Goal: Task Accomplishment & Management: Manage account settings

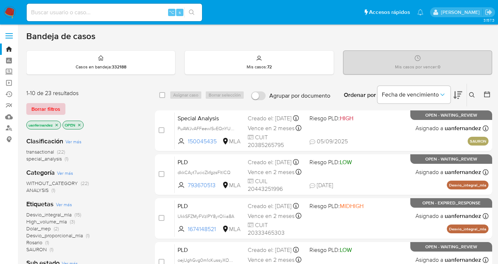
click at [43, 107] on span "Borrar filtros" at bounding box center [45, 109] width 29 height 10
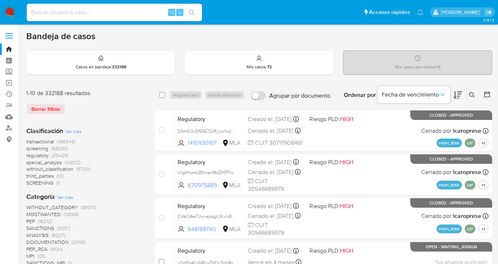
click at [473, 98] on button at bounding box center [473, 95] width 12 height 9
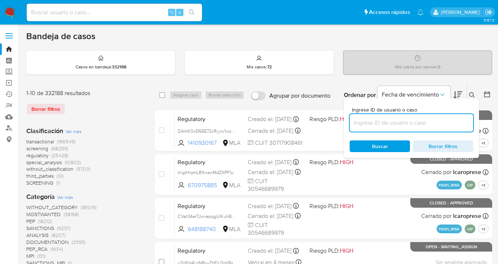
click at [382, 122] on input at bounding box center [412, 123] width 124 height 10
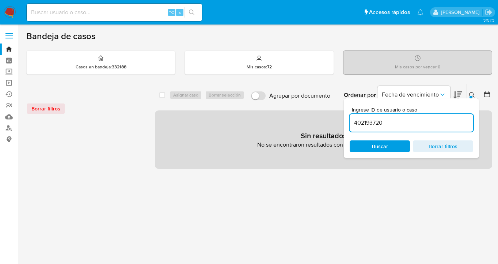
click at [471, 95] on icon at bounding box center [472, 95] width 6 height 6
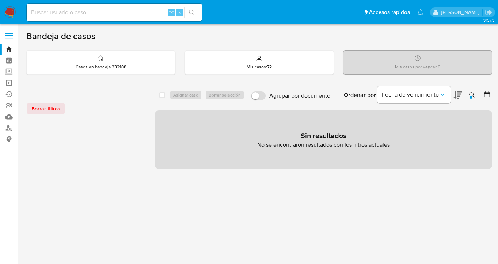
click at [476, 91] on button at bounding box center [473, 95] width 12 height 9
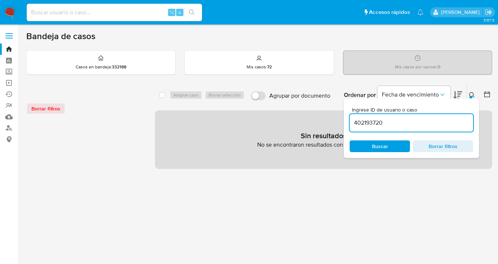
click at [396, 129] on div "402193720" at bounding box center [412, 123] width 124 height 18
click at [392, 124] on input "402193720" at bounding box center [412, 123] width 124 height 10
click at [382, 144] on span "Buscar" at bounding box center [380, 146] width 16 height 12
drag, startPoint x: 394, startPoint y: 122, endPoint x: 345, endPoint y: 120, distance: 49.0
click at [345, 120] on div "Ingrese ID de usuario o caso 402193720 Buscar Borrar filtros" at bounding box center [411, 128] width 135 height 60
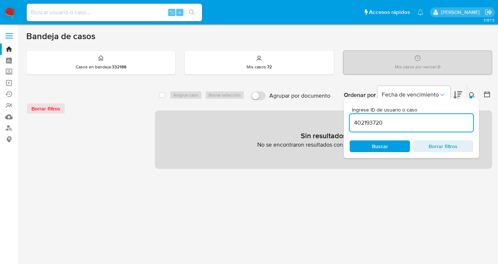
paste input "2413398881"
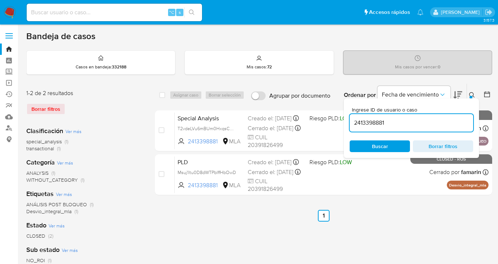
click at [473, 95] on icon at bounding box center [471, 94] width 5 height 5
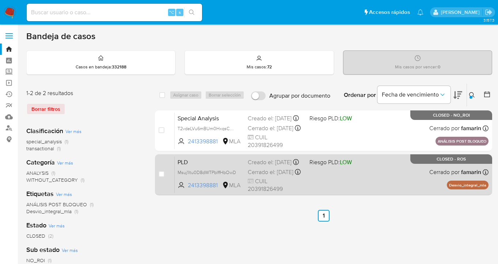
click at [367, 172] on div "PLD Msuj1ltu0D8dWTPblffHbOwD 2413398881 MLA Riesgo PLD: LOW Creado el: 12/06/20…" at bounding box center [332, 174] width 314 height 37
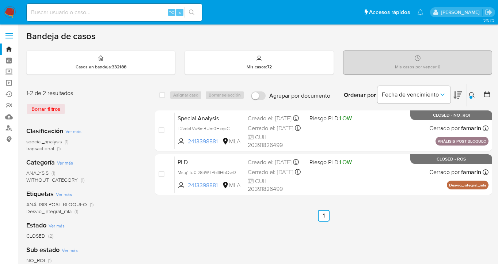
drag, startPoint x: 473, startPoint y: 95, endPoint x: 456, endPoint y: 107, distance: 20.1
click at [472, 95] on icon at bounding box center [472, 95] width 6 height 6
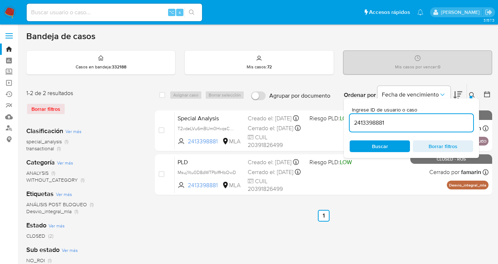
drag, startPoint x: 405, startPoint y: 124, endPoint x: 357, endPoint y: 116, distance: 48.5
click at [356, 116] on div "2413398881" at bounding box center [412, 123] width 124 height 18
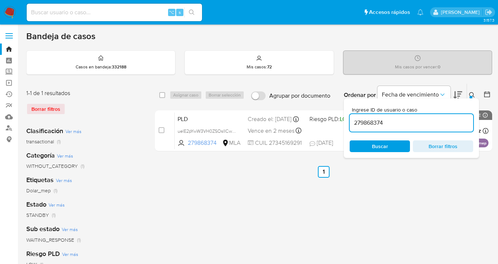
click at [473, 94] on icon at bounding box center [472, 95] width 6 height 6
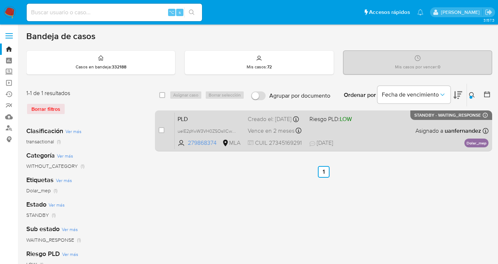
click at [398, 125] on div "PLD uelE2pYwW3VH0ZSOsIICwzLh 279868374 MLA Riesgo PLD: LOW Creado el: 12/08/202…" at bounding box center [332, 130] width 314 height 37
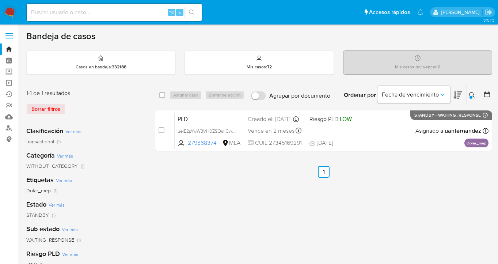
drag, startPoint x: 473, startPoint y: 96, endPoint x: 414, endPoint y: 110, distance: 60.5
click at [473, 96] on icon at bounding box center [472, 95] width 6 height 6
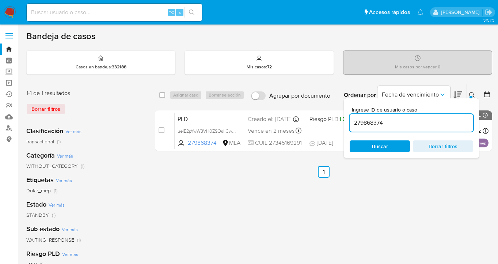
drag, startPoint x: 394, startPoint y: 125, endPoint x: 348, endPoint y: 119, distance: 46.5
click at [346, 119] on div "Ingrese ID de usuario o caso 279868374 Buscar Borrar filtros" at bounding box center [411, 128] width 135 height 60
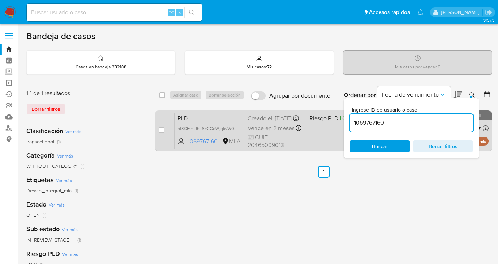
drag, startPoint x: 472, startPoint y: 95, endPoint x: 423, endPoint y: 120, distance: 55.6
click at [472, 95] on icon at bounding box center [472, 95] width 6 height 6
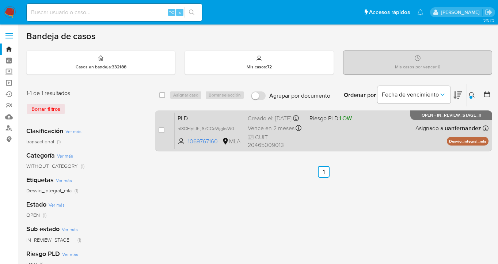
click at [383, 138] on div "PLD nl8CFlntJhIj67CCeWjgkvW0 1069767160 MLA Riesgo PLD: LOW Creado el: 12/08/20…" at bounding box center [332, 130] width 314 height 37
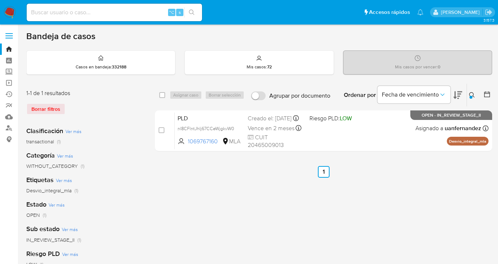
click at [472, 96] on div at bounding box center [471, 97] width 3 height 3
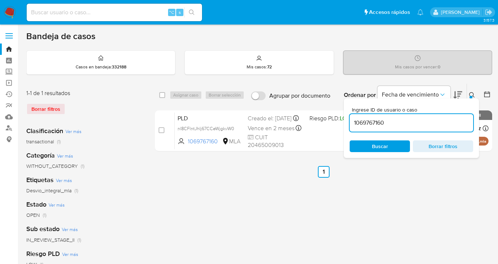
click at [343, 113] on div "select-all-cases-checkbox Asignar caso Borrar selección Agrupar por documento O…" at bounding box center [323, 118] width 337 height 71
click at [473, 95] on icon at bounding box center [472, 95] width 6 height 6
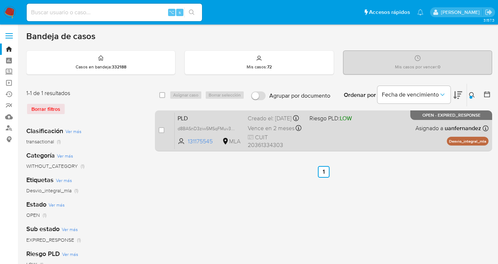
click at [347, 129] on div "PLD d8BASnD3ziw5MSqFMuv3oHu3 131175545 MLA Riesgo PLD: LOW Creado el: 12/08/202…" at bounding box center [332, 130] width 314 height 37
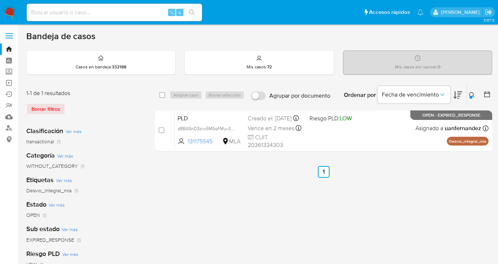
click at [473, 94] on icon at bounding box center [472, 95] width 6 height 6
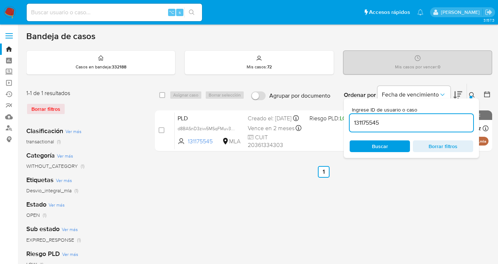
drag, startPoint x: 382, startPoint y: 122, endPoint x: 350, endPoint y: 117, distance: 31.6
click at [350, 117] on div "131175545" at bounding box center [412, 123] width 124 height 18
type input "793670513"
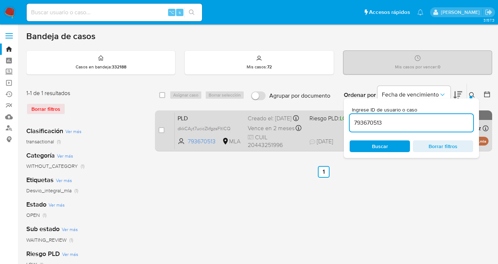
drag, startPoint x: 470, startPoint y: 94, endPoint x: 445, endPoint y: 110, distance: 29.8
click at [470, 94] on icon at bounding box center [472, 95] width 6 height 6
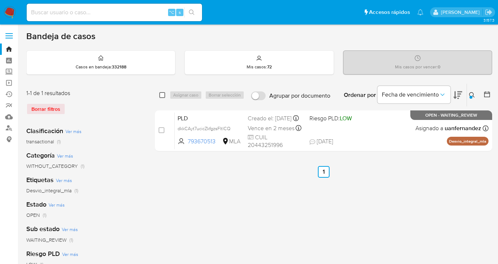
click at [162, 94] on input "checkbox" at bounding box center [162, 95] width 6 height 6
checkbox input "true"
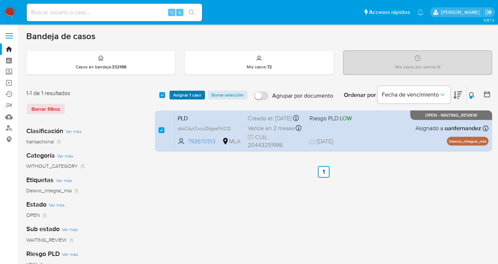
click at [178, 96] on span "Asignar 1 caso" at bounding box center [187, 94] width 28 height 7
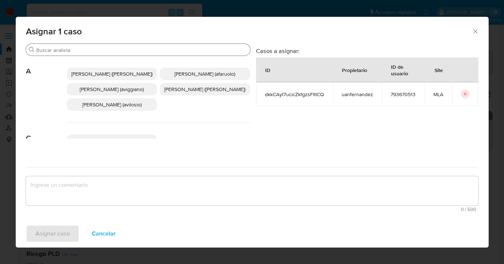
click at [114, 50] on input "Buscar" at bounding box center [141, 50] width 211 height 7
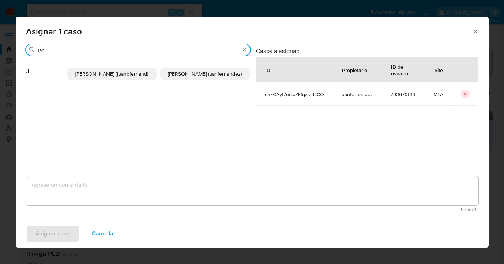
type input "uan"
click at [191, 75] on span "Juan Pablo Fernandez (uanfernandez)" at bounding box center [205, 73] width 74 height 7
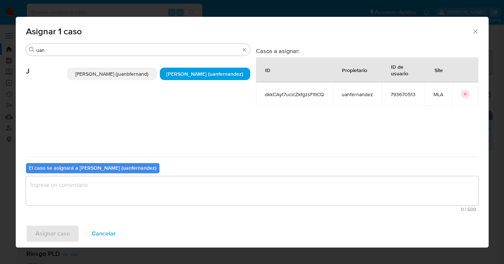
click at [156, 193] on textarea "assign-modal" at bounding box center [252, 190] width 452 height 29
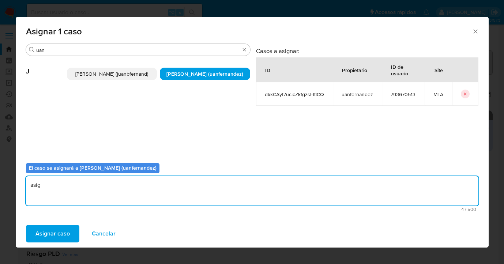
type textarea "asig"
click at [33, 221] on div "Asignar caso Cancelar" at bounding box center [252, 234] width 473 height 28
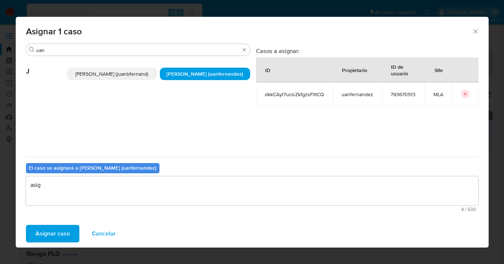
click at [38, 231] on span "Asignar caso" at bounding box center [52, 233] width 34 height 16
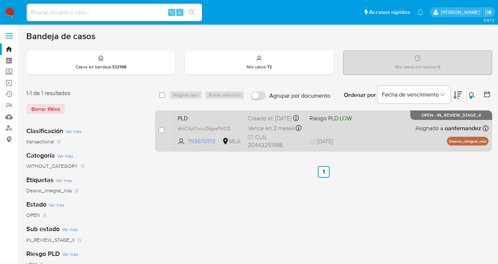
click at [401, 132] on div "PLD dkkCAyt7ucicZkfgzsFltlCQ 793670513 MLA Riesgo PLD: LOW Creado el: 12/08/202…" at bounding box center [332, 130] width 314 height 37
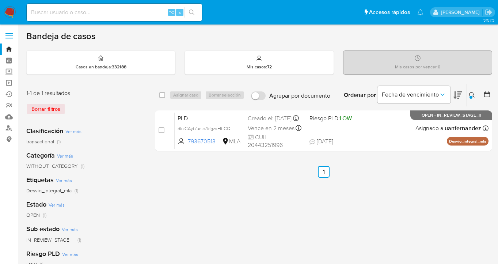
click at [474, 95] on icon at bounding box center [472, 95] width 6 height 6
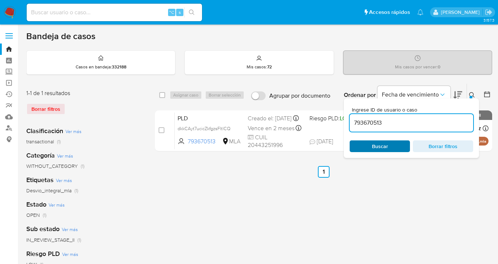
click at [392, 148] on span "Buscar" at bounding box center [380, 146] width 50 height 10
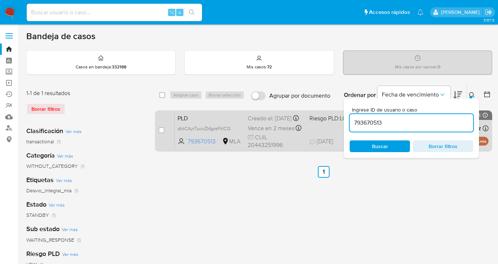
drag, startPoint x: 473, startPoint y: 95, endPoint x: 424, endPoint y: 123, distance: 56.3
click at [473, 95] on icon at bounding box center [471, 94] width 5 height 5
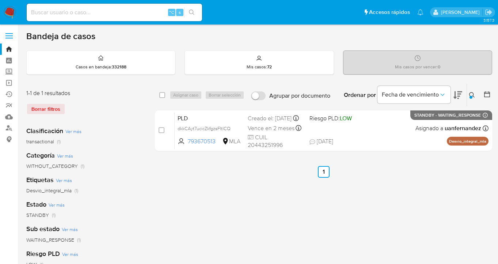
drag, startPoint x: 162, startPoint y: 95, endPoint x: 174, endPoint y: 94, distance: 11.5
click at [164, 95] on input "checkbox" at bounding box center [162, 95] width 6 height 6
checkbox input "true"
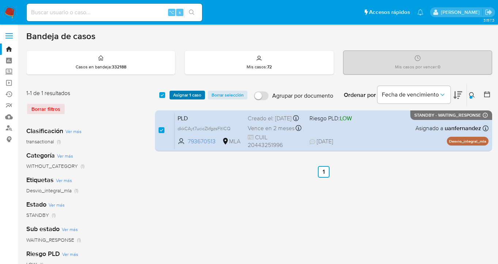
click at [175, 94] on span "Asignar 1 caso" at bounding box center [187, 94] width 28 height 7
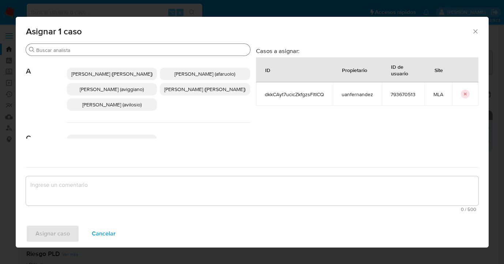
click at [142, 47] on input "Buscar" at bounding box center [141, 50] width 211 height 7
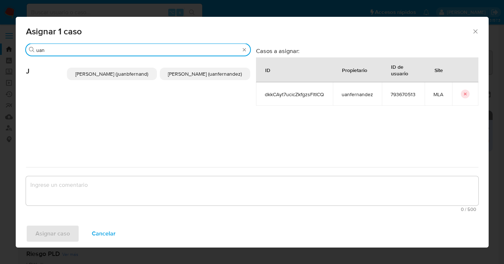
type input "uan"
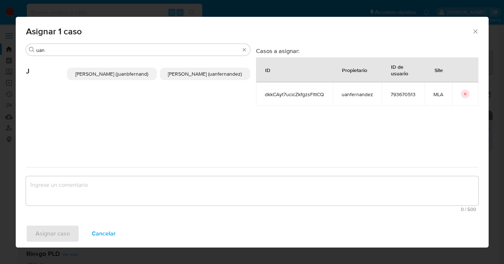
click at [207, 77] on span "Juan Pablo Fernandez (uanfernandez)" at bounding box center [205, 73] width 74 height 7
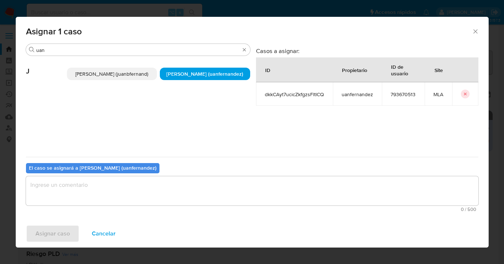
click at [161, 177] on textarea "assign-modal" at bounding box center [252, 190] width 452 height 29
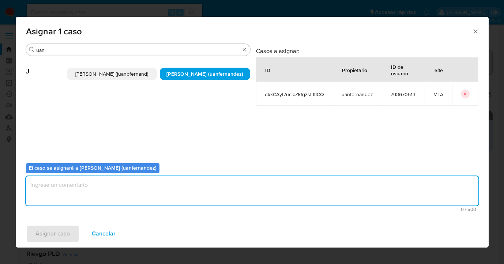
click at [170, 196] on textarea "assign-modal" at bounding box center [252, 190] width 452 height 29
type textarea "asig"
click at [52, 229] on span "Asignar caso" at bounding box center [52, 233] width 34 height 16
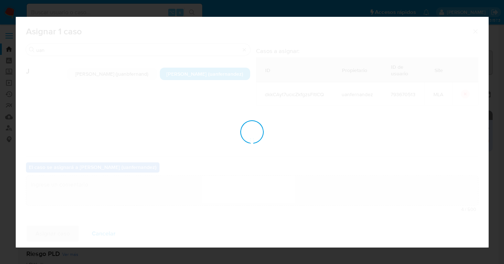
checkbox input "false"
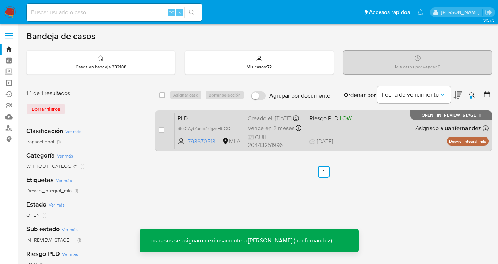
click at [395, 135] on div "PLD dkkCAyt7ucicZkfgzsFltlCQ 793670513 MLA Riesgo PLD: LOW Creado el: 12/08/202…" at bounding box center [332, 130] width 314 height 37
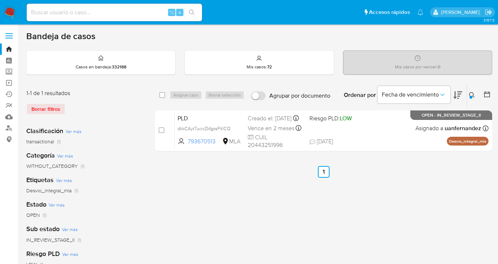
click at [470, 96] on div at bounding box center [471, 97] width 3 height 3
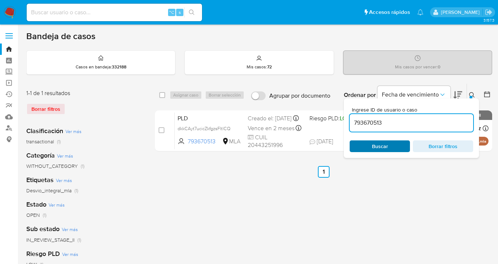
drag, startPoint x: 386, startPoint y: 143, endPoint x: 390, endPoint y: 141, distance: 4.1
click at [386, 143] on span "Buscar" at bounding box center [380, 146] width 16 height 12
click at [473, 96] on icon at bounding box center [472, 95] width 6 height 6
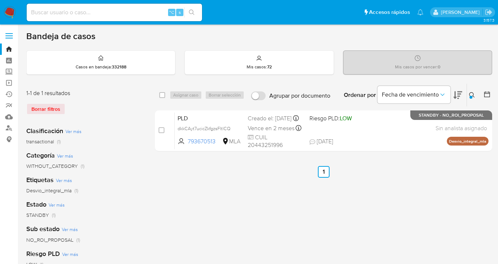
drag, startPoint x: 472, startPoint y: 93, endPoint x: 445, endPoint y: 113, distance: 33.7
click at [472, 93] on icon at bounding box center [472, 95] width 6 height 6
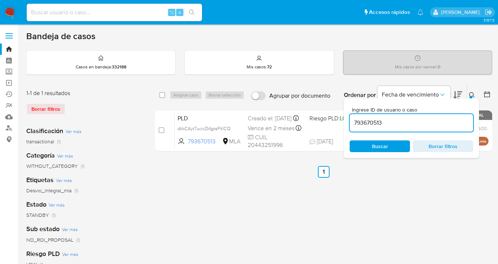
drag, startPoint x: 384, startPoint y: 121, endPoint x: 360, endPoint y: 117, distance: 25.2
click at [360, 117] on div "793670513" at bounding box center [412, 123] width 124 height 18
type input "530912401"
click at [471, 95] on icon at bounding box center [472, 95] width 6 height 6
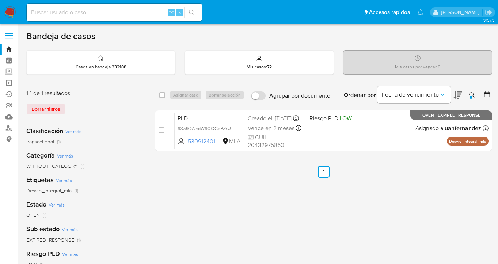
click at [163, 95] on input "checkbox" at bounding box center [162, 95] width 6 height 6
checkbox input "true"
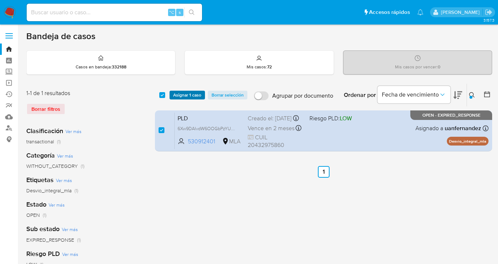
click at [180, 94] on span "Asignar 1 caso" at bounding box center [187, 94] width 28 height 7
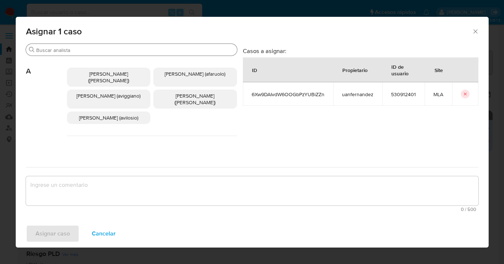
click at [110, 48] on input "Buscar" at bounding box center [135, 50] width 198 height 7
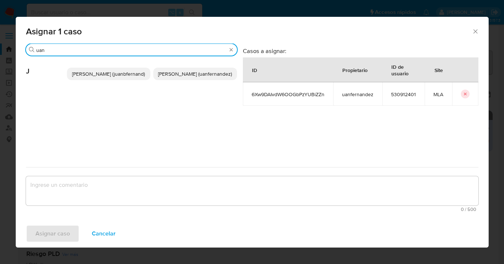
type input "uan"
click at [173, 77] on span "Juan Pablo Fernandez (uanfernandez)" at bounding box center [195, 73] width 74 height 7
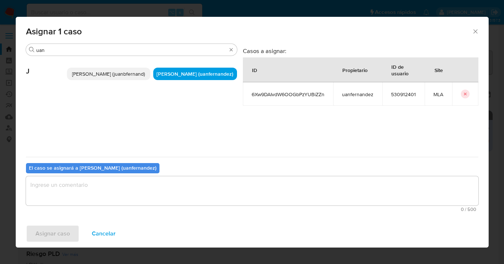
click at [163, 194] on textarea "assign-modal" at bounding box center [252, 190] width 452 height 29
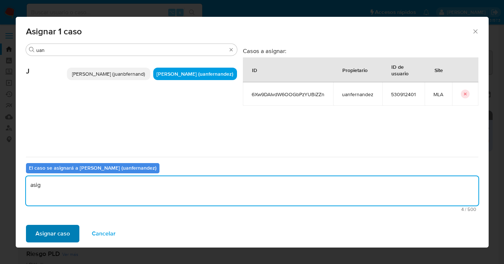
type textarea "asig"
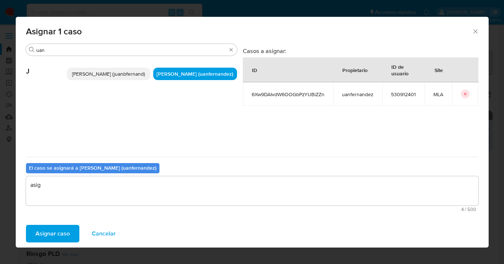
click at [60, 234] on span "Asignar caso" at bounding box center [52, 233] width 34 height 16
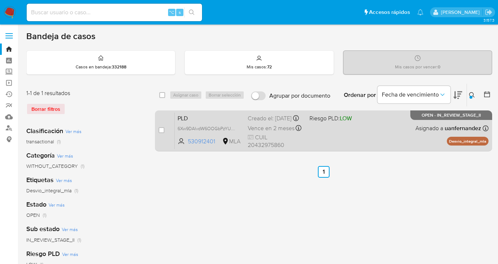
click at [377, 129] on div "PLD 6Xw9DAIvdW6OOGbPzYUBiZZn 530912401 MLA Riesgo PLD: LOW Creado el: 12/08/202…" at bounding box center [332, 130] width 314 height 37
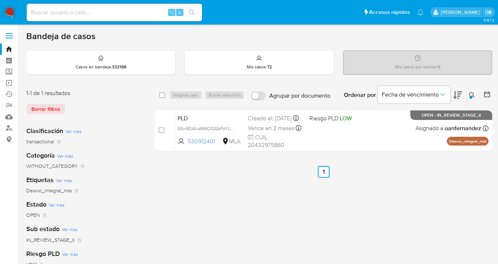
drag, startPoint x: 471, startPoint y: 95, endPoint x: 467, endPoint y: 96, distance: 3.9
click at [470, 95] on icon at bounding box center [472, 95] width 6 height 6
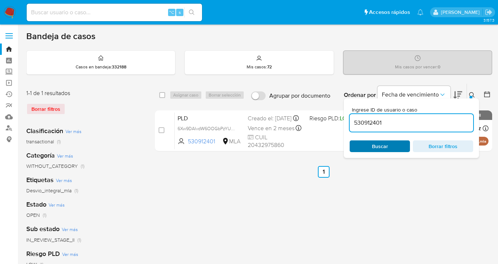
click at [389, 144] on span "Buscar" at bounding box center [380, 146] width 50 height 10
click at [471, 94] on icon at bounding box center [472, 95] width 6 height 6
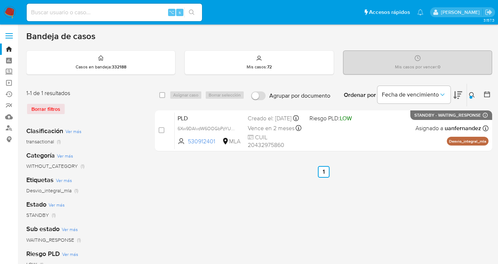
drag, startPoint x: 160, startPoint y: 97, endPoint x: 177, endPoint y: 94, distance: 17.1
click at [160, 97] on input "checkbox" at bounding box center [162, 95] width 6 height 6
checkbox input "true"
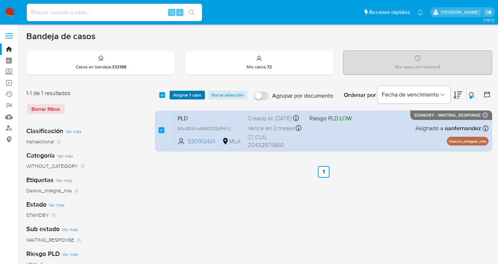
click at [181, 94] on span "Asignar 1 caso" at bounding box center [187, 94] width 28 height 7
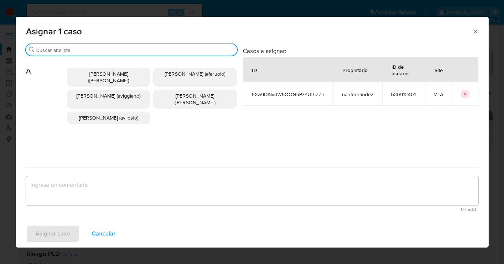
click at [108, 50] on input "Buscar" at bounding box center [135, 50] width 198 height 7
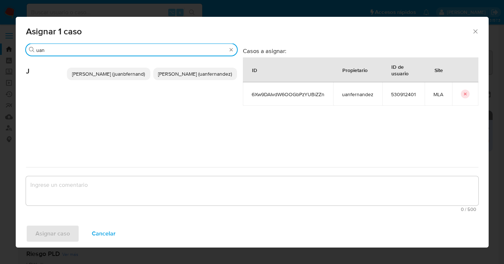
type input "uan"
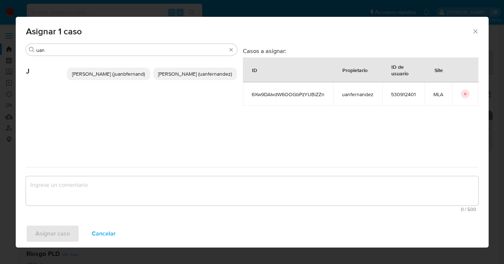
click at [182, 72] on span "Juan Pablo Fernandez (uanfernandez)" at bounding box center [195, 73] width 74 height 7
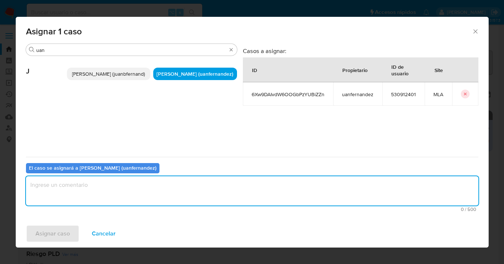
click at [161, 186] on textarea "assign-modal" at bounding box center [252, 190] width 452 height 29
type textarea "asig"
click at [41, 236] on span "Asignar caso" at bounding box center [52, 233] width 34 height 16
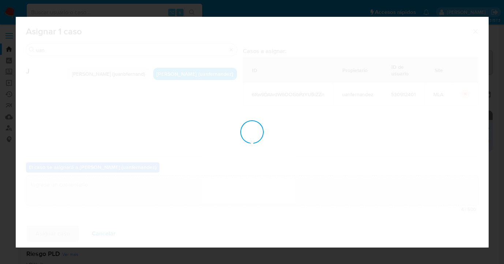
checkbox input "false"
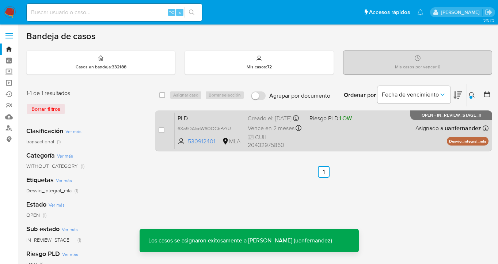
click at [382, 140] on div "PLD 6Xw9DAIvdW6OOGbPzYUBiZZn 530912401 MLA Riesgo PLD: LOW Creado el: 12/08/202…" at bounding box center [332, 130] width 314 height 37
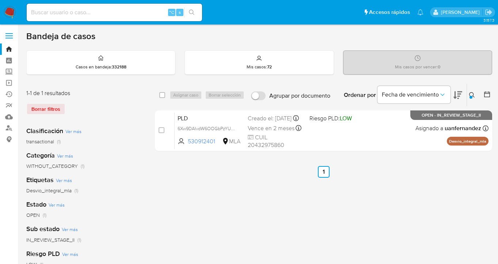
click at [472, 95] on icon at bounding box center [472, 95] width 6 height 6
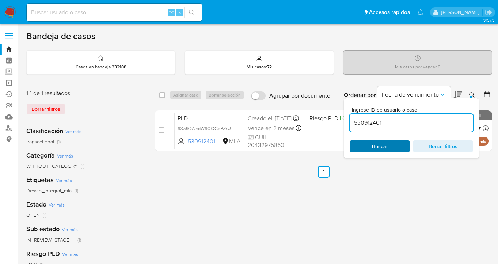
click at [392, 141] on span "Buscar" at bounding box center [380, 146] width 50 height 10
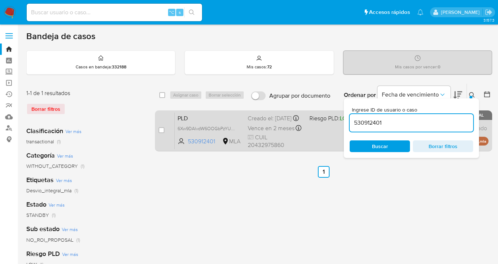
drag, startPoint x: 473, startPoint y: 94, endPoint x: 442, endPoint y: 113, distance: 35.7
click at [473, 94] on icon at bounding box center [472, 95] width 6 height 6
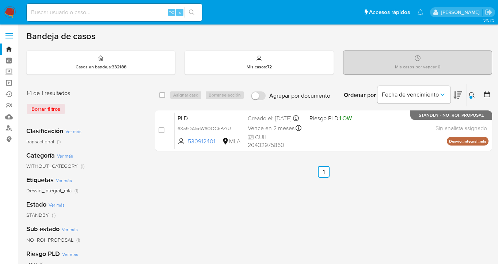
click at [473, 97] on button at bounding box center [473, 95] width 12 height 9
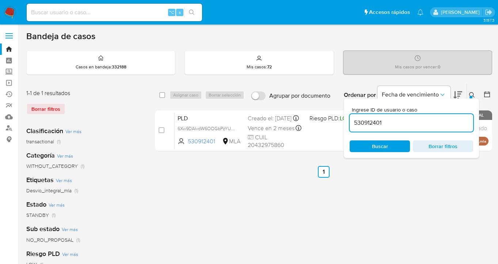
drag, startPoint x: 387, startPoint y: 119, endPoint x: 350, endPoint y: 120, distance: 36.2
click at [350, 120] on input "530912401" at bounding box center [412, 123] width 124 height 10
click at [472, 95] on icon at bounding box center [471, 94] width 5 height 5
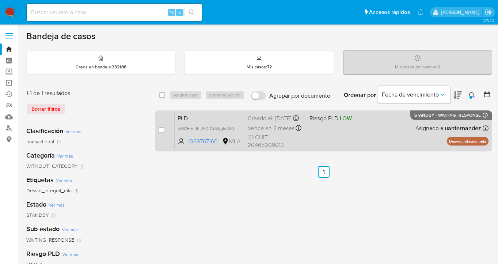
click at [392, 127] on div "PLD nl8CFlntJhIj67CCeWjgkvW0 1069767160 MLA Riesgo PLD: LOW Creado el: 12/08/20…" at bounding box center [332, 130] width 314 height 37
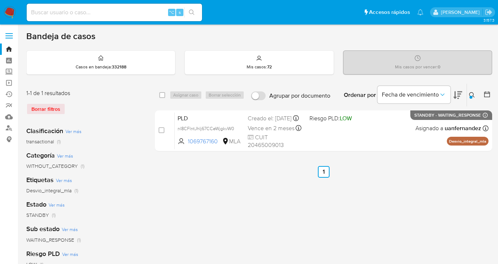
click at [471, 93] on icon at bounding box center [472, 95] width 6 height 6
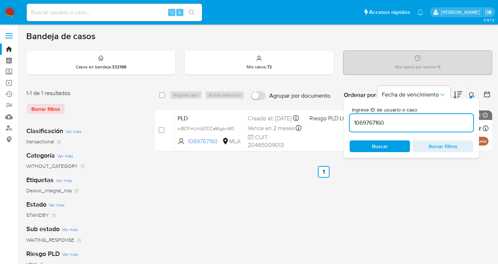
drag, startPoint x: 418, startPoint y: 122, endPoint x: 352, endPoint y: 119, distance: 65.9
click at [352, 119] on input "1069767160" at bounding box center [412, 123] width 124 height 10
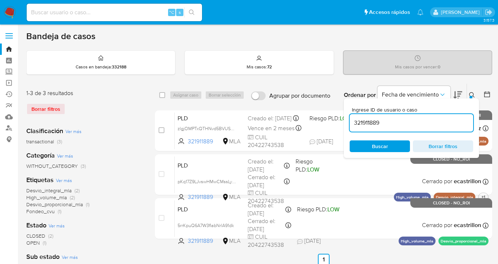
click at [473, 95] on icon at bounding box center [472, 95] width 6 height 6
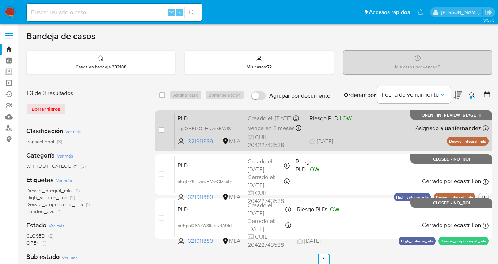
click at [392, 130] on div "PLD zlgjOMPTxQTHNvd5BVUS4TIt 321911889 MLA Riesgo PLD: LOW Creado el: 12/08/202…" at bounding box center [332, 130] width 314 height 37
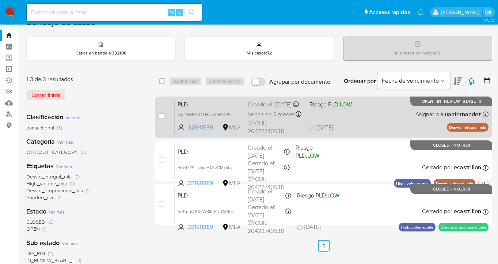
scroll to position [13, 0]
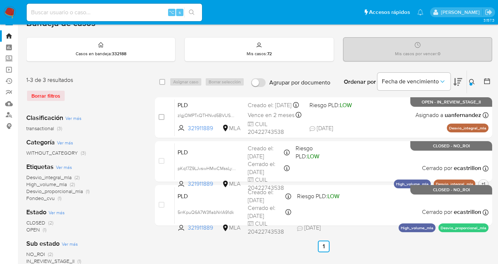
click at [474, 83] on icon at bounding box center [471, 81] width 5 height 5
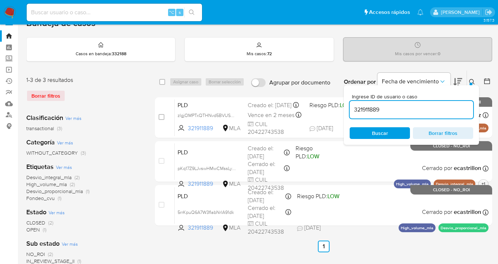
click at [437, 109] on input "321911889" at bounding box center [412, 110] width 124 height 10
drag, startPoint x: 391, startPoint y: 110, endPoint x: 347, endPoint y: 109, distance: 43.9
click at [347, 109] on div "Ingrese ID de usuario o caso 321911889 Buscar Borrar filtros" at bounding box center [411, 115] width 135 height 60
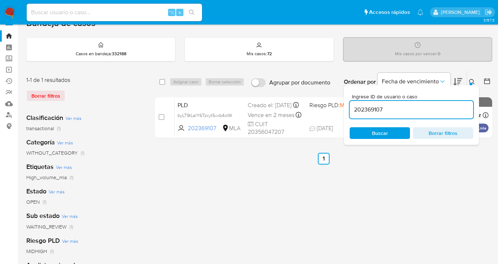
click at [473, 80] on icon at bounding box center [472, 82] width 6 height 6
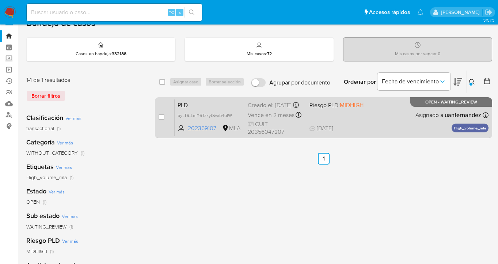
click at [385, 114] on div "PLD byLT9tLalY6TzxytSvxb4olW 202369107 MLA Riesgo PLD: MIDHIGH Creado el: 12/08…" at bounding box center [332, 117] width 314 height 37
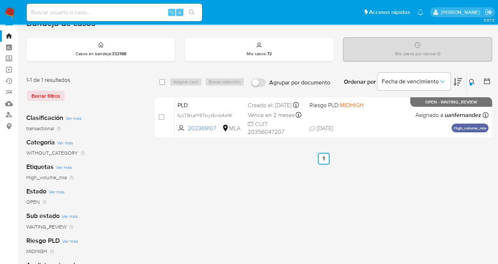
click at [471, 80] on icon at bounding box center [472, 82] width 6 height 6
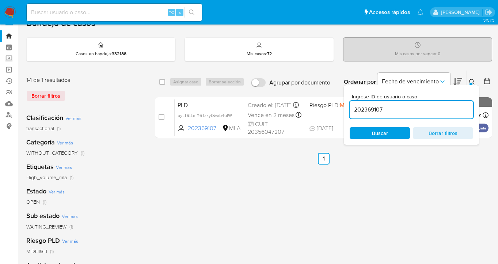
drag, startPoint x: 397, startPoint y: 104, endPoint x: 376, endPoint y: 109, distance: 21.5
click at [376, 109] on div "202369107" at bounding box center [412, 110] width 124 height 18
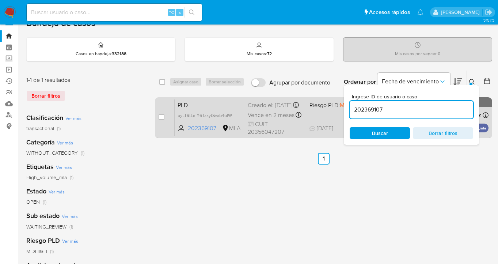
drag, startPoint x: 390, startPoint y: 107, endPoint x: 343, endPoint y: 106, distance: 46.8
click at [343, 106] on div "select-all-cases-checkbox Asignar caso Borrar selección Agrupar por documento O…" at bounding box center [323, 105] width 337 height 71
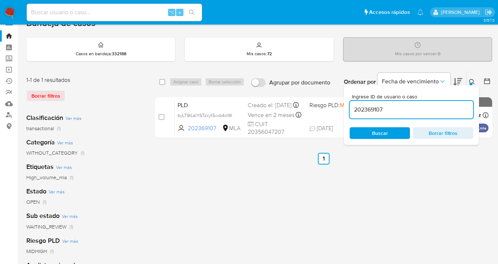
paste input "306250950"
type input "306250950"
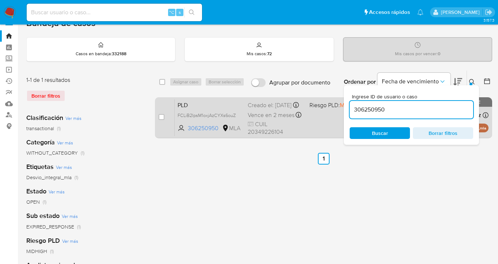
drag, startPoint x: 473, startPoint y: 80, endPoint x: 442, endPoint y: 99, distance: 35.9
click at [470, 81] on icon at bounding box center [472, 82] width 6 height 6
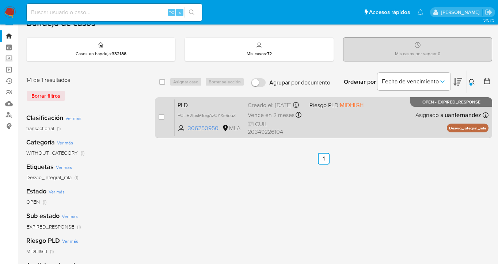
click at [401, 115] on div "PLD FCLiB2IpsM1oxjAzCYXs6ouZ 306250950 MLA Riesgo PLD: MIDHIGH Creado el: 12/08…" at bounding box center [332, 117] width 314 height 37
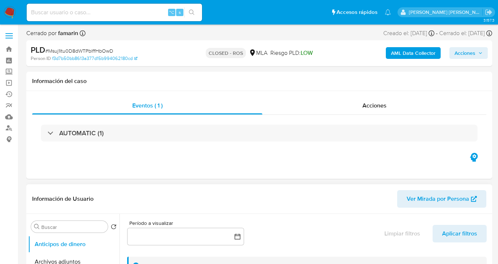
scroll to position [66, 0]
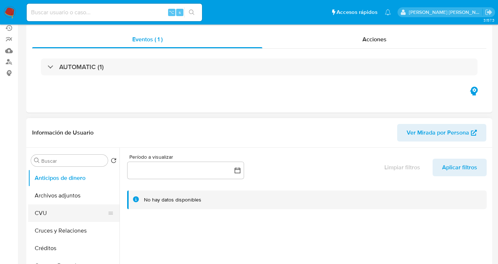
select select "10"
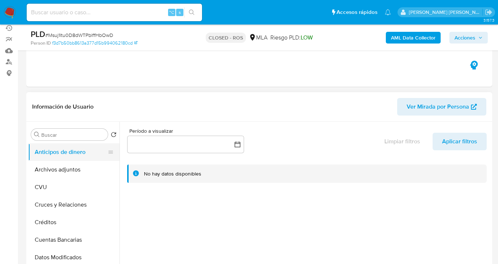
click at [71, 160] on button "Anticipos de dinero" at bounding box center [71, 152] width 86 height 18
drag, startPoint x: 68, startPoint y: 168, endPoint x: 71, endPoint y: 164, distance: 5.3
click at [68, 168] on button "Archivos adjuntos" at bounding box center [71, 170] width 86 height 18
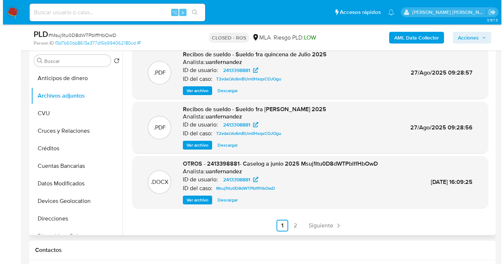
scroll to position [148, 0]
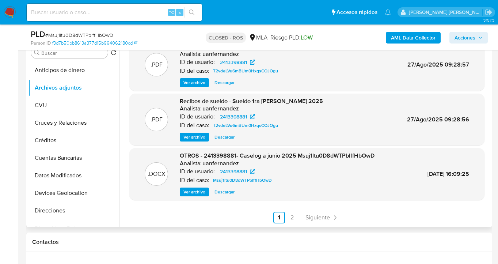
click at [200, 192] on span "Ver archivo" at bounding box center [194, 191] width 22 height 7
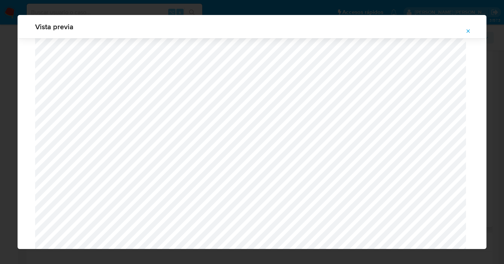
scroll to position [362, 0]
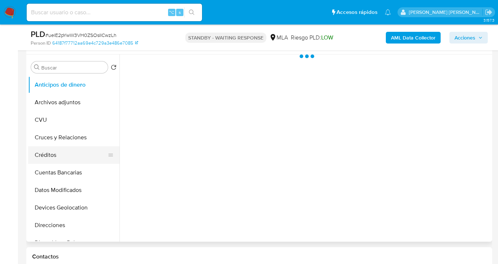
scroll to position [141, 0]
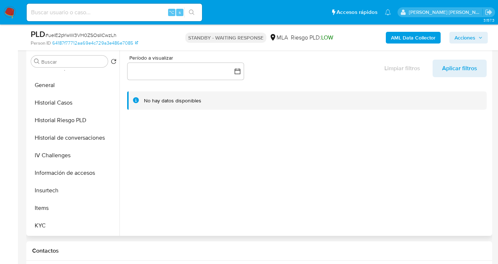
select select "10"
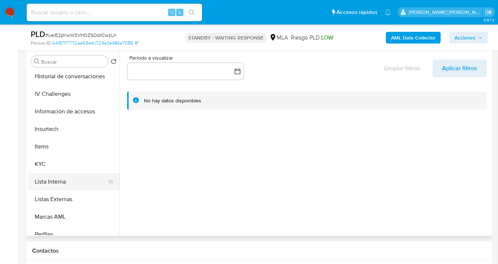
scroll to position [265, 0]
drag, startPoint x: 84, startPoint y: 161, endPoint x: 121, endPoint y: 166, distance: 37.0
click at [84, 161] on button "KYC" at bounding box center [73, 165] width 91 height 18
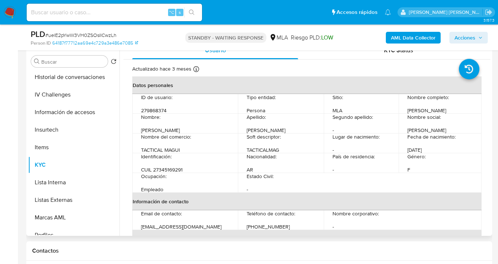
scroll to position [15, 0]
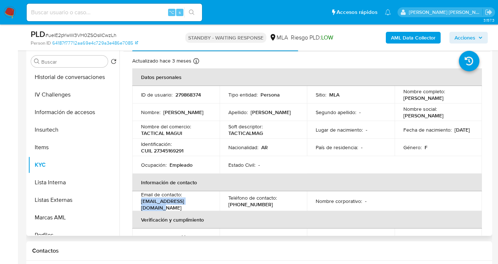
drag, startPoint x: 141, startPoint y: 203, endPoint x: 206, endPoint y: 206, distance: 65.5
click at [206, 206] on p "magamoredan22@gmail.com" at bounding box center [174, 204] width 67 height 13
copy p "magamoredan22@gmail.com"
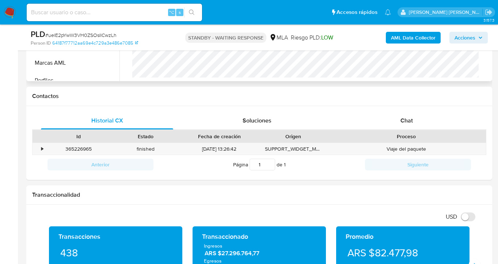
scroll to position [0, 0]
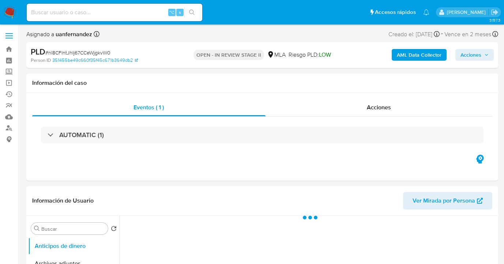
select select "10"
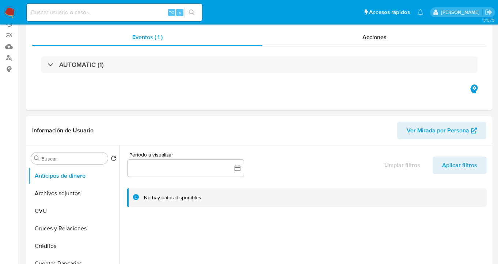
scroll to position [260, 0]
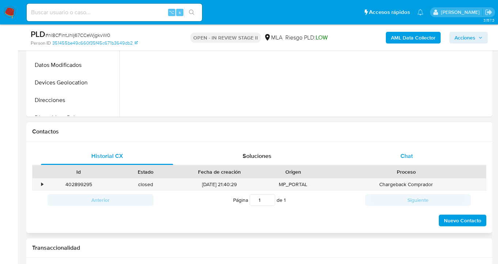
click at [402, 149] on div "Chat" at bounding box center [407, 156] width 132 height 18
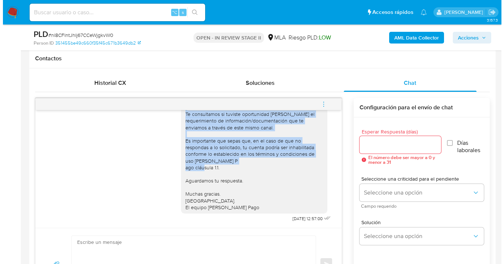
scroll to position [457, 0]
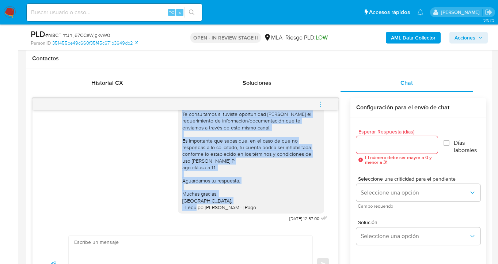
drag, startPoint x: 177, startPoint y: 117, endPoint x: 252, endPoint y: 201, distance: 111.8
click at [252, 201] on div "Hola, Esperamos que te encuentres muy bien. Te consultamos si tuviste oportunid…" at bounding box center [250, 147] width 137 height 126
copy div "Hola, Esperamos que te encuentres muy bien. Te consultamos si tuviste oportunid…"
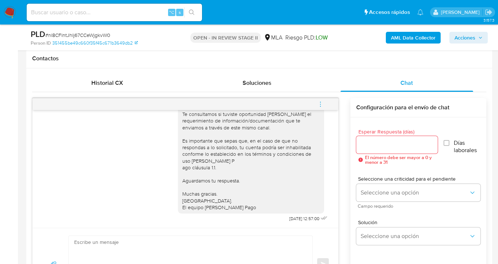
click at [375, 141] on input "Esperar Respuesta (días)" at bounding box center [397, 145] width 82 height 10
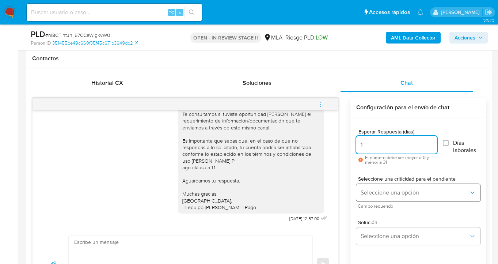
type input "1"
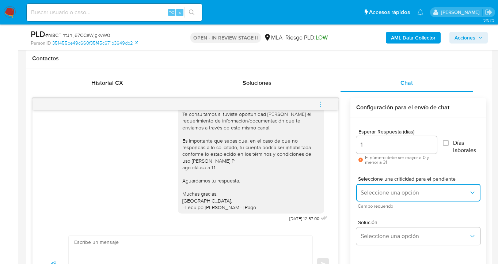
click at [381, 190] on span "Seleccione una opción" at bounding box center [415, 192] width 108 height 7
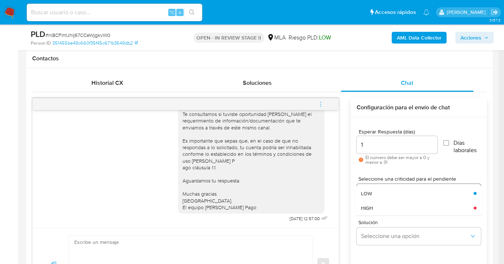
click at [379, 195] on div "LOW" at bounding box center [415, 193] width 108 height 15
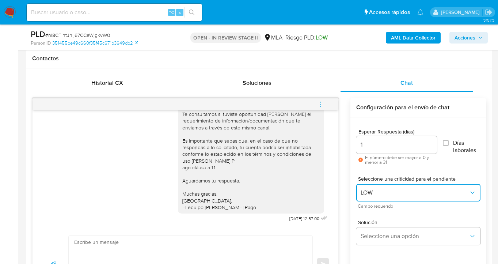
click at [380, 194] on span "LOW" at bounding box center [415, 192] width 108 height 7
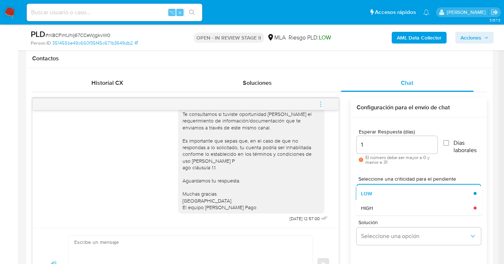
drag, startPoint x: 380, startPoint y: 208, endPoint x: 380, endPoint y: 219, distance: 11.0
click at [380, 208] on div "HIGH" at bounding box center [415, 208] width 108 height 15
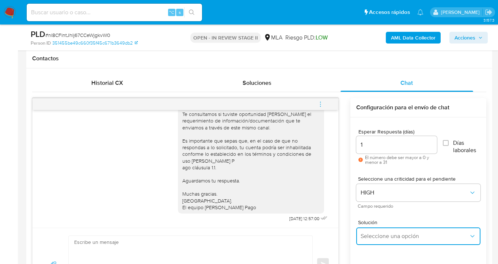
click at [381, 235] on span "Seleccione una opción" at bounding box center [415, 235] width 108 height 7
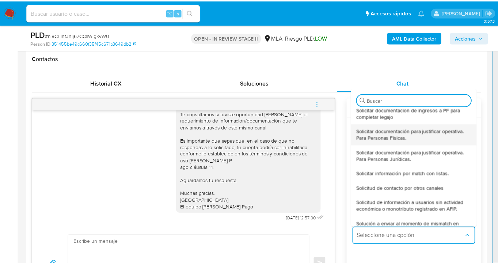
scroll to position [91, 0]
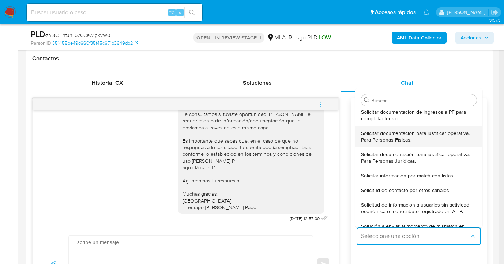
click at [406, 133] on span "Solicitar documentación para justificar operativa. Para Personas Físicas." at bounding box center [416, 136] width 111 height 13
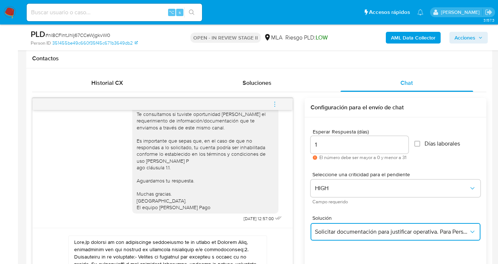
scroll to position [402, 0]
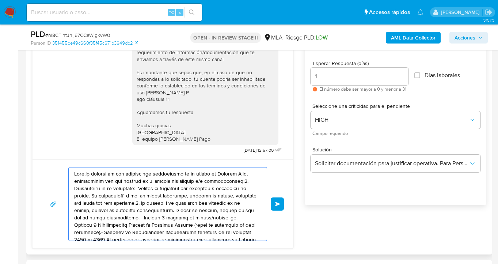
drag, startPoint x: 195, startPoint y: 226, endPoint x: 31, endPoint y: 158, distance: 176.9
click at [30, 157] on div "Historial CX Soluciones Chat Id Estado Fecha de creación Origen Proceso • 40289…" at bounding box center [259, 127] width 466 height 254
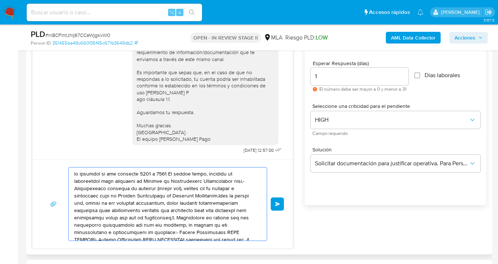
drag, startPoint x: 173, startPoint y: 223, endPoint x: 111, endPoint y: 202, distance: 65.5
click at [48, 172] on div "Enviar" at bounding box center [162, 204] width 243 height 74
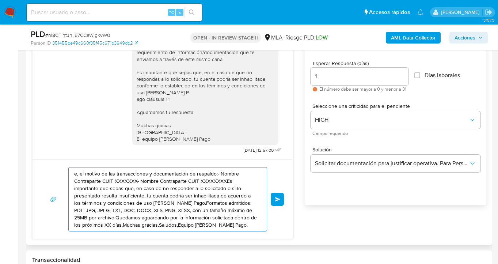
drag, startPoint x: 182, startPoint y: 220, endPoint x: 121, endPoint y: 189, distance: 67.8
click at [81, 177] on textarea "e, el motivo de las transacciones y documentación de respaldo:- Nombre Contrapa…" at bounding box center [165, 199] width 183 height 64
type textarea "e, el motivo de las transacciones y documentación de respaldo:- Nombre Coón sol…"
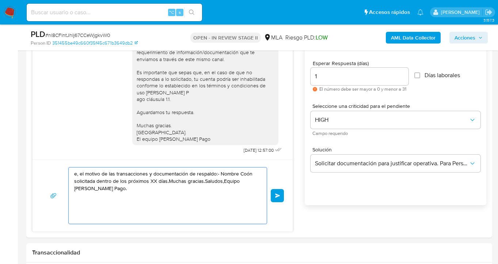
drag, startPoint x: 111, startPoint y: 180, endPoint x: 16, endPoint y: 153, distance: 98.1
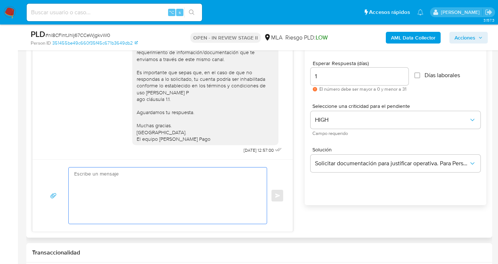
paste textarea "Hola, Esperamos que te encuentres muy bien. Te consultamos si tuviste oportunid…"
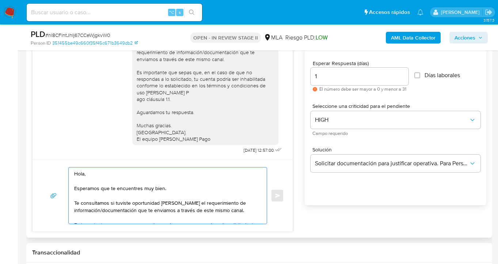
scroll to position [54, 0]
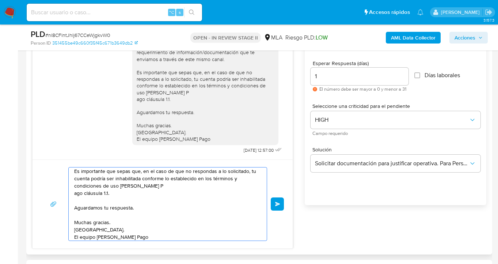
click at [156, 186] on textarea "Hola, Esperamos que te encuentres muy bien. Te consultamos si tuviste oportunid…" at bounding box center [165, 203] width 183 height 73
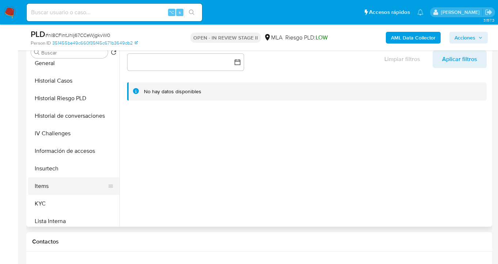
scroll to position [217, 0]
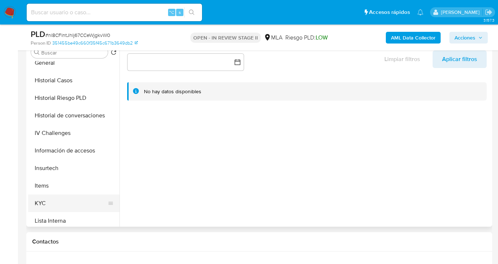
drag, startPoint x: 64, startPoint y: 204, endPoint x: 95, endPoint y: 197, distance: 32.0
click at [64, 204] on button "KYC" at bounding box center [71, 203] width 86 height 18
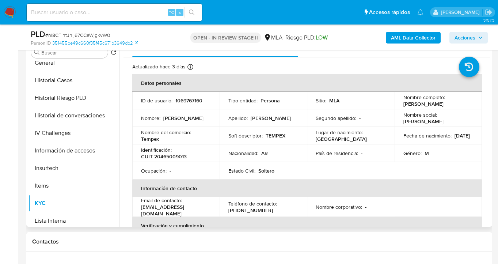
drag, startPoint x: 403, startPoint y: 106, endPoint x: 441, endPoint y: 105, distance: 38.4
click at [456, 103] on div "Nombre completo : Tomas Andres Rivero" at bounding box center [438, 100] width 70 height 13
drag, startPoint x: 401, startPoint y: 103, endPoint x: 451, endPoint y: 101, distance: 50.1
click at [451, 101] on div "Nombre completo : Tomas Andres Rivero" at bounding box center [438, 100] width 70 height 13
copy p "Tomas Andres Rivero"
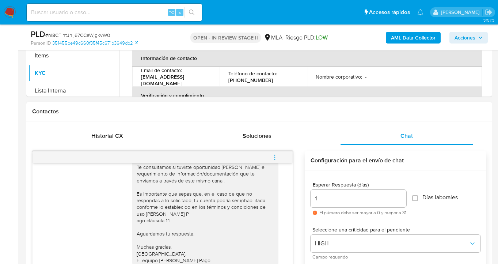
scroll to position [379, 0]
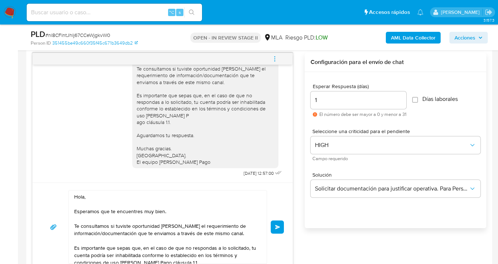
click at [85, 198] on textarea "Hola, Esperamos que te encuentres muy bien. Te consultamos si tuviste oportunid…" at bounding box center [165, 226] width 183 height 73
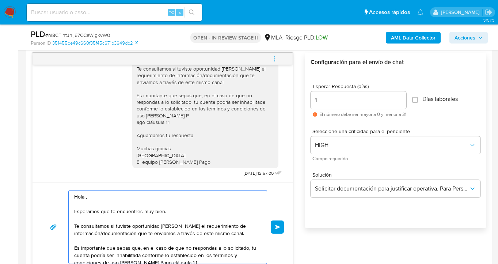
paste textarea "Tomas Andres Rivero"
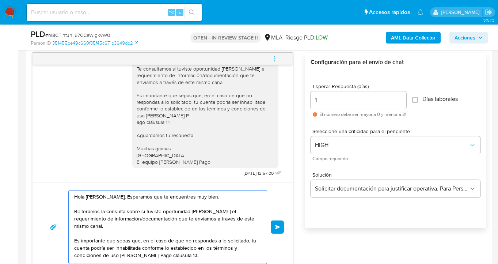
drag, startPoint x: 213, startPoint y: 205, endPoint x: 223, endPoint y: 243, distance: 39.7
click at [213, 205] on textarea "Hola Tomas Andres Rivero, Esperamos que te encuentres muy bien. Reiteramos la c…" at bounding box center [165, 226] width 183 height 73
click at [211, 212] on textarea "Hola Tomas Andres Rivero, Esperamos que te encuentres muy bien. Reiteramos la c…" at bounding box center [165, 226] width 183 height 73
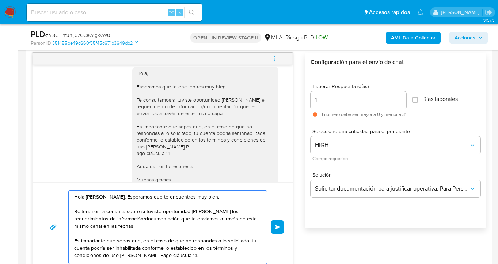
scroll to position [457, 0]
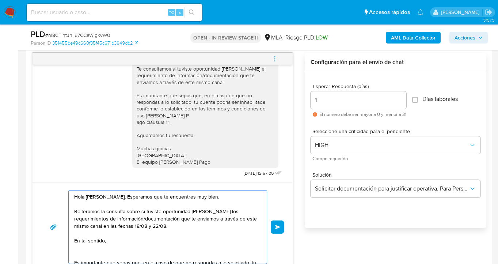
paste textarea "En función de las operaciones registradas en tu cuenta de Mercado Pago, necesit…"
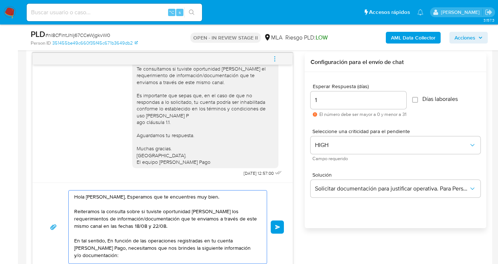
drag, startPoint x: 109, startPoint y: 242, endPoint x: 115, endPoint y: 263, distance: 22.1
click at [109, 242] on textarea "Hola Tomas Andres Rivero, Esperamos que te encuentres muy bien. Reiteramos la c…" at bounding box center [165, 226] width 183 height 73
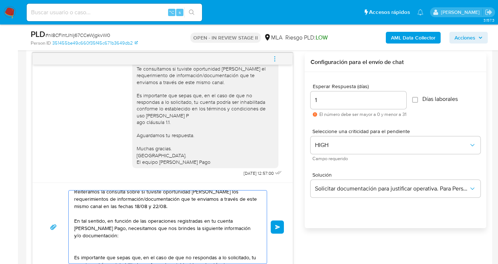
scroll to position [24, 0]
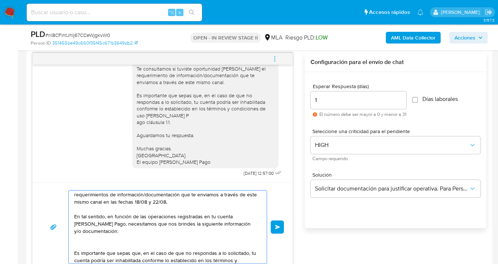
click at [116, 231] on textarea "Hola Tomas Andres Rivero, Esperamos que te encuentres muy bien. Reiteramos la c…" at bounding box center [165, 226] width 183 height 73
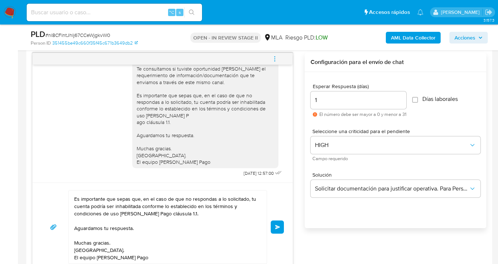
scroll to position [22, 0]
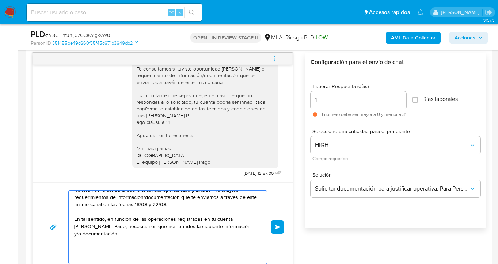
click at [120, 238] on textarea "Hola Tomas Andres Rivero, Esperamos que te encuentres muy bien. Reiteramos la c…" at bounding box center [165, 226] width 183 height 73
paste textarea "¿A qué corresponde el incremento significativo de fondos en tu cuenta en el mes…"
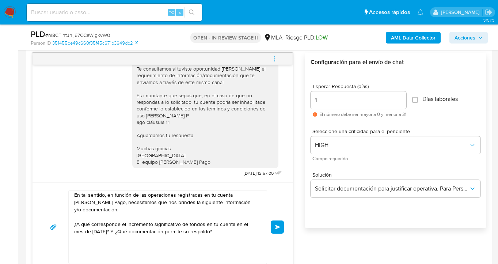
scroll to position [46, 0]
click at [224, 230] on textarea "Hola Tomas Andres Rivero, Esperamos que te encuentres muy bien. Reiteramos la c…" at bounding box center [165, 226] width 183 height 73
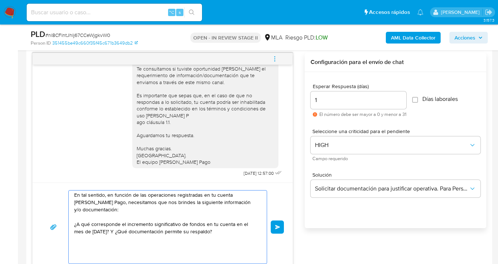
paste textarea "Descripción de la actividad: - Detalla la actividad que realizas a través de tu…"
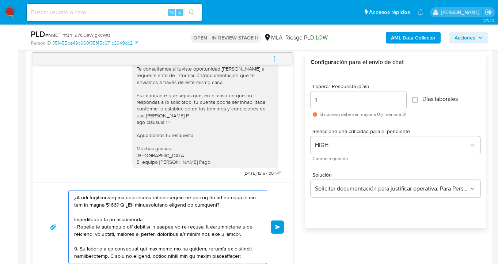
scroll to position [26, 0]
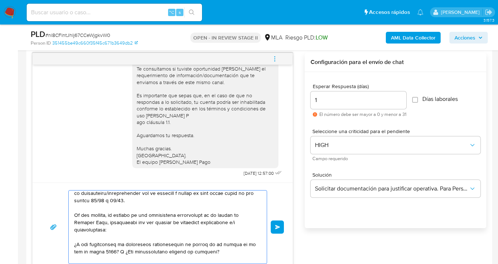
click at [75, 227] on textarea at bounding box center [165, 226] width 183 height 73
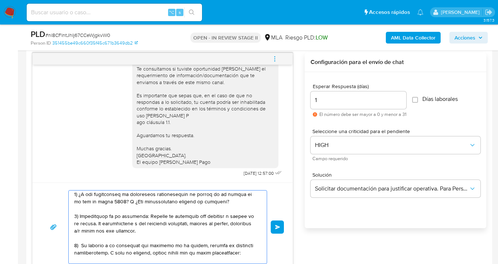
scroll to position [83, 0]
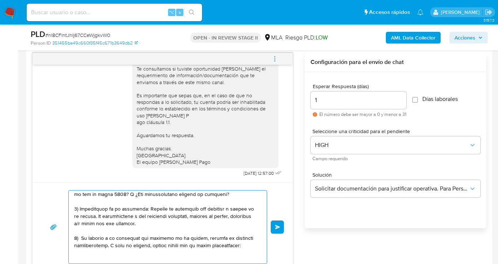
click at [116, 253] on textarea at bounding box center [165, 226] width 183 height 73
paste textarea "- Últimas 6 Declaraciones Juradas de Ingresos Brutos (donde se visualice la bas…"
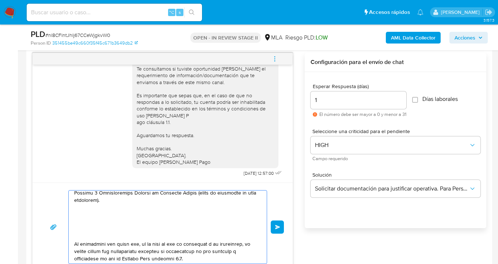
scroll to position [134, 0]
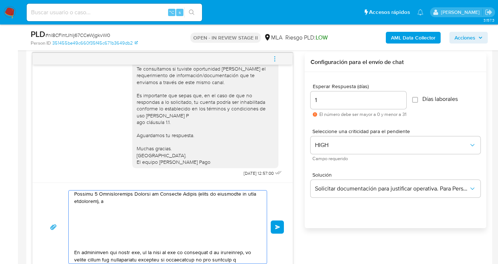
paste textarea "- Certificación contable de ingresos (último año), firmada por un contador y le…"
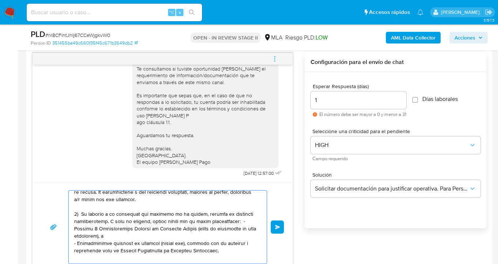
scroll to position [166, 0]
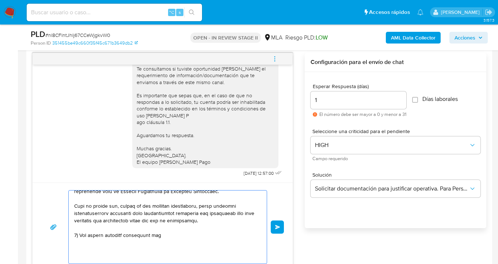
paste textarea "el uso de la cuenta es personal y no se deben canalizar fondos de terceros. Si …"
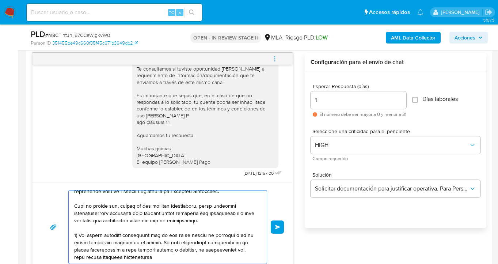
drag, startPoint x: 234, startPoint y: 243, endPoint x: 235, endPoint y: 259, distance: 16.1
click at [234, 243] on textarea at bounding box center [165, 226] width 183 height 73
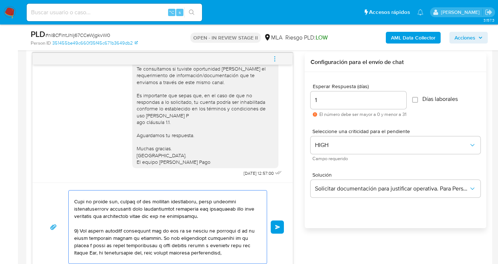
paste textarea "evites realizar dicha operatoria"
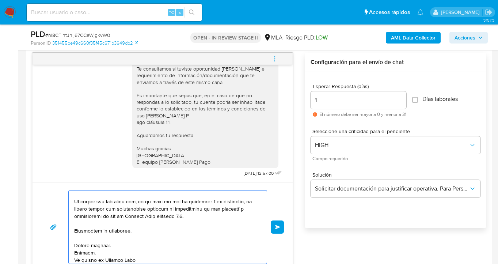
scroll to position [246, 0]
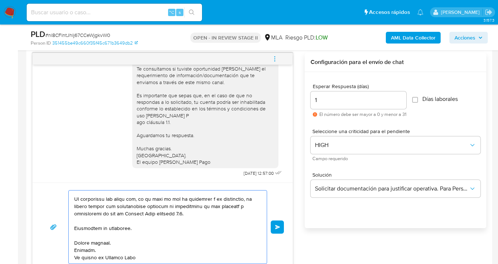
click at [137, 229] on textarea at bounding box center [165, 226] width 183 height 73
click at [118, 242] on textarea at bounding box center [165, 226] width 183 height 73
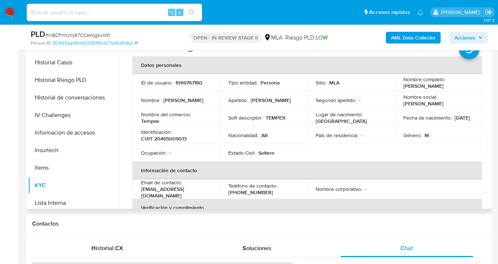
scroll to position [0, 0]
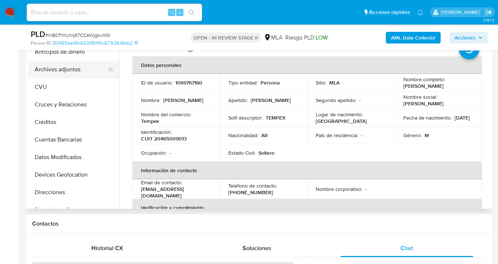
type textarea "Hola Tomas Andres Rivero, Esperamos que te encuentres muy bien. Reiteramos la c…"
click at [82, 73] on button "Archivos adjuntos" at bounding box center [71, 70] width 86 height 18
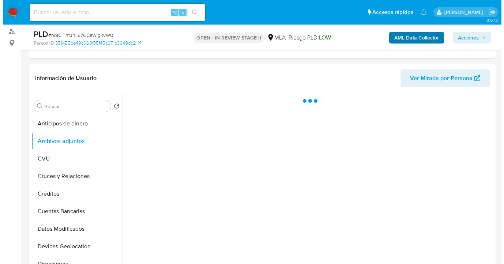
scroll to position [246, 0]
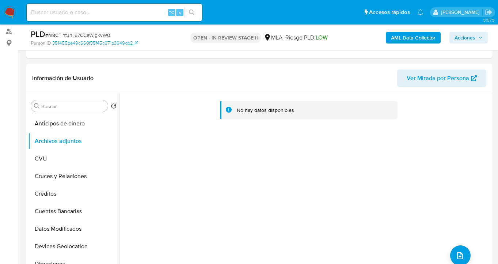
click at [412, 36] on b "AML Data Collector" at bounding box center [413, 38] width 45 height 12
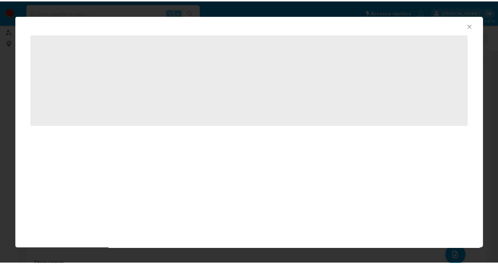
scroll to position [254, 0]
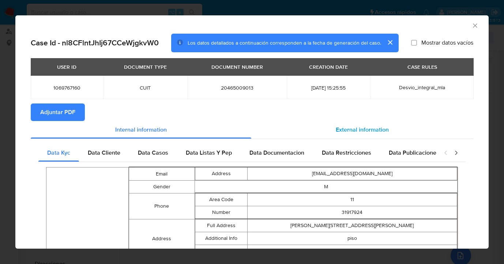
click at [353, 124] on div "External information" at bounding box center [362, 130] width 222 height 18
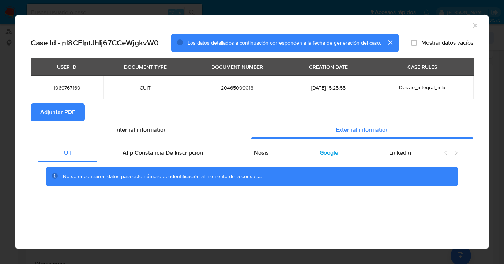
click at [325, 152] on span "Google" at bounding box center [328, 152] width 19 height 8
click at [473, 26] on icon "Cerrar ventana" at bounding box center [474, 25] width 7 height 7
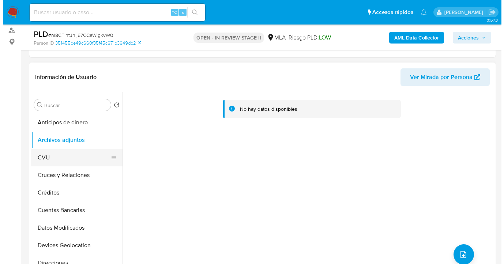
scroll to position [98, 0]
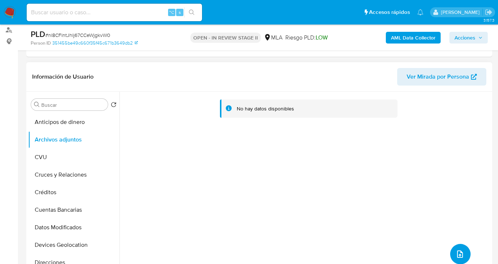
click at [456, 253] on icon "upload-file" at bounding box center [460, 254] width 9 height 9
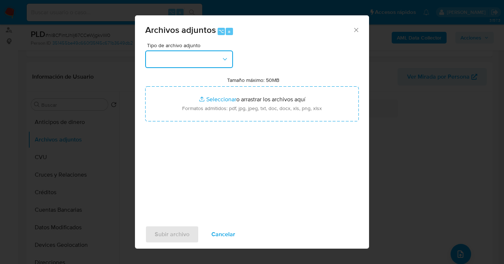
click at [224, 63] on button "button" at bounding box center [189, 59] width 88 height 18
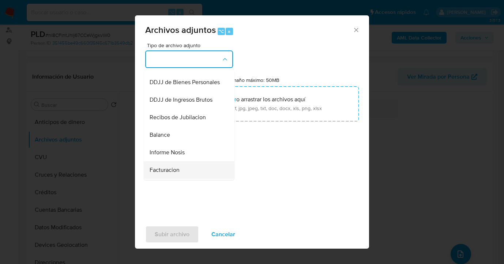
scroll to position [250, 0]
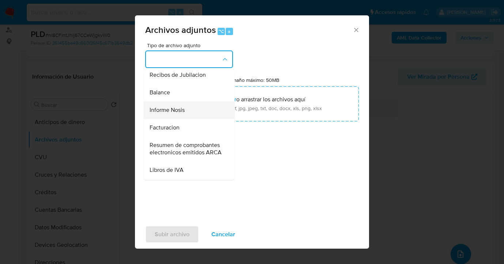
click at [185, 114] on span "Informe Nosis" at bounding box center [166, 109] width 35 height 7
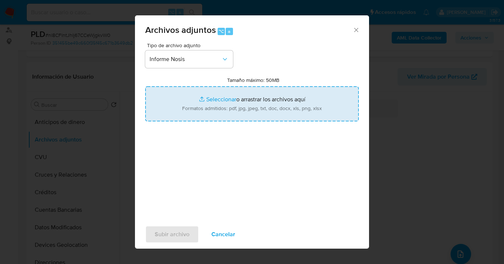
click at [243, 106] on input "Tamaño máximo: 50MB Seleccionar archivos" at bounding box center [251, 103] width 213 height 35
type input "C:\fakepath\1069767160-NOSIS_Manager_InformeIndividual_20465009013_620658_20250…"
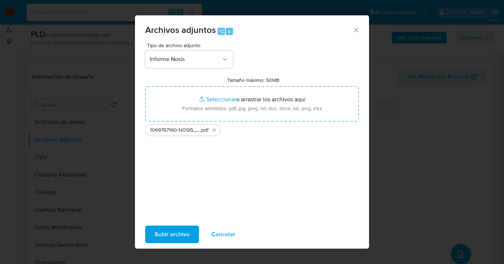
click at [182, 235] on span "Subir archivo" at bounding box center [172, 234] width 35 height 16
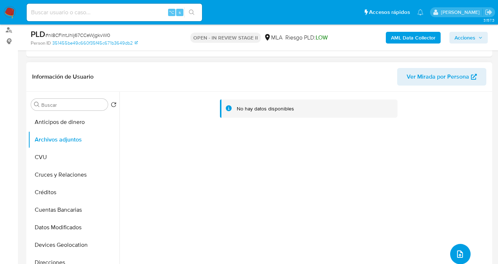
click at [458, 253] on icon "upload-file" at bounding box center [460, 254] width 9 height 9
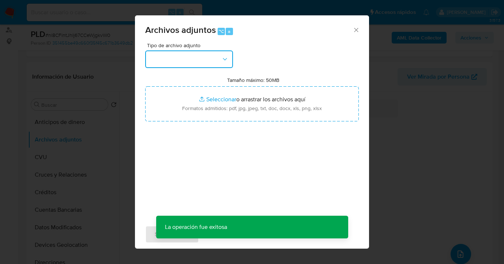
drag, startPoint x: 227, startPoint y: 57, endPoint x: 228, endPoint y: 64, distance: 6.7
click at [227, 57] on icon "button" at bounding box center [224, 59] width 7 height 7
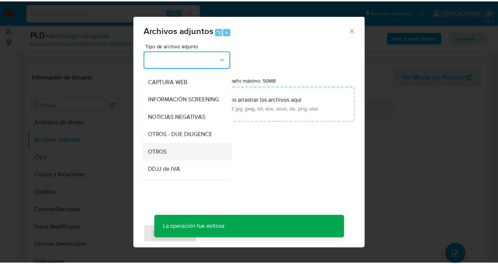
scroll to position [77, 0]
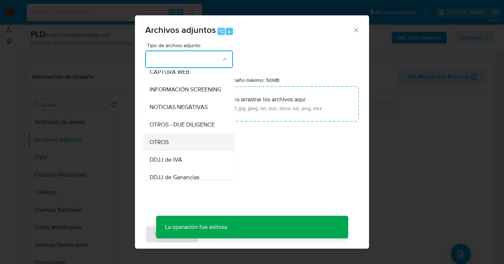
click at [190, 151] on div "OTROS" at bounding box center [186, 142] width 75 height 18
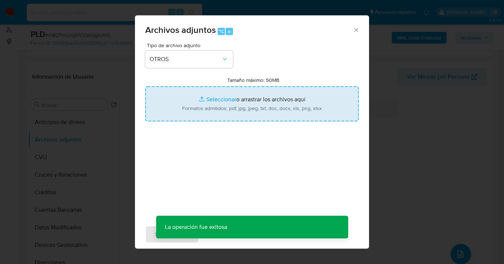
click at [285, 117] on input "Tamaño máximo: 50MB Seleccionar archivos" at bounding box center [251, 103] width 213 height 35
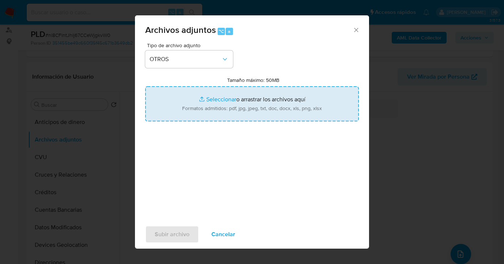
type input "C:\fakepath\1069767160 Movimientos.xlsx"
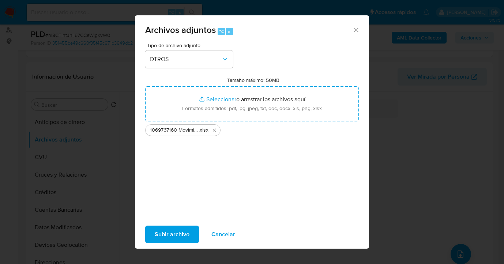
click at [166, 240] on span "Subir archivo" at bounding box center [172, 234] width 35 height 16
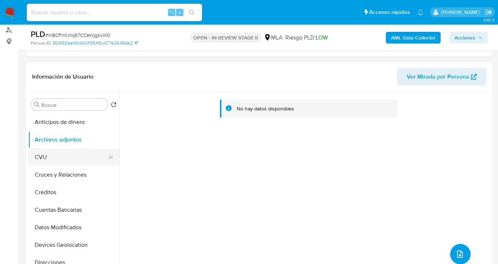
click at [44, 155] on button "CVU" at bounding box center [71, 157] width 86 height 18
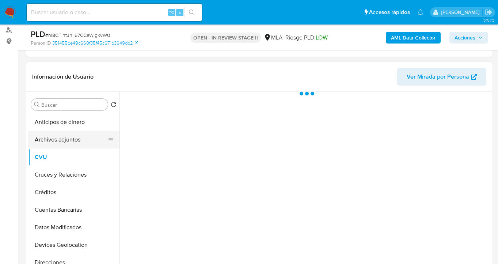
scroll to position [254, 0]
drag, startPoint x: 62, startPoint y: 143, endPoint x: 69, endPoint y: 144, distance: 7.4
click at [62, 143] on button "Archivos adjuntos" at bounding box center [71, 140] width 86 height 18
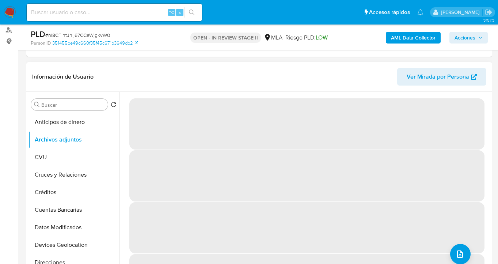
scroll to position [246, 0]
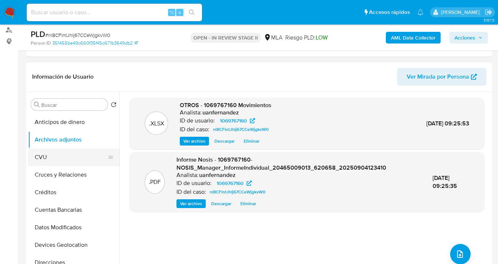
click at [58, 152] on button "CVU" at bounding box center [71, 157] width 86 height 18
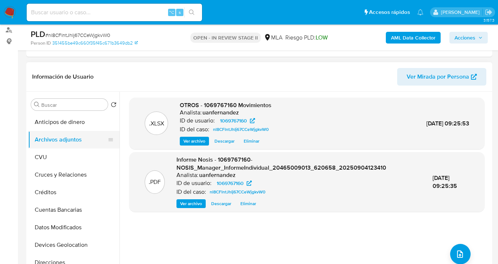
scroll to position [254, 0]
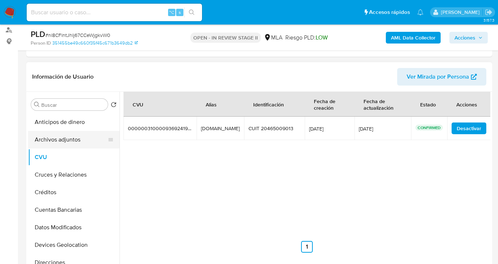
click at [85, 141] on button "Archivos adjuntos" at bounding box center [71, 140] width 86 height 18
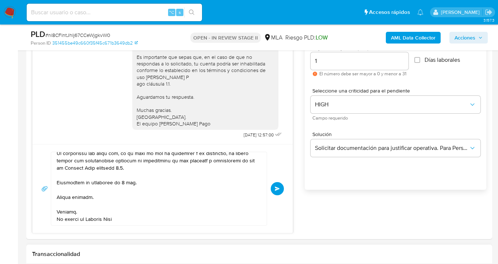
scroll to position [468, 0]
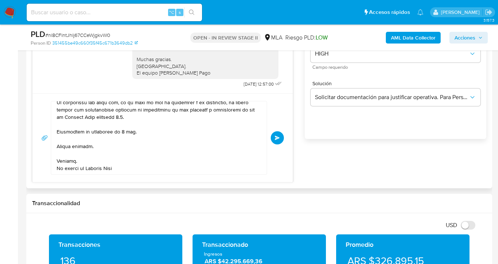
click at [276, 138] on span "Enviar" at bounding box center [277, 138] width 5 height 4
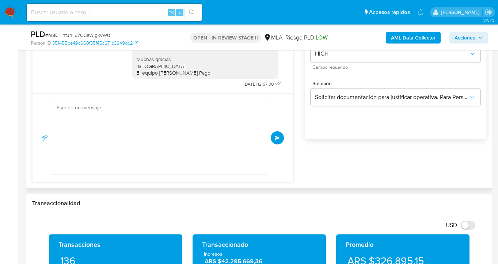
scroll to position [0, 0]
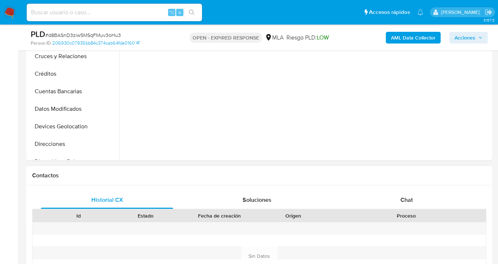
scroll to position [223, 0]
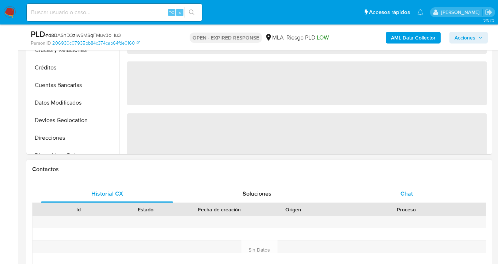
drag, startPoint x: 420, startPoint y: 200, endPoint x: 405, endPoint y: 188, distance: 19.8
click at [419, 198] on div "Chat" at bounding box center [407, 194] width 132 height 18
select select "10"
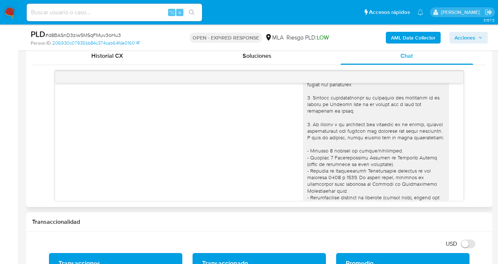
scroll to position [0, 0]
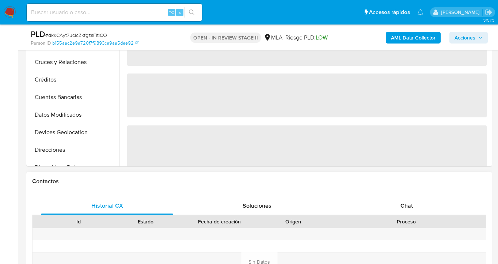
select select "10"
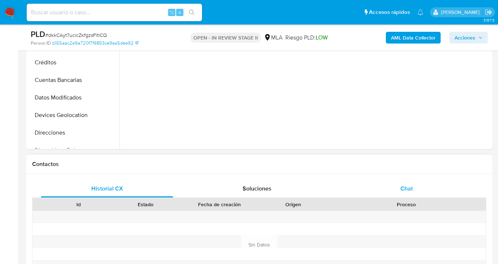
click at [401, 182] on div "Chat" at bounding box center [407, 189] width 132 height 18
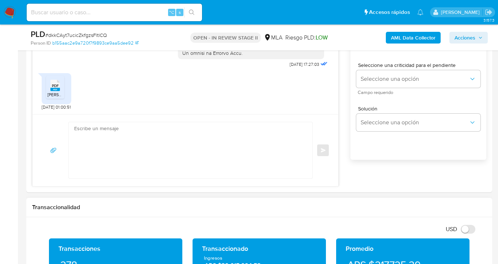
scroll to position [498, 0]
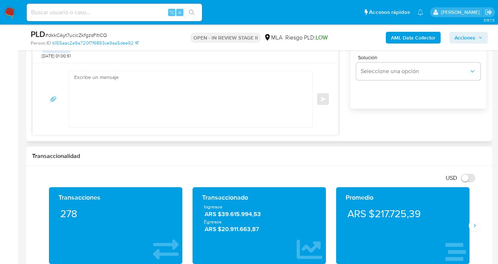
click at [124, 86] on textarea at bounding box center [188, 99] width 229 height 56
paste textarea "Hola, esperamos te encuentres muy bien. Confirmamos la recepción de la document…"
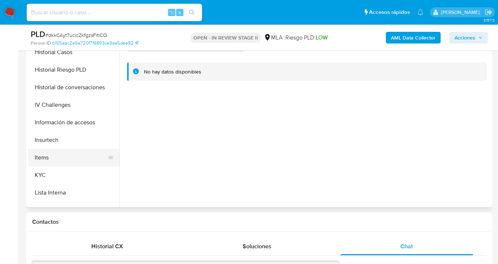
scroll to position [228, 0]
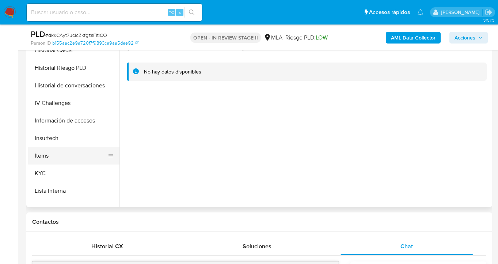
click at [94, 164] on button "Items" at bounding box center [71, 156] width 86 height 18
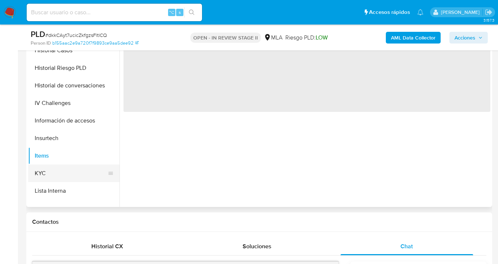
click at [80, 170] on button "KYC" at bounding box center [71, 173] width 86 height 18
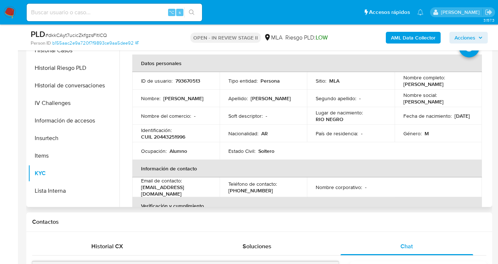
drag, startPoint x: 401, startPoint y: 85, endPoint x: 453, endPoint y: 87, distance: 51.9
click at [453, 87] on td "Nombre completo : Enzo Valentin Sanchez" at bounding box center [438, 81] width 87 height 18
copy p "Enzo Valentin Sanchez"
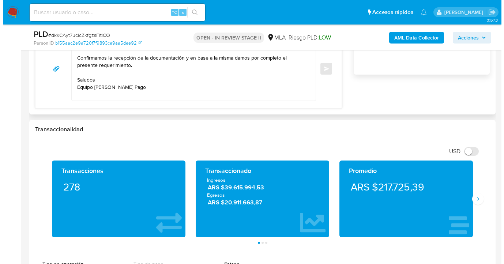
scroll to position [386, 0]
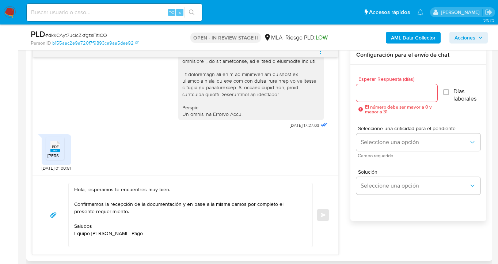
drag, startPoint x: 86, startPoint y: 190, endPoint x: 110, endPoint y: 216, distance: 35.4
click at [86, 190] on textarea "Hola, esperamos te encuentres muy bien. Confirmamos la recepción de la document…" at bounding box center [188, 215] width 229 height 64
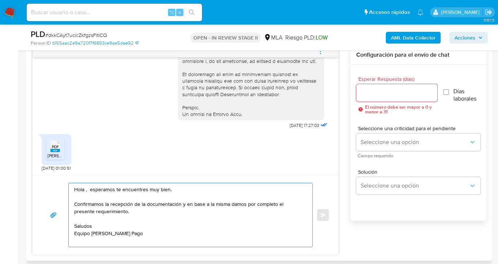
paste textarea "Enzo Valentin Sanchez"
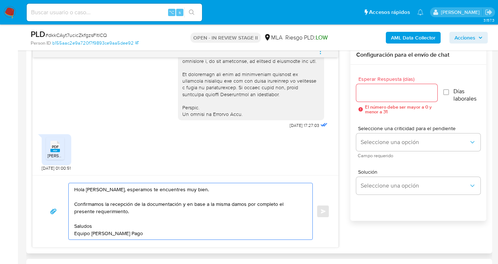
drag, startPoint x: 121, startPoint y: 234, endPoint x: 55, endPoint y: 177, distance: 87.4
click at [55, 177] on div "Hola Enzo Valentin Sanchez, esperamos te encuentres muy bien. Confirmamos la re…" at bounding box center [186, 211] width 306 height 72
type textarea "Hola Enzo Valentin Sanchez, esperamos te encuentres muy bien. Confirmamos la re…"
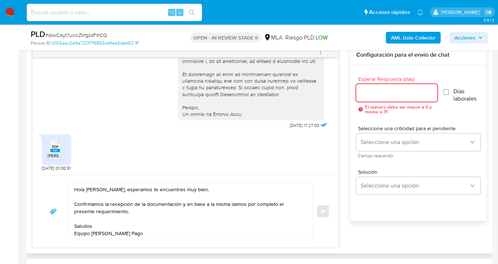
click at [378, 90] on input "Esperar Respuesta (días)" at bounding box center [396, 93] width 81 height 10
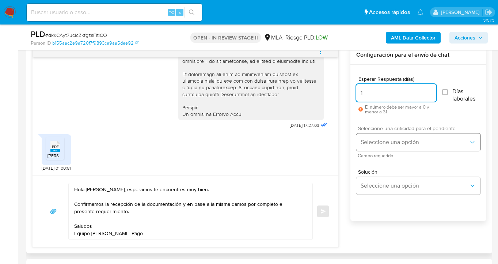
type input "1"
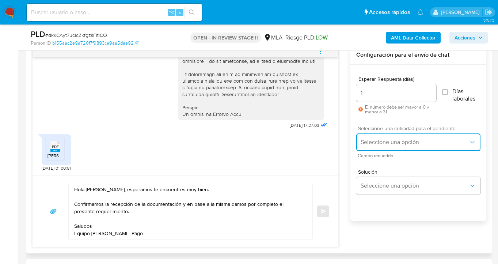
drag, startPoint x: 382, startPoint y: 137, endPoint x: 382, endPoint y: 141, distance: 4.8
click at [382, 137] on button "Seleccione una opción" at bounding box center [418, 142] width 124 height 18
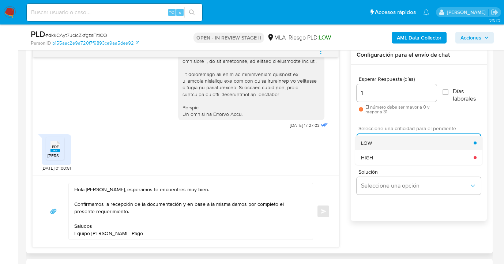
click at [384, 141] on div "LOW" at bounding box center [417, 143] width 113 height 15
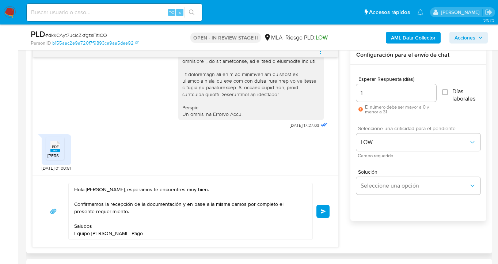
click at [391, 198] on div "Solución Seleccione una opción" at bounding box center [418, 183] width 124 height 40
click at [391, 190] on button "Seleccione una opción" at bounding box center [418, 186] width 124 height 18
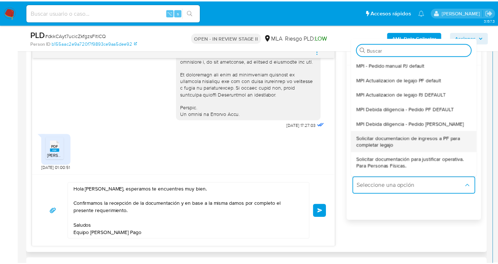
scroll to position [29, 0]
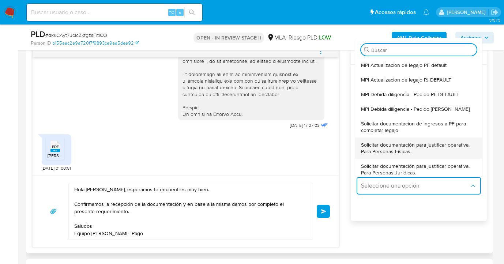
click at [403, 145] on span "Solicitar documentación para justificar operativa. Para Personas Físicas." at bounding box center [418, 147] width 115 height 13
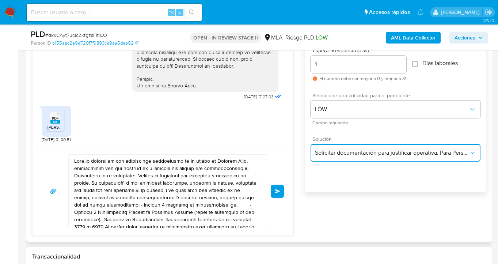
scroll to position [450, 0]
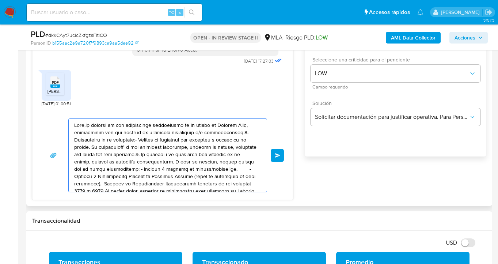
drag, startPoint x: 217, startPoint y: 183, endPoint x: 79, endPoint y: 130, distance: 148.0
click at [73, 122] on div at bounding box center [166, 155] width 194 height 73
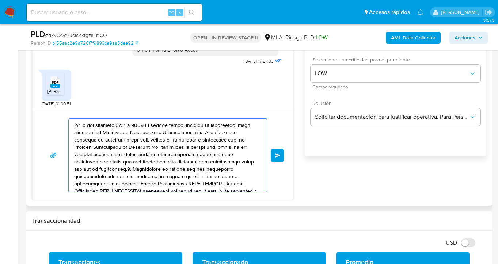
drag, startPoint x: 175, startPoint y: 156, endPoint x: 86, endPoint y: 112, distance: 99.4
click at [86, 112] on div "Enviar" at bounding box center [163, 155] width 260 height 89
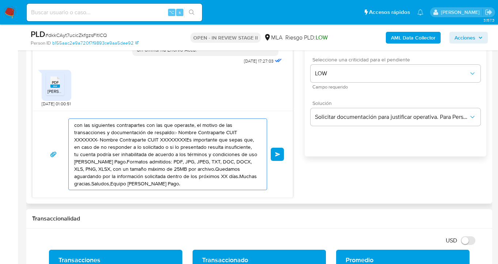
drag, startPoint x: 153, startPoint y: 141, endPoint x: 85, endPoint y: 119, distance: 71.3
click at [84, 120] on textarea "con las siguientes contrapartes con las que operaste, el motivo de las transacc…" at bounding box center [165, 154] width 183 height 71
type textarea "dando por la información solicitada dentro de los próximos XX días.Muchas graci…"
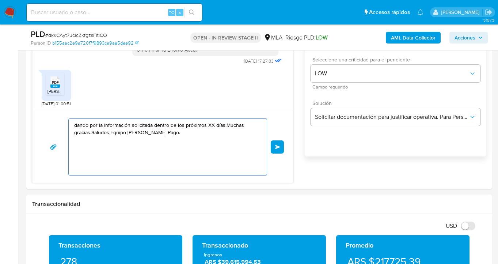
drag, startPoint x: 174, startPoint y: 145, endPoint x: 0, endPoint y: 80, distance: 185.3
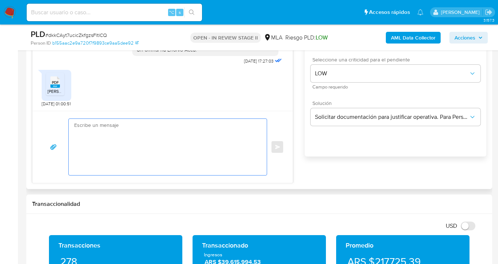
paste textarea "Hola Enzo Valentin Sanchez, esperamos te encuentres muy bien. Confirmamos la re…"
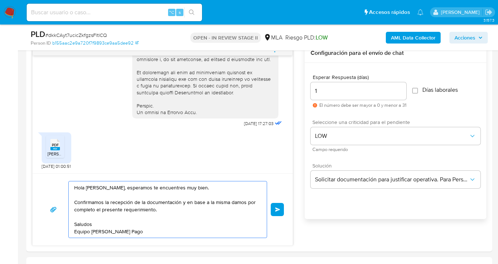
scroll to position [450, 0]
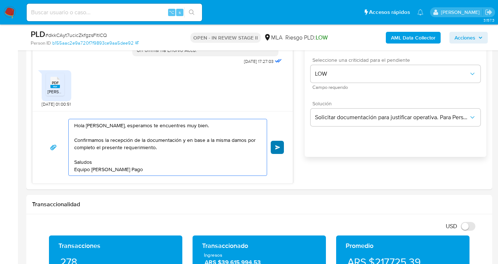
type textarea "Hola Enzo Valentin Sanchez, esperamos te encuentres muy bien. Confirmamos la re…"
click at [276, 148] on span "Enviar" at bounding box center [277, 147] width 5 height 4
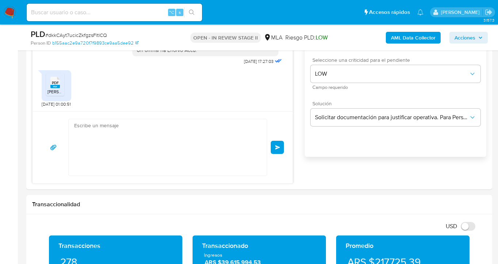
scroll to position [418, 0]
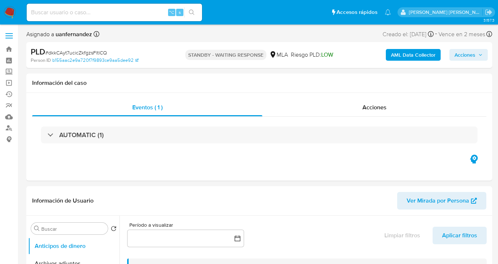
select select "10"
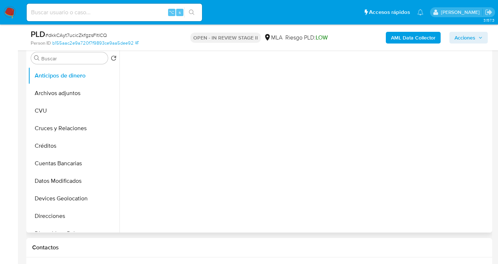
scroll to position [303, 0]
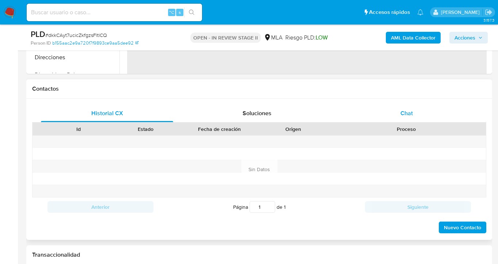
select select "10"
click at [420, 109] on div "Chat" at bounding box center [407, 114] width 132 height 18
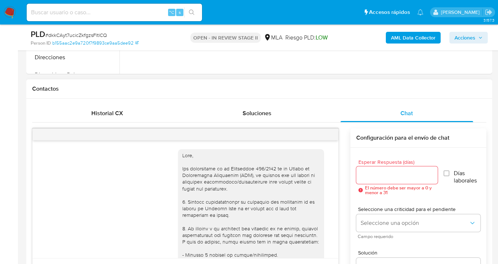
scroll to position [418, 0]
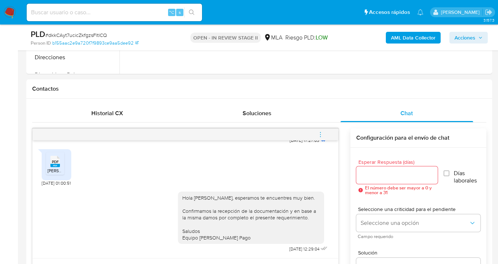
click at [322, 133] on icon "menu-action" at bounding box center [320, 134] width 7 height 7
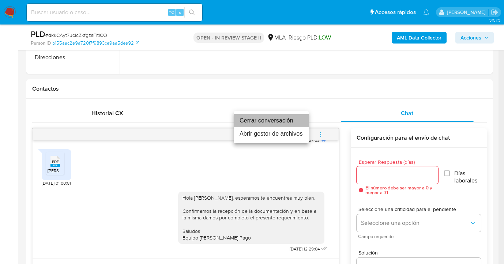
click at [282, 117] on li "Cerrar conversación" at bounding box center [271, 120] width 75 height 13
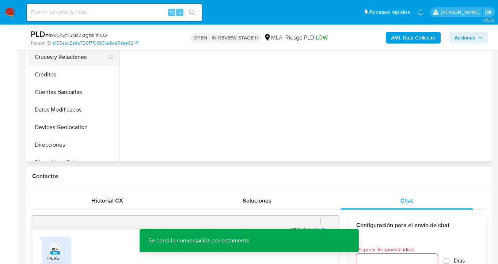
scroll to position [153, 0]
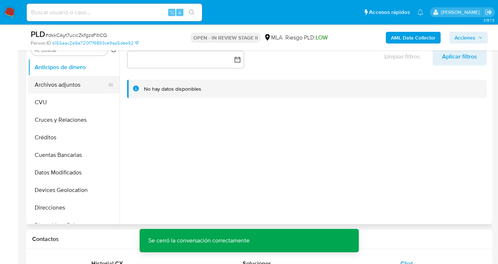
click at [57, 88] on button "Archivos adjuntos" at bounding box center [71, 85] width 86 height 18
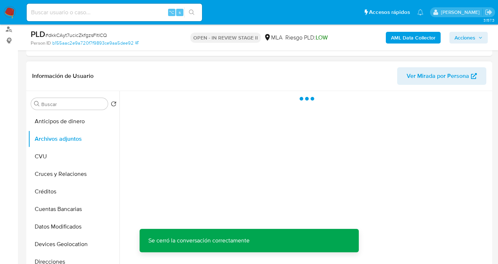
scroll to position [83, 0]
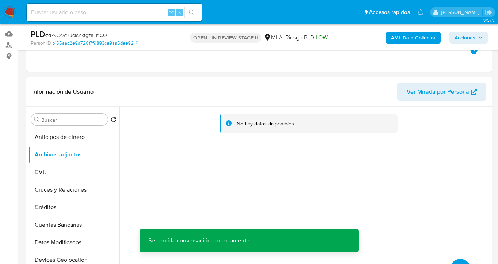
click at [405, 39] on b "AML Data Collector" at bounding box center [413, 38] width 45 height 12
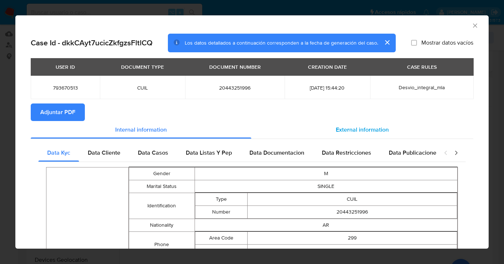
click at [341, 132] on span "External information" at bounding box center [361, 129] width 53 height 8
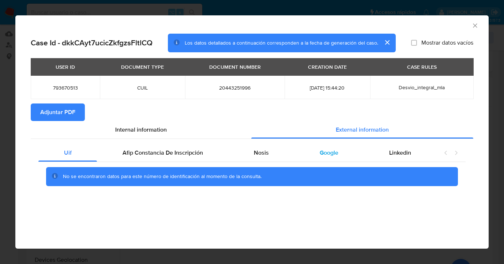
click at [319, 153] on span "Google" at bounding box center [328, 152] width 19 height 8
click at [51, 114] on span "Adjuntar PDF" at bounding box center [57, 112] width 35 height 16
click at [476, 24] on icon "Cerrar ventana" at bounding box center [475, 25] width 4 height 4
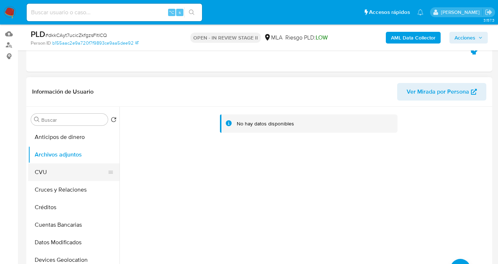
click at [49, 180] on button "CVU" at bounding box center [71, 172] width 86 height 18
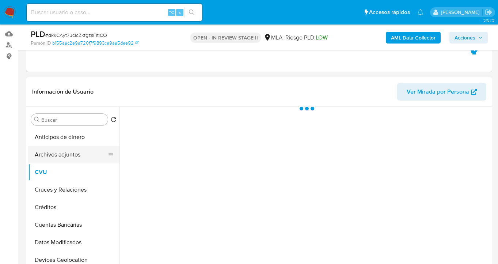
click at [67, 156] on button "Archivos adjuntos" at bounding box center [71, 155] width 86 height 18
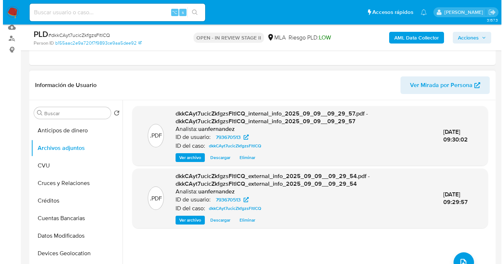
scroll to position [98, 0]
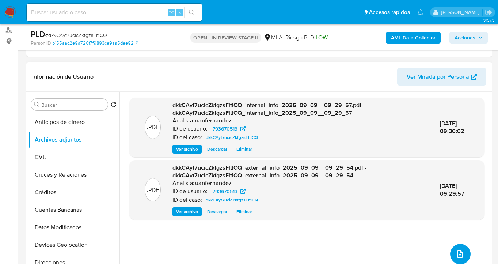
click at [456, 250] on span "upload-file" at bounding box center [460, 254] width 9 height 9
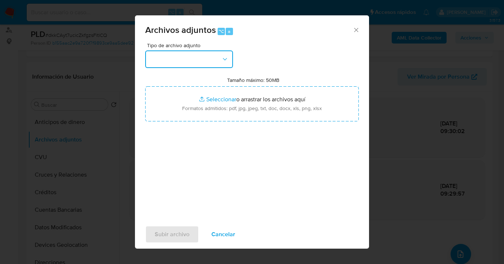
click at [232, 59] on button "button" at bounding box center [189, 59] width 88 height 18
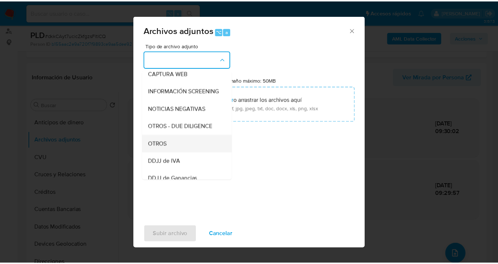
scroll to position [136, 0]
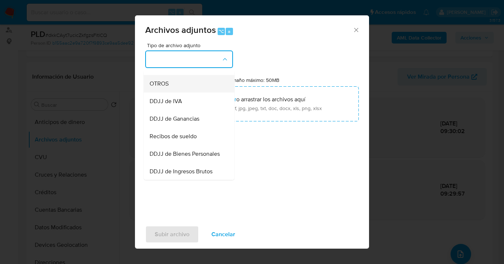
click at [188, 91] on div "OTROS" at bounding box center [186, 84] width 75 height 18
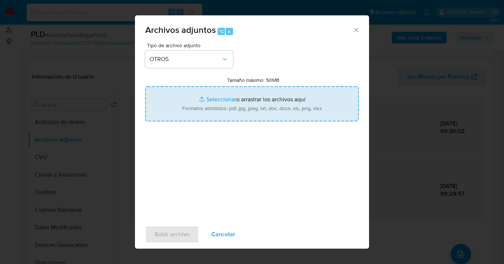
click at [272, 105] on input "Tamaño máximo: 50MB Seleccionar archivos" at bounding box center [251, 103] width 213 height 35
type input "C:\fakepath\Resolución judicial.pdf"
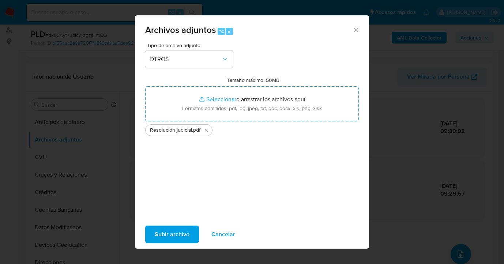
click at [172, 237] on span "Subir archivo" at bounding box center [172, 234] width 35 height 16
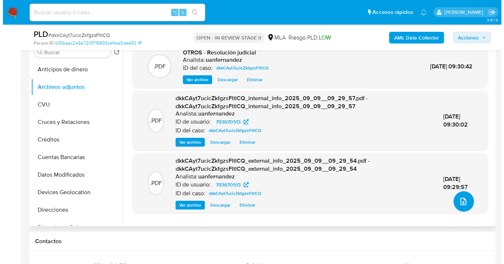
scroll to position [150, 0]
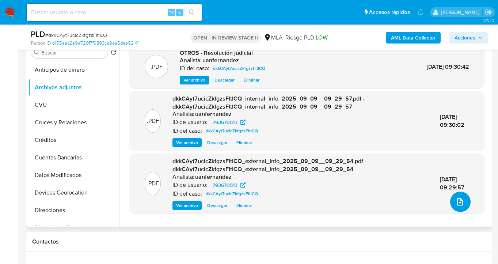
click at [459, 200] on icon "upload-file" at bounding box center [460, 201] width 9 height 9
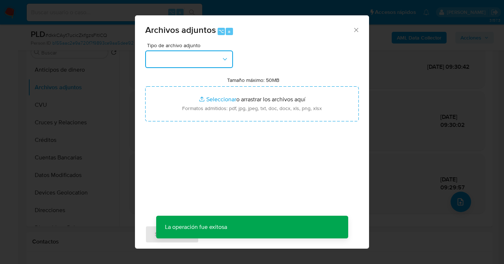
drag, startPoint x: 224, startPoint y: 56, endPoint x: 220, endPoint y: 64, distance: 9.5
click at [224, 56] on icon "button" at bounding box center [224, 59] width 7 height 7
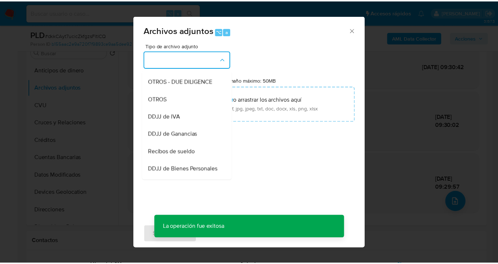
scroll to position [245, 0]
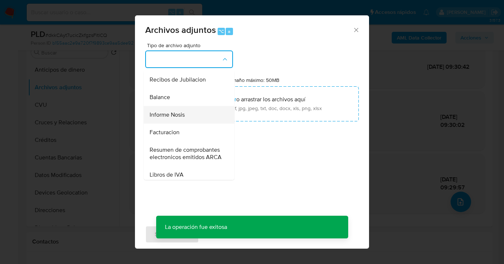
click at [193, 124] on div "Informe Nosis" at bounding box center [186, 115] width 75 height 18
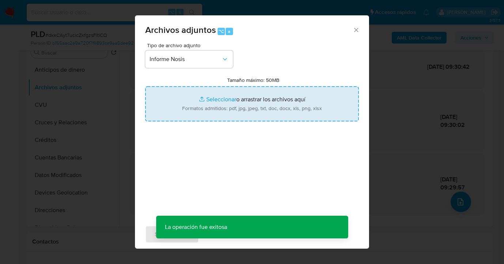
click at [251, 106] on input "Tamaño máximo: 50MB Seleccionar archivos" at bounding box center [251, 103] width 213 height 35
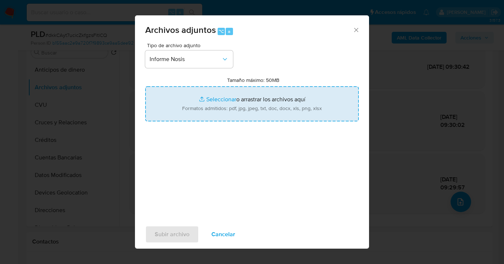
type input "C:\fakepath\793670513-NOSIS_Manager_InformeIndividual_20443251996_620658_202509…"
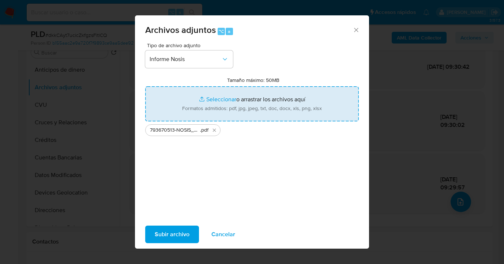
click at [175, 236] on span "Subir archivo" at bounding box center [172, 234] width 35 height 16
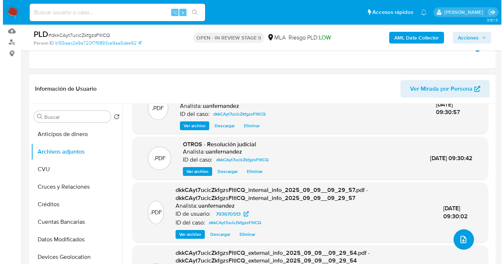
scroll to position [47, 0]
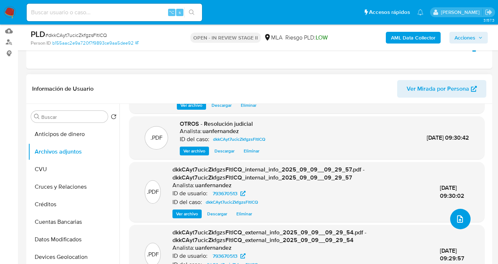
click at [456, 219] on icon "upload-file" at bounding box center [460, 219] width 9 height 9
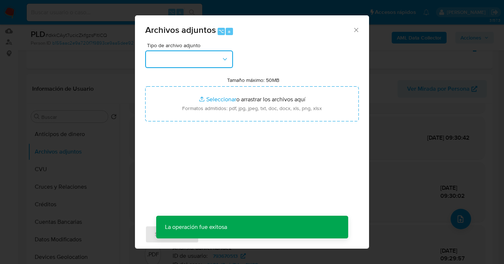
drag, startPoint x: 225, startPoint y: 61, endPoint x: 221, endPoint y: 68, distance: 7.4
click at [225, 61] on icon "button" at bounding box center [224, 59] width 7 height 7
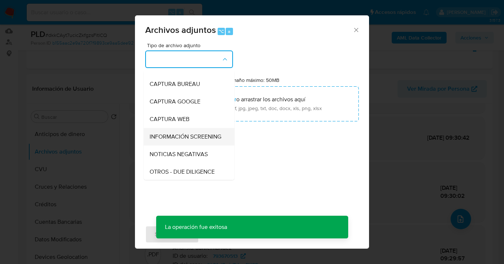
scroll to position [96, 0]
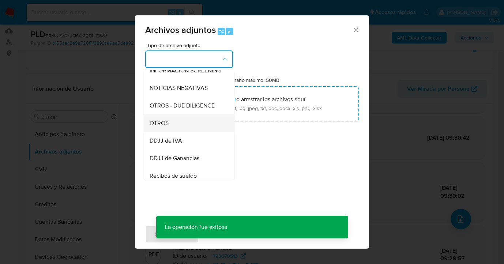
click at [189, 128] on div "OTROS" at bounding box center [186, 123] width 75 height 18
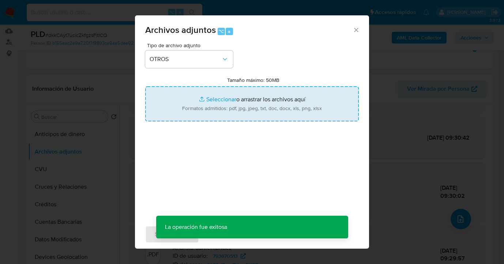
click at [251, 110] on input "Tamaño máximo: 50MB Seleccionar archivos" at bounding box center [251, 103] width 213 height 35
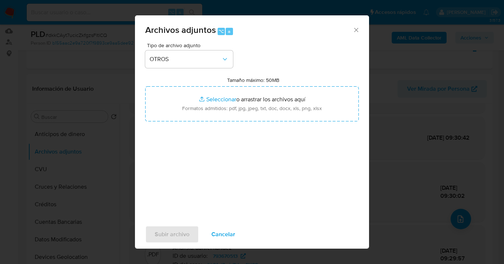
click at [230, 232] on span "Cancelar" at bounding box center [223, 234] width 24 height 16
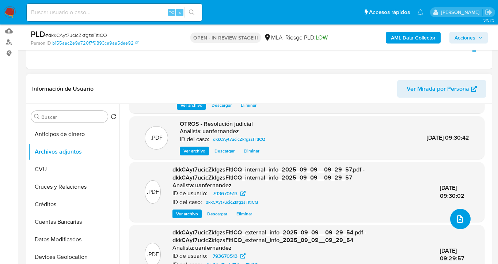
click at [456, 218] on icon "upload-file" at bounding box center [460, 219] width 9 height 9
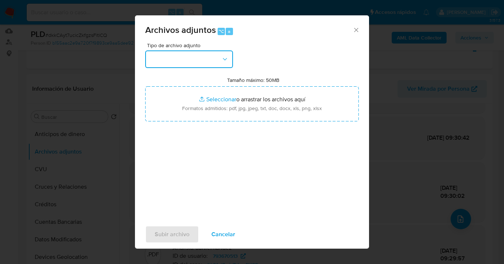
drag, startPoint x: 203, startPoint y: 55, endPoint x: 204, endPoint y: 62, distance: 7.5
click at [203, 55] on button "button" at bounding box center [189, 59] width 88 height 18
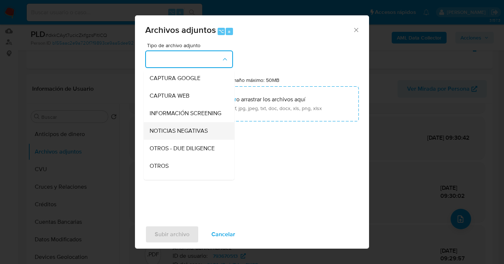
scroll to position [70, 0]
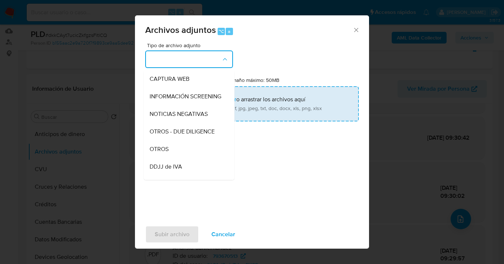
drag, startPoint x: 186, startPoint y: 151, endPoint x: 263, endPoint y: 116, distance: 85.4
click at [188, 151] on div "OTROS" at bounding box center [186, 149] width 75 height 18
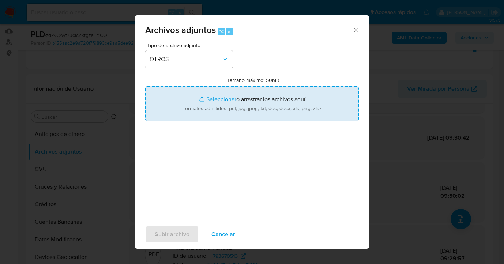
click at [263, 116] on input "Tamaño máximo: 50MB Seleccionar archivos" at bounding box center [251, 103] width 213 height 35
type input "C:\fakepath\793670513 Movimientos.xlsx"
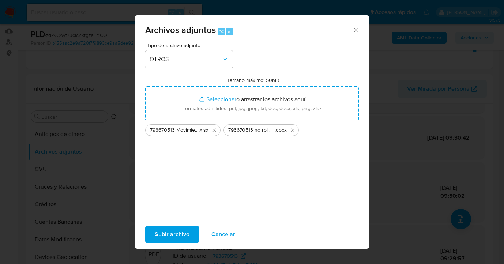
click at [171, 233] on span "Subir archivo" at bounding box center [172, 234] width 35 height 16
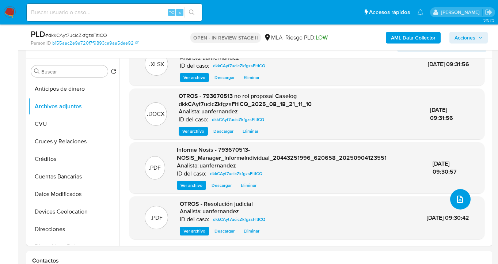
scroll to position [0, 0]
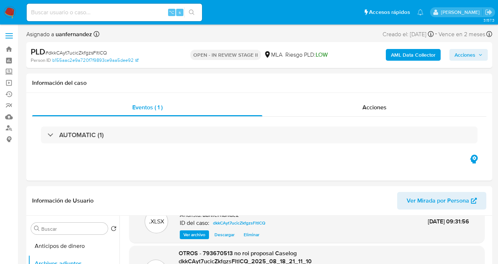
click at [463, 56] on span "Acciones" at bounding box center [465, 55] width 21 height 12
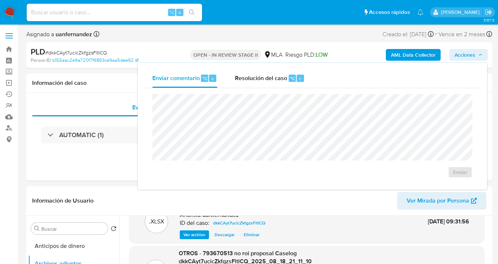
click at [462, 57] on span "Acciones" at bounding box center [465, 55] width 21 height 12
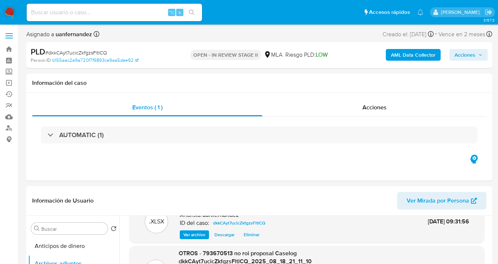
click at [462, 57] on span "Acciones" at bounding box center [465, 55] width 21 height 12
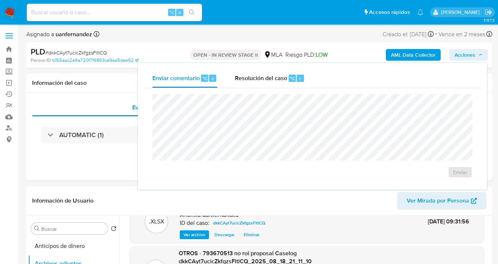
drag, startPoint x: 255, startPoint y: 77, endPoint x: 252, endPoint y: 92, distance: 15.7
click at [255, 77] on span "Resolución del caso" at bounding box center [261, 78] width 52 height 8
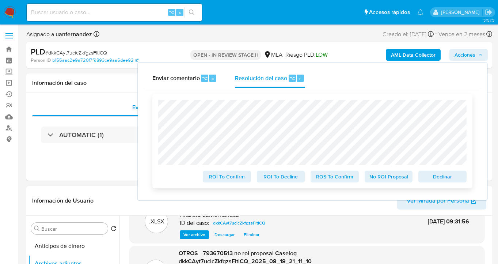
click at [380, 177] on span "No ROI Proposal" at bounding box center [389, 176] width 38 height 10
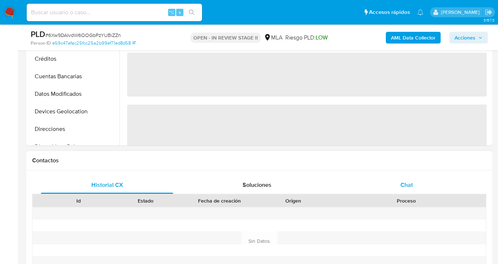
select select "10"
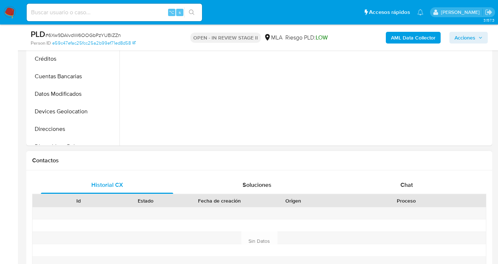
drag, startPoint x: 424, startPoint y: 183, endPoint x: 417, endPoint y: 154, distance: 29.2
click at [423, 182] on div "Chat" at bounding box center [407, 185] width 132 height 18
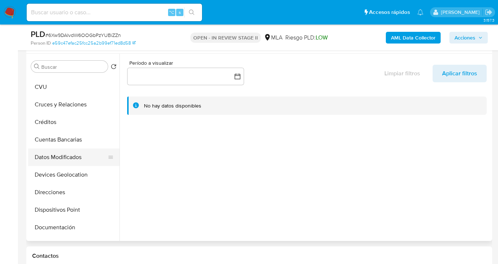
scroll to position [69, 0]
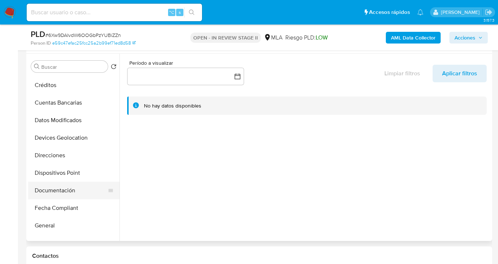
click at [75, 183] on button "Documentación" at bounding box center [71, 191] width 86 height 18
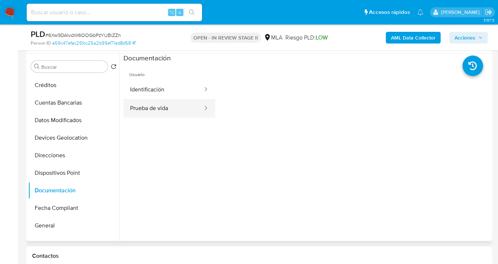
click at [163, 105] on button "Prueba de vida" at bounding box center [164, 108] width 80 height 19
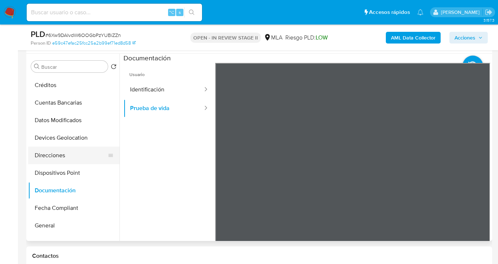
drag, startPoint x: 75, startPoint y: 157, endPoint x: 79, endPoint y: 160, distance: 4.7
click at [78, 159] on button "Direcciones" at bounding box center [71, 156] width 86 height 18
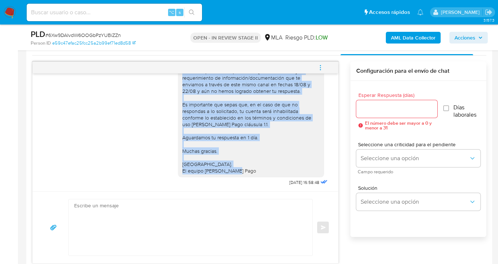
scroll to position [604, 0]
drag, startPoint x: 178, startPoint y: 121, endPoint x: 280, endPoint y: 181, distance: 118.6
click at [280, 181] on div "Hola David Nahuel Oliveda Bernaola, esperamos te encuentres muy bien. Notamos q…" at bounding box center [253, 116] width 151 height 141
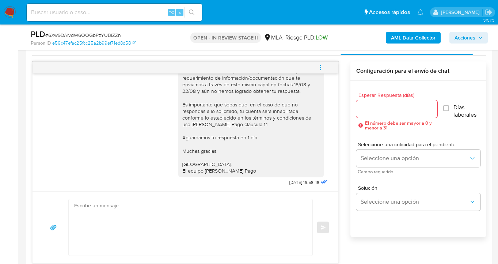
click at [328, 203] on div "Enviar" at bounding box center [185, 227] width 288 height 57
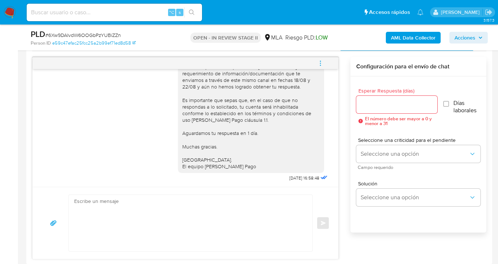
scroll to position [380, 0]
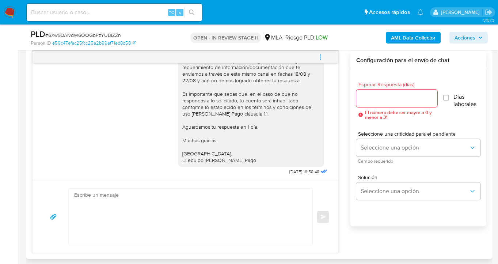
click at [319, 56] on icon "menu-action" at bounding box center [320, 57] width 7 height 7
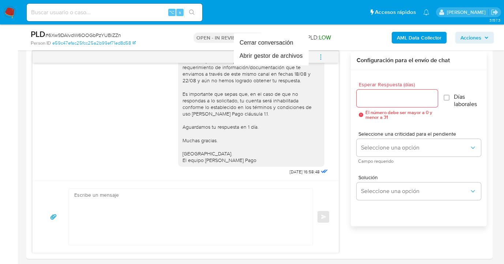
click at [342, 119] on div at bounding box center [252, 132] width 504 height 264
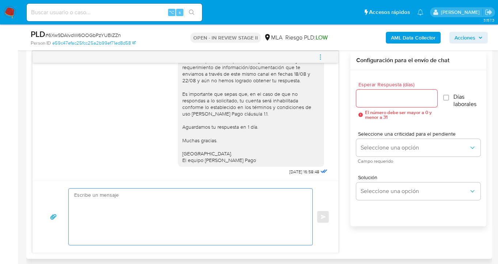
click at [240, 207] on textarea at bounding box center [188, 217] width 229 height 56
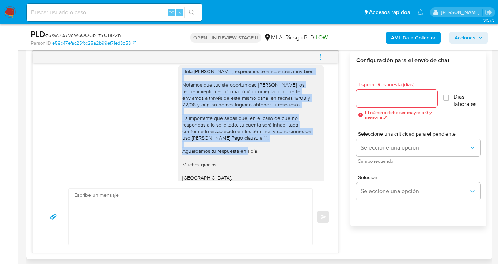
scroll to position [604, 0]
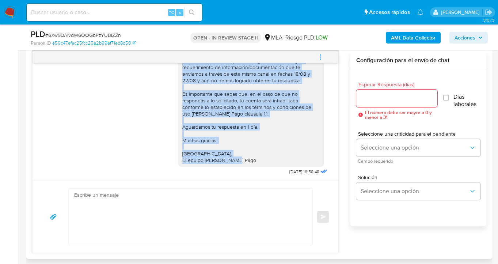
drag, startPoint x: 178, startPoint y: 114, endPoint x: 259, endPoint y: 160, distance: 93.6
click at [259, 160] on div "Hola David Nahuel Oliveda Bernaola, esperamos te encuentres muy bien. Notamos q…" at bounding box center [250, 104] width 137 height 120
copy div "Hola David Nahuel Oliveda Bernaola, esperamos te encuentres muy bien. Notamos q…"
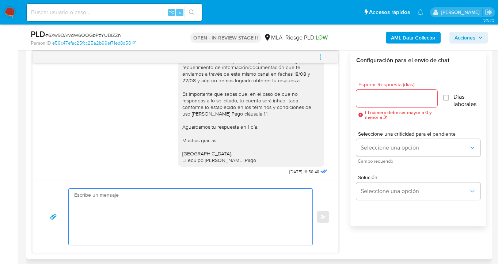
click at [109, 204] on textarea at bounding box center [188, 217] width 229 height 56
paste textarea "Hola David Nahuel Oliveda Bernaola, esperamos te encuentres muy bien. Notamos q…"
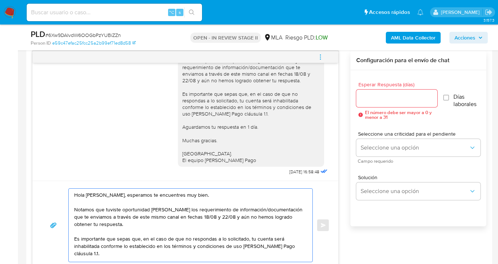
click at [220, 217] on textarea "Hola David Nahuel Oliveda Bernaola, esperamos te encuentres muy bien. Notamos q…" at bounding box center [188, 225] width 229 height 73
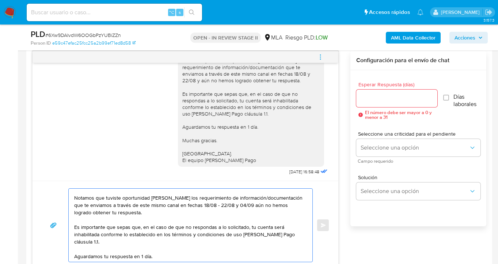
click at [133, 213] on textarea "Hola David Nahuel Oliveda Bernaola, esperamos te encuentres muy bien. Notamos q…" at bounding box center [188, 225] width 229 height 73
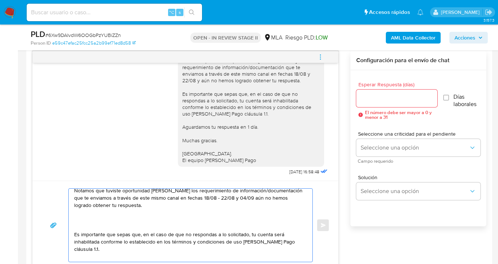
scroll to position [26, 0]
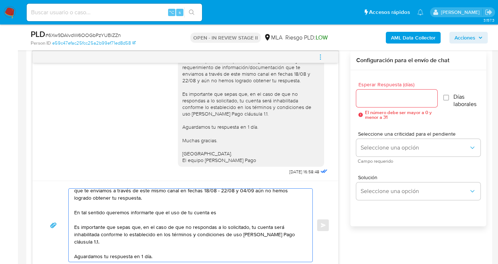
paste textarea "personal y no se deben canalizar fondos de terceros. Si las operaciones realiza…"
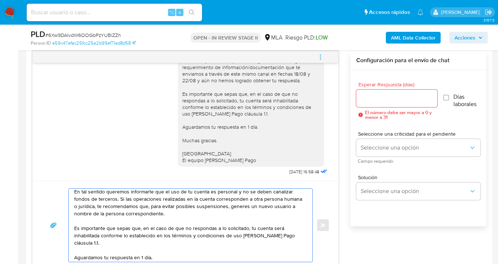
scroll to position [47, 0]
drag, startPoint x: 235, startPoint y: 193, endPoint x: 254, endPoint y: 231, distance: 42.0
click at [235, 194] on textarea "Hola David Nahuel Oliveda Bernaola, esperamos te encuentres muy bien. Notamos q…" at bounding box center [188, 225] width 229 height 73
drag, startPoint x: 251, startPoint y: 198, endPoint x: 254, endPoint y: 210, distance: 12.8
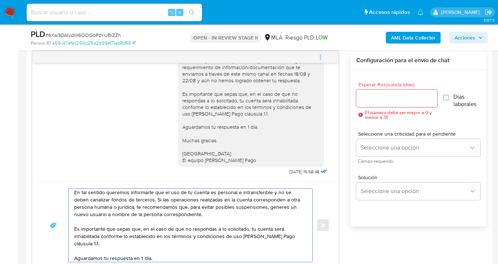
click at [251, 198] on textarea "Hola David Nahuel Oliveda Bernaola, esperamos te encuentres muy bien. Notamos q…" at bounding box center [188, 225] width 229 height 73
click at [180, 205] on textarea "Hola David Nahuel Oliveda Bernaola, esperamos te encuentres muy bien. Notamos q…" at bounding box center [188, 225] width 229 height 73
paste textarea "Cora Edith Bernaola"
click at [127, 216] on textarea "Hola David Nahuel Oliveda Bernaola, esperamos te encuentres muy bien. Notamos q…" at bounding box center [188, 225] width 229 height 73
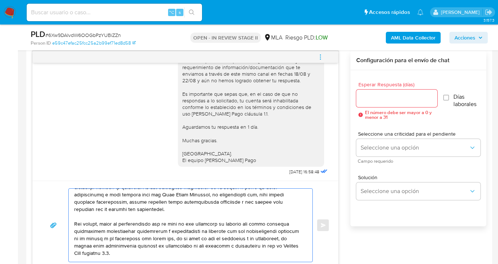
scroll to position [67, 0]
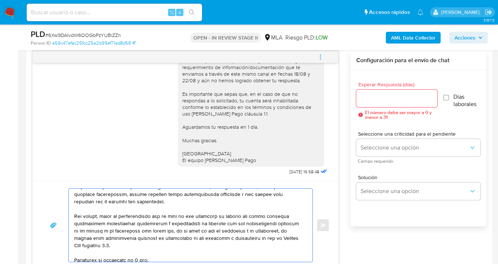
click at [282, 231] on textarea at bounding box center [188, 225] width 229 height 73
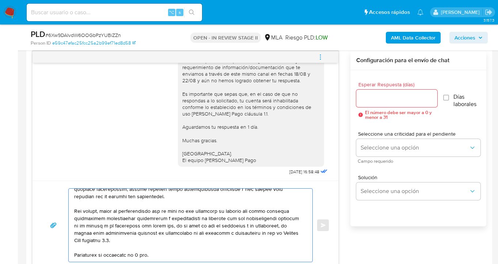
scroll to position [80, 0]
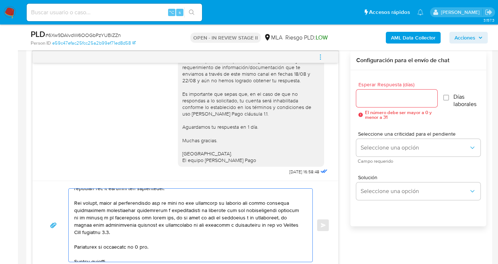
drag, startPoint x: 153, startPoint y: 246, endPoint x: 67, endPoint y: 243, distance: 87.0
click at [67, 243] on div "Enviar" at bounding box center [185, 225] width 288 height 74
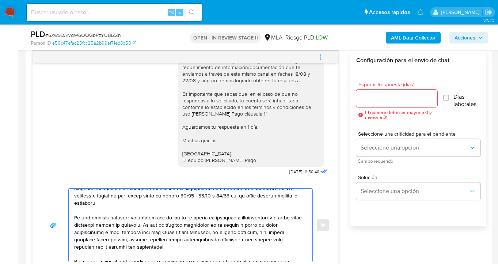
scroll to position [30, 0]
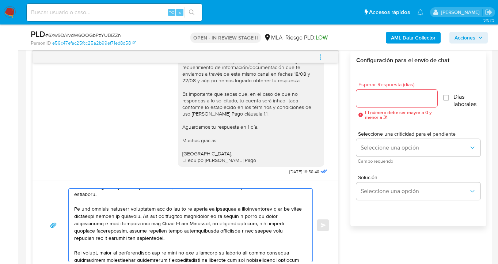
click at [236, 231] on textarea at bounding box center [188, 225] width 229 height 73
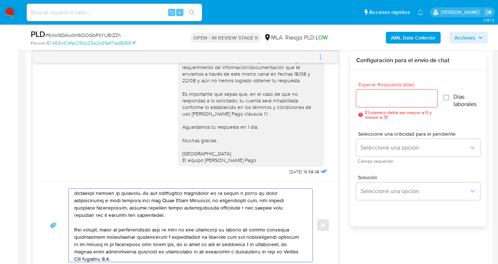
scroll to position [53, 0]
drag, startPoint x: 84, startPoint y: 243, endPoint x: 88, endPoint y: 251, distance: 9.5
click at [84, 243] on textarea at bounding box center [188, 225] width 229 height 73
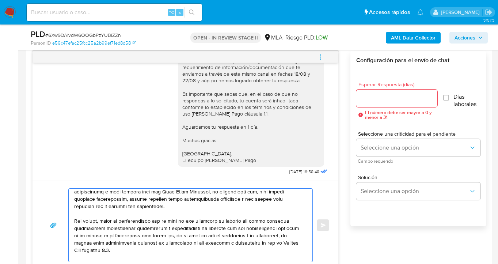
scroll to position [66, 0]
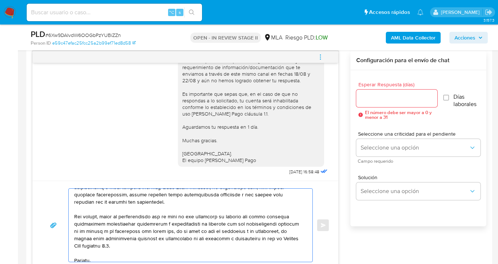
click at [249, 231] on textarea at bounding box center [188, 225] width 229 height 73
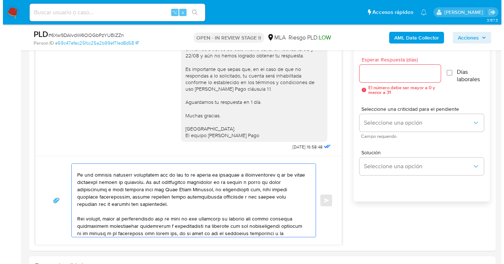
scroll to position [0, 0]
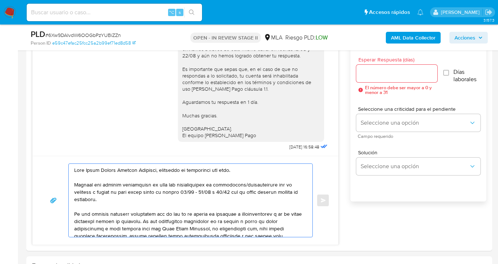
drag, startPoint x: 143, startPoint y: 231, endPoint x: 21, endPoint y: 152, distance: 144.7
click at [224, 187] on textarea at bounding box center [188, 200] width 229 height 73
type textarea "Hola David Nahuel Oliveda Bernaola, esperamos te encuentres muy bien. Notamos q…"
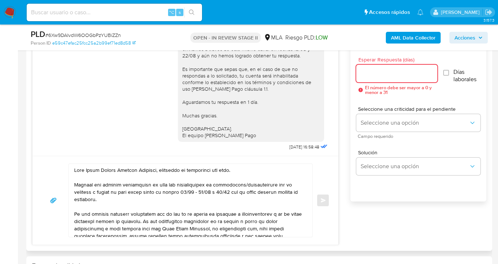
drag, startPoint x: 368, startPoint y: 69, endPoint x: 380, endPoint y: 100, distance: 33.7
click at [368, 69] on input "Esperar Respuesta (días)" at bounding box center [396, 74] width 81 height 10
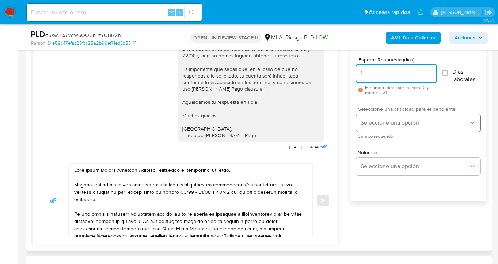
type input "1"
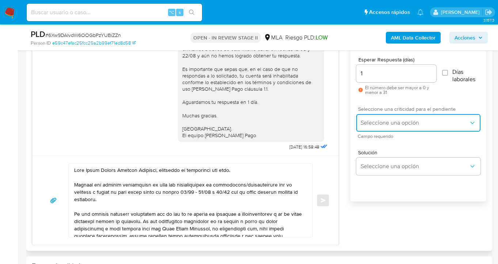
click at [376, 120] on span "Seleccione una opción" at bounding box center [415, 122] width 108 height 7
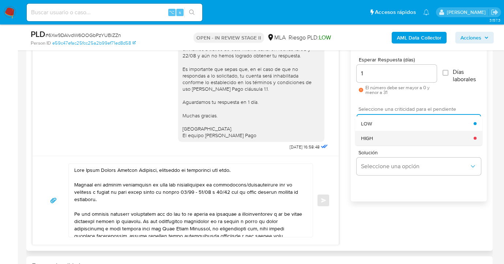
click at [376, 135] on div "HIGH" at bounding box center [417, 138] width 113 height 15
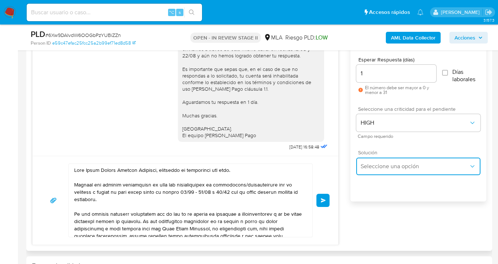
click at [380, 174] on button "Seleccione una opción" at bounding box center [418, 167] width 124 height 18
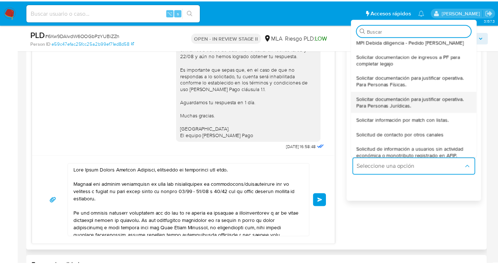
scroll to position [68, 0]
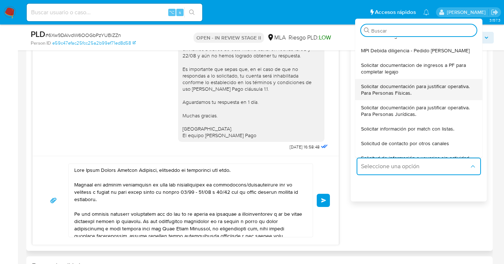
click at [381, 87] on span "Solicitar documentación para justificar operativa. Para Personas Físicas." at bounding box center [418, 89] width 115 height 13
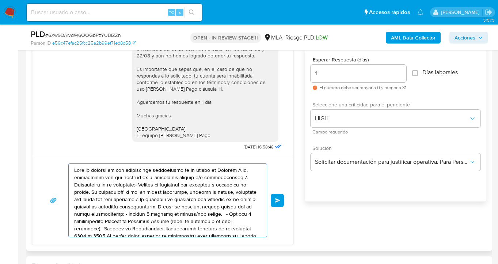
drag, startPoint x: 233, startPoint y: 230, endPoint x: 54, endPoint y: 165, distance: 190.3
click at [54, 165] on div "Enviar" at bounding box center [162, 200] width 243 height 74
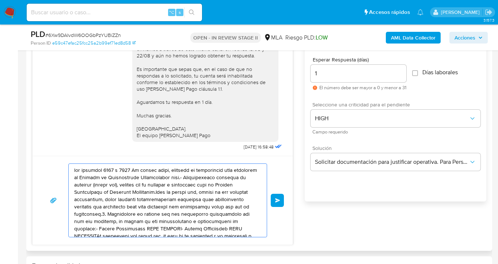
drag, startPoint x: 231, startPoint y: 226, endPoint x: 83, endPoint y: 170, distance: 158.8
click at [82, 170] on textarea at bounding box center [165, 200] width 183 height 73
type textarea "los mbre Contraparte CUIT XXXXXXXXEs importante que sepas que, en caso de no re…"
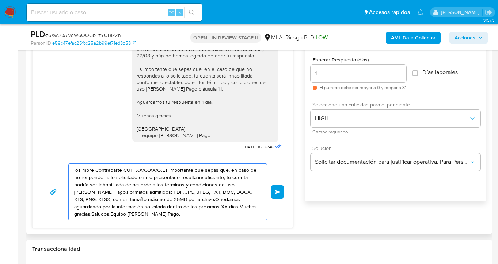
drag, startPoint x: 89, startPoint y: 181, endPoint x: 31, endPoint y: 164, distance: 60.6
click at [31, 164] on div "Historial CX Soluciones Chat Id Estado Fecha de creación Origen Proceso Anterio…" at bounding box center [259, 115] width 466 height 238
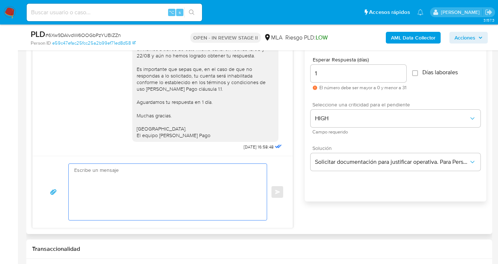
paste textarea "Hola David Nahuel Oliveda Bernaola, esperamos te encuentres muy bien. Notamos q…"
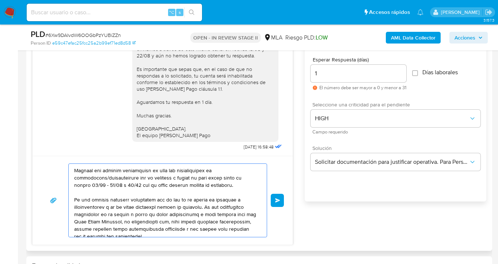
scroll to position [14, 0]
click at [109, 213] on textarea at bounding box center [165, 200] width 183 height 73
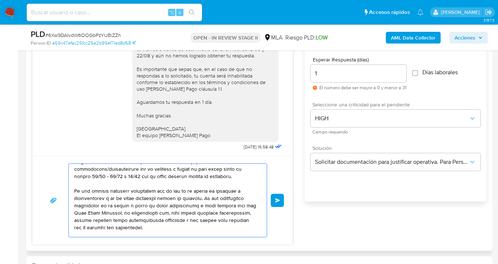
scroll to position [27, 0]
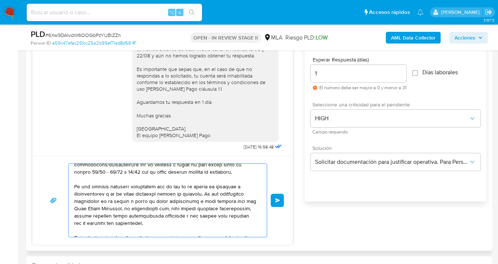
drag, startPoint x: 216, startPoint y: 216, endPoint x: 216, endPoint y: 219, distance: 3.7
click at [216, 216] on textarea at bounding box center [165, 200] width 183 height 73
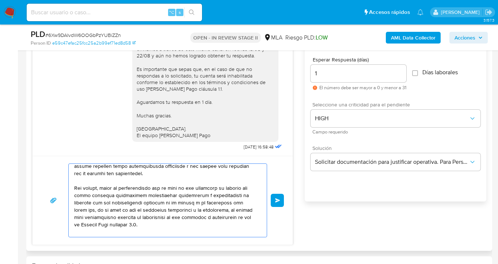
scroll to position [78, 0]
drag, startPoint x: 92, startPoint y: 215, endPoint x: 96, endPoint y: 219, distance: 5.9
click at [92, 215] on textarea at bounding box center [165, 200] width 183 height 73
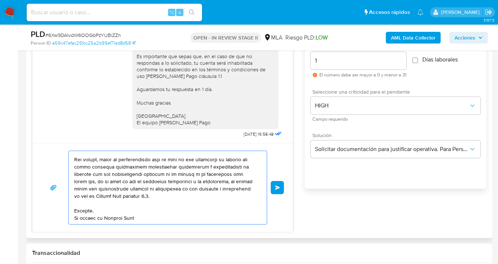
scroll to position [420, 0]
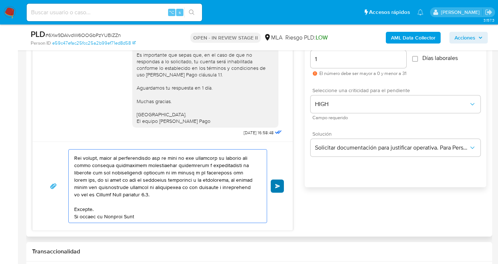
type textarea "Hola David Nahuel Oliveda Bernaola, esperamos te encuentres muy bien. Notamos q…"
click at [279, 186] on span "Enviar" at bounding box center [277, 186] width 5 height 4
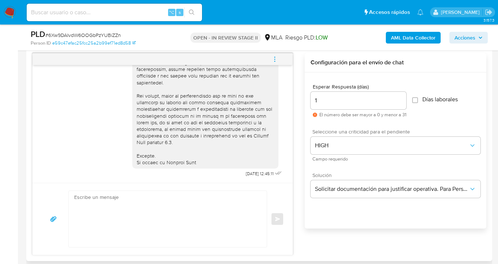
scroll to position [344, 0]
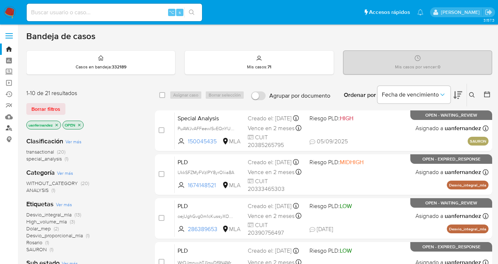
click at [8, 129] on link "Buscador de personas" at bounding box center [43, 127] width 87 height 11
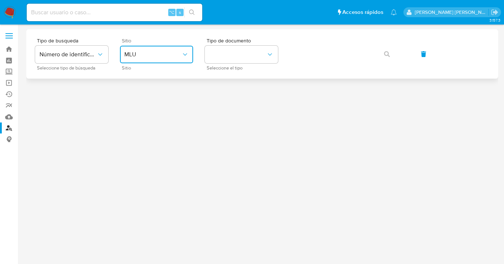
drag, startPoint x: 181, startPoint y: 56, endPoint x: 178, endPoint y: 61, distance: 6.2
click at [181, 56] on span "MLU" at bounding box center [152, 54] width 57 height 7
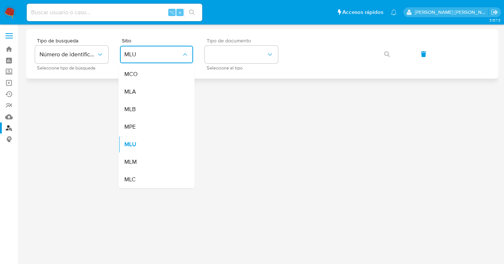
drag, startPoint x: 151, startPoint y: 92, endPoint x: 215, endPoint y: 69, distance: 68.0
click at [151, 92] on div "MLA" at bounding box center [154, 92] width 60 height 18
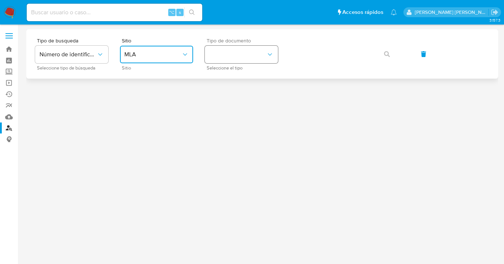
click at [235, 58] on button "identificationType" at bounding box center [241, 55] width 73 height 18
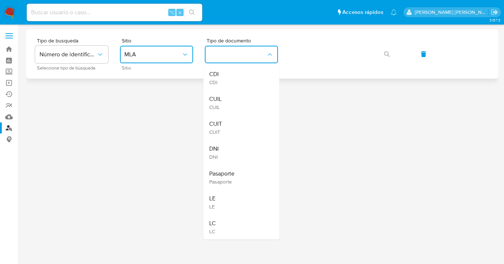
drag, startPoint x: 250, startPoint y: 99, endPoint x: 314, endPoint y: 65, distance: 72.1
click at [251, 98] on div "CUIL CUIL" at bounding box center [239, 102] width 60 height 25
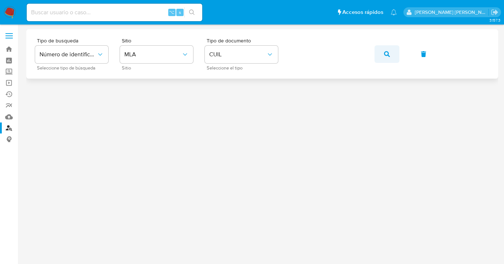
click at [386, 57] on span "button" at bounding box center [387, 54] width 6 height 16
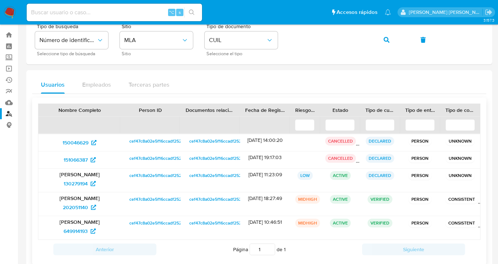
scroll to position [31, 0]
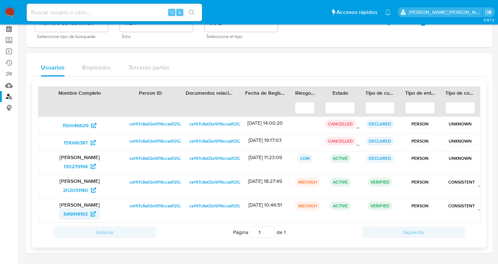
click at [77, 215] on span "649914193" at bounding box center [76, 214] width 24 height 12
click at [79, 191] on span "202051140" at bounding box center [75, 190] width 25 height 12
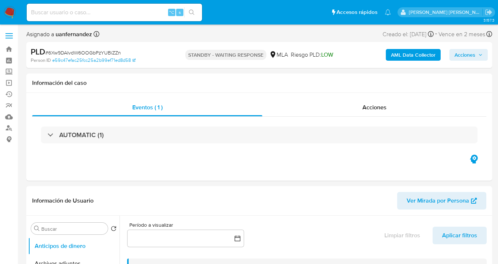
select select "10"
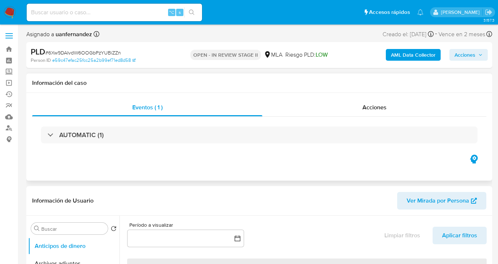
select select "10"
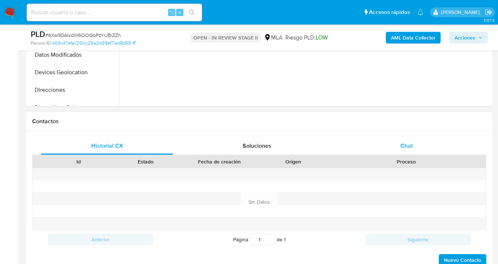
click at [413, 147] on span "Chat" at bounding box center [407, 145] width 12 height 8
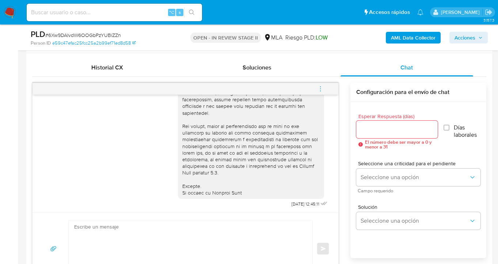
scroll to position [805, 0]
click at [319, 90] on icon "menu-action" at bounding box center [320, 89] width 7 height 7
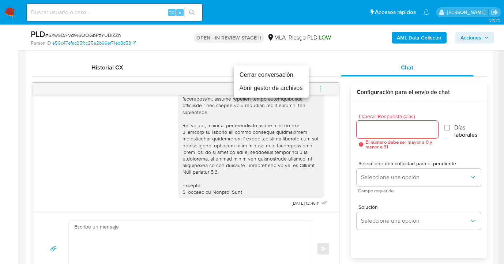
click at [253, 76] on li "Cerrar conversación" at bounding box center [271, 74] width 75 height 13
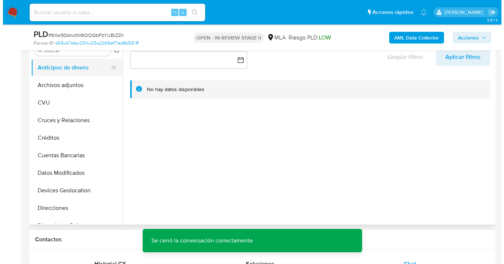
scroll to position [123, 0]
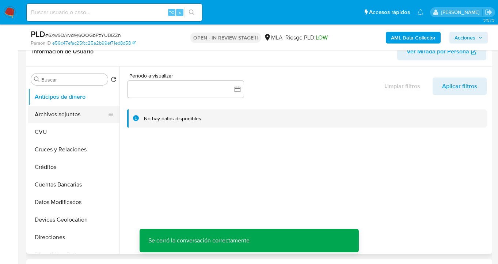
click at [68, 111] on button "Archivos adjuntos" at bounding box center [71, 115] width 86 height 18
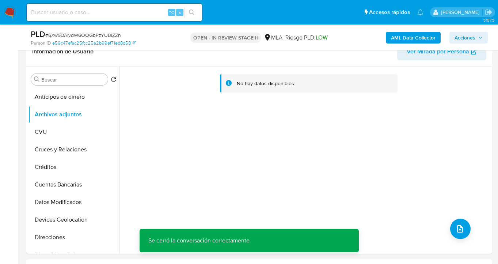
click at [400, 39] on b "AML Data Collector" at bounding box center [413, 38] width 45 height 12
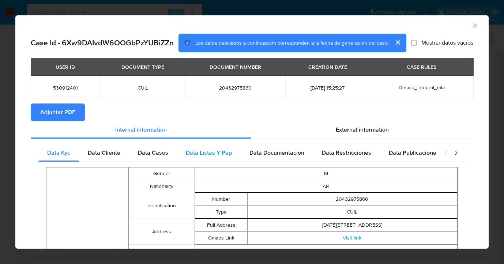
drag, startPoint x: 359, startPoint y: 132, endPoint x: 350, endPoint y: 144, distance: 15.2
click at [359, 132] on span "External information" at bounding box center [361, 129] width 53 height 8
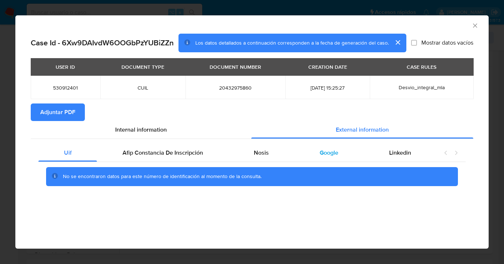
click at [329, 155] on span "Google" at bounding box center [328, 152] width 19 height 8
click at [65, 117] on span "Adjuntar PDF" at bounding box center [57, 112] width 35 height 16
click at [474, 27] on icon "Cerrar ventana" at bounding box center [475, 25] width 4 height 4
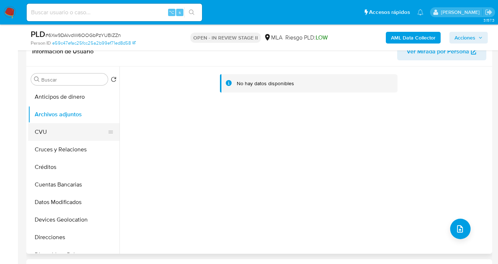
click at [40, 129] on button "CVU" at bounding box center [71, 132] width 86 height 18
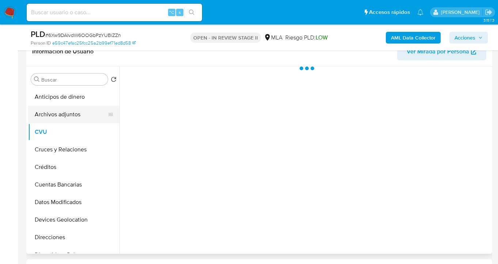
click at [58, 122] on button "Archivos adjuntos" at bounding box center [71, 115] width 86 height 18
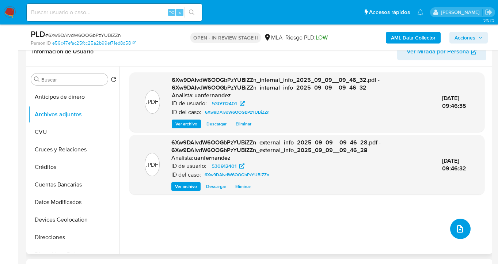
click at [456, 231] on span "upload-file" at bounding box center [460, 228] width 9 height 9
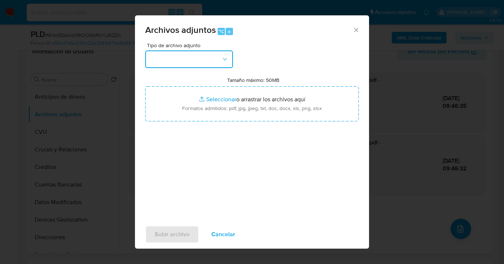
click at [222, 55] on button "button" at bounding box center [189, 59] width 88 height 18
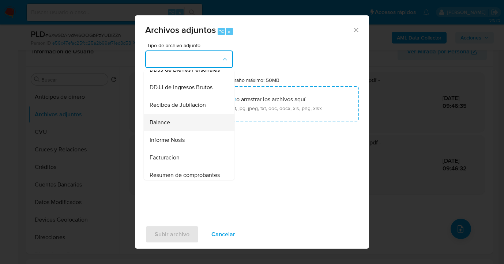
scroll to position [228, 0]
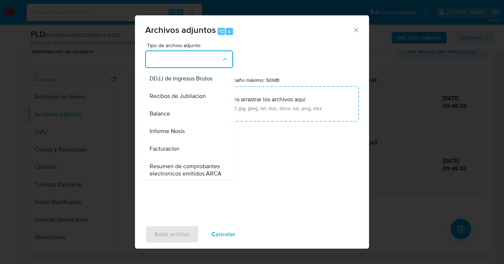
drag, startPoint x: 197, startPoint y: 150, endPoint x: 201, endPoint y: 144, distance: 7.3
click at [197, 140] on div "Informe Nosis" at bounding box center [186, 131] width 75 height 18
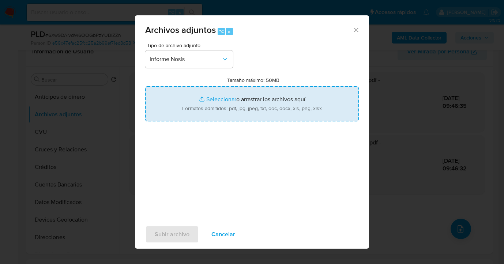
click at [269, 106] on input "Tamaño máximo: 50MB Seleccionar archivos" at bounding box center [251, 103] width 213 height 35
type input "C:\fakepath\530912401-NOSIS_Manager_InformeIndividual_20432975860_620658_202509…"
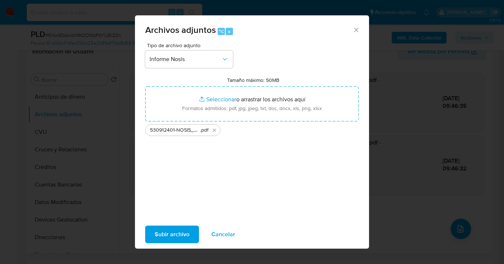
click at [171, 235] on span "Subir archivo" at bounding box center [172, 234] width 35 height 16
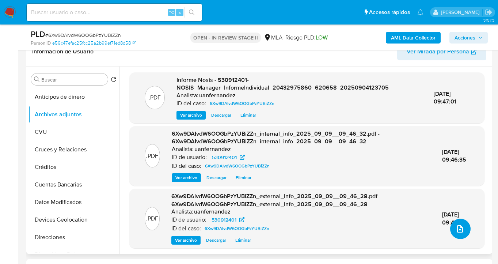
click at [458, 226] on icon "upload-file" at bounding box center [460, 228] width 9 height 9
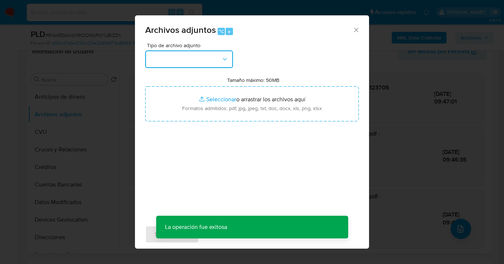
drag, startPoint x: 226, startPoint y: 57, endPoint x: 221, endPoint y: 62, distance: 7.0
click at [226, 58] on icon "button" at bounding box center [224, 59] width 7 height 7
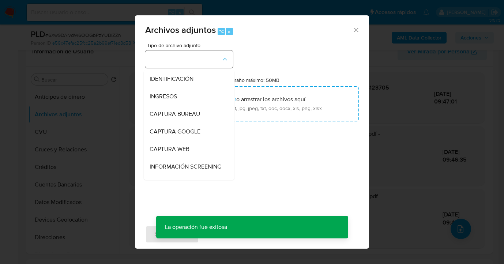
scroll to position [69, 0]
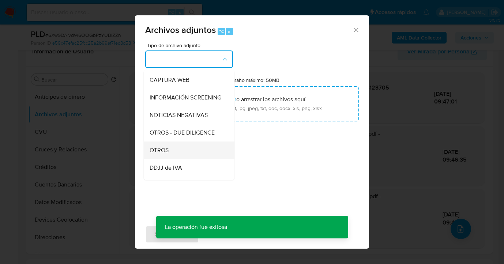
click at [200, 159] on div "OTROS" at bounding box center [186, 150] width 75 height 18
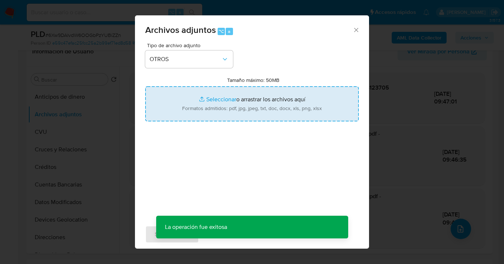
click at [234, 113] on input "Tamaño máximo: 50MB Seleccionar archivos" at bounding box center [251, 103] width 213 height 35
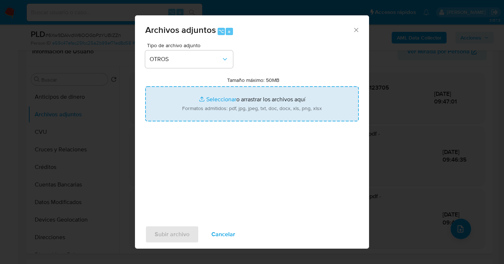
type input "C:\fakepath\530912401 Movimientos.xlsx"
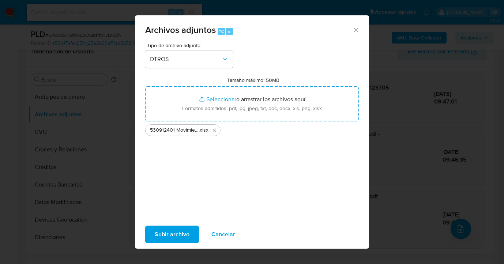
click at [174, 240] on span "Subir archivo" at bounding box center [172, 234] width 35 height 16
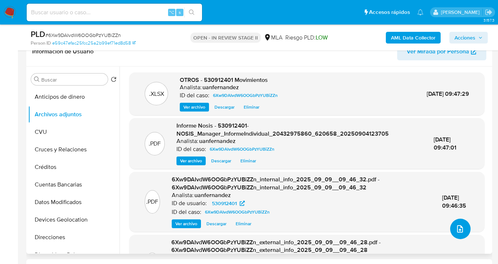
click at [452, 226] on button "upload-file" at bounding box center [460, 229] width 20 height 20
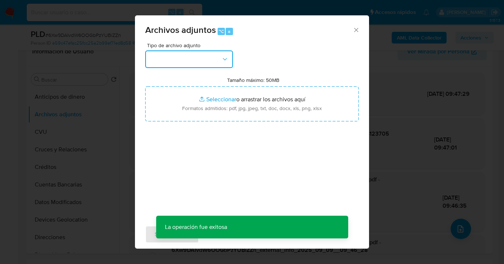
click at [219, 55] on button "button" at bounding box center [189, 59] width 88 height 18
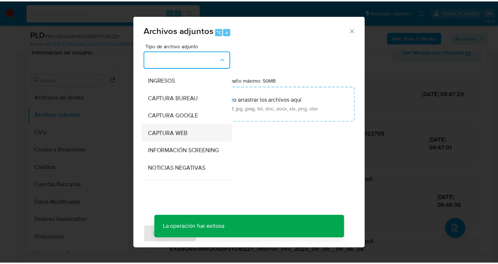
scroll to position [85, 0]
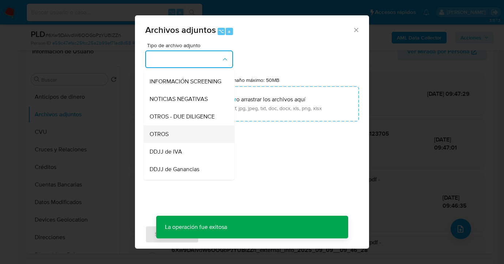
click at [190, 137] on div "OTROS" at bounding box center [186, 134] width 75 height 18
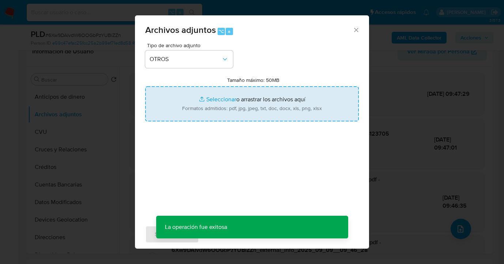
click at [255, 107] on input "Tamaño máximo: 50MB Seleccionar archivos" at bounding box center [251, 103] width 213 height 35
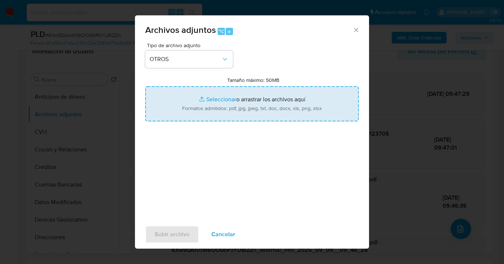
type input "C:\fakepath\530912401 analisis no roi Caselog 6Xw9DAIvdW6OOGbPzYUBiZZn_2025_08_…"
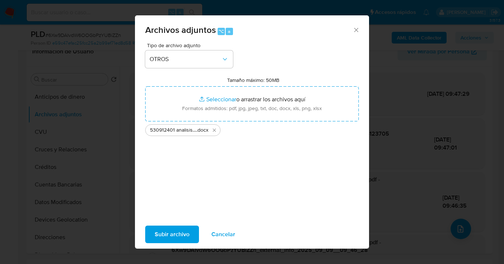
drag, startPoint x: 255, startPoint y: 107, endPoint x: 168, endPoint y: 233, distance: 152.5
click at [168, 233] on span "Subir archivo" at bounding box center [172, 234] width 35 height 16
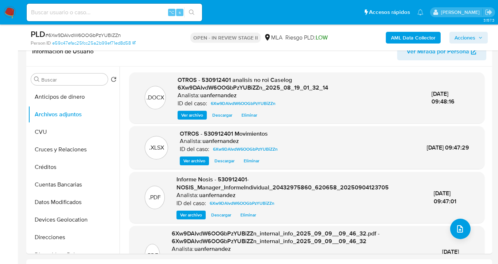
click at [464, 36] on span "Acciones" at bounding box center [465, 38] width 21 height 12
click at [451, 38] on button "Acciones" at bounding box center [469, 38] width 38 height 12
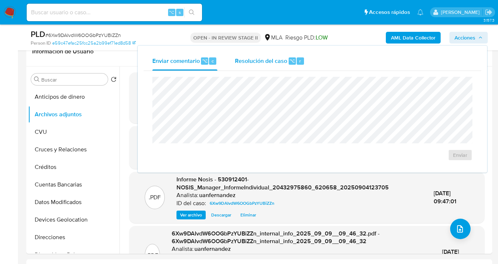
drag, startPoint x: 277, startPoint y: 59, endPoint x: 268, endPoint y: 68, distance: 12.9
click at [276, 60] on span "Resolución del caso" at bounding box center [261, 60] width 52 height 8
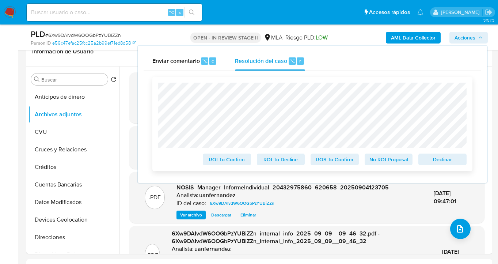
click at [393, 161] on span "No ROI Proposal" at bounding box center [389, 159] width 38 height 10
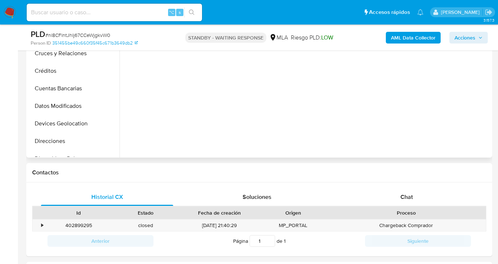
drag, startPoint x: 421, startPoint y: 192, endPoint x: 423, endPoint y: 156, distance: 36.2
click at [421, 192] on div "Chat" at bounding box center [407, 197] width 132 height 18
select select "10"
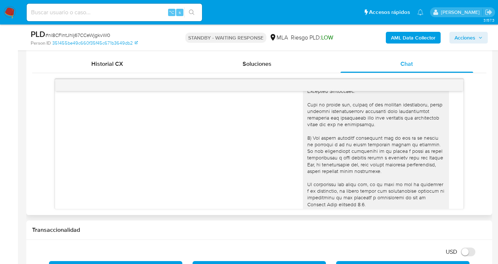
scroll to position [831, 0]
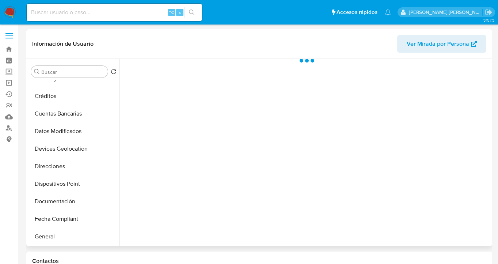
scroll to position [91, 0]
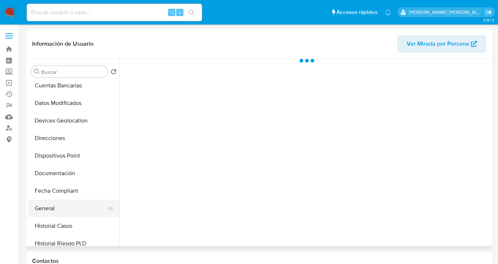
click at [69, 213] on button "General" at bounding box center [71, 209] width 86 height 18
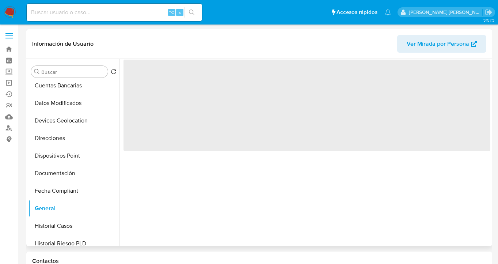
select select "10"
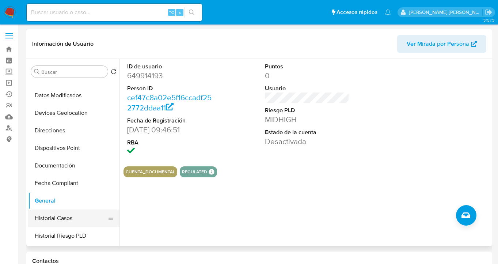
scroll to position [106, 0]
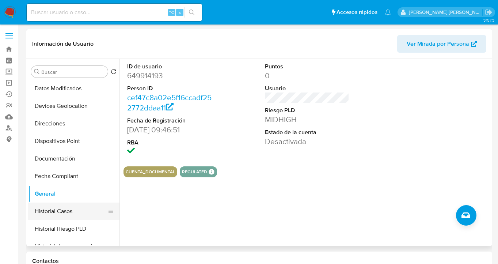
click at [76, 215] on button "Historial Casos" at bounding box center [71, 211] width 86 height 18
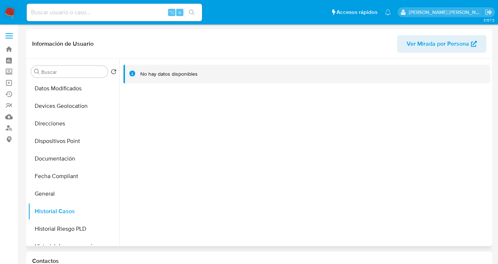
scroll to position [0, 0]
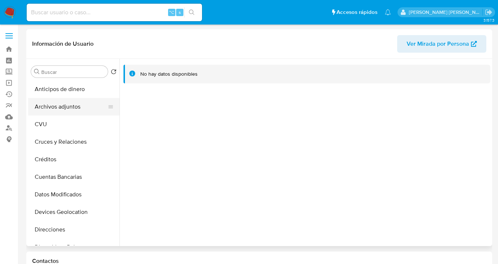
drag, startPoint x: 78, startPoint y: 110, endPoint x: 99, endPoint y: 108, distance: 20.5
click at [78, 110] on button "Archivos adjuntos" at bounding box center [71, 107] width 86 height 18
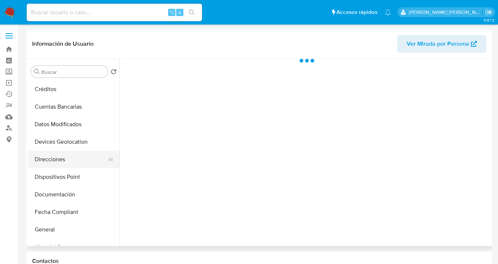
scroll to position [85, 0]
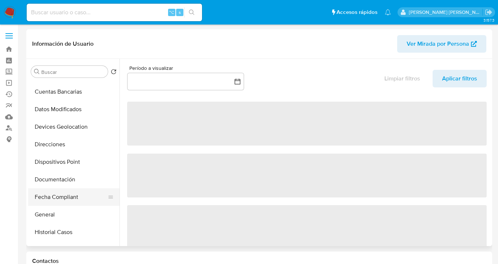
select select "10"
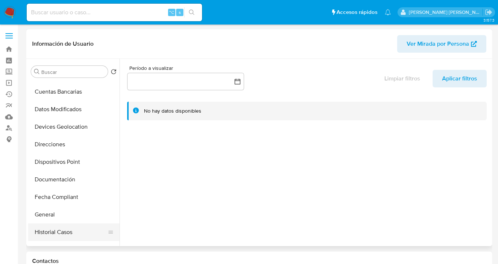
click at [71, 234] on button "Historial Casos" at bounding box center [71, 232] width 86 height 18
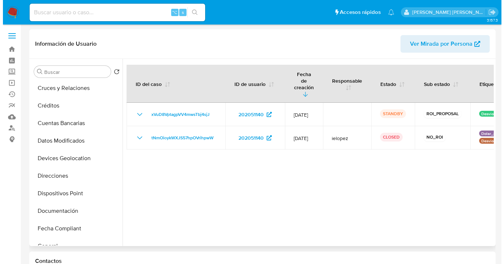
scroll to position [0, 0]
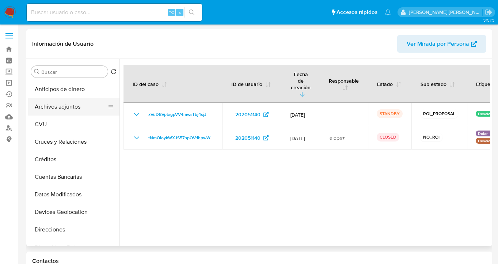
click at [72, 115] on button "Archivos adjuntos" at bounding box center [71, 107] width 86 height 18
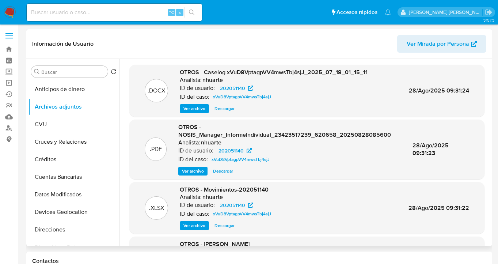
click at [190, 108] on span "Ver archivo" at bounding box center [194, 108] width 22 height 7
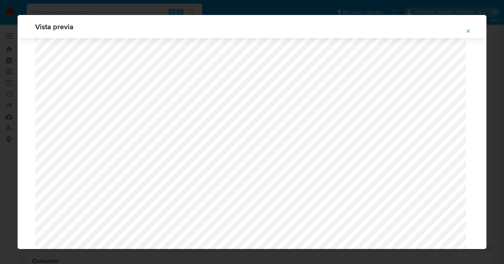
scroll to position [631, 0]
click at [467, 30] on icon "Attachment preview" at bounding box center [468, 31] width 6 height 6
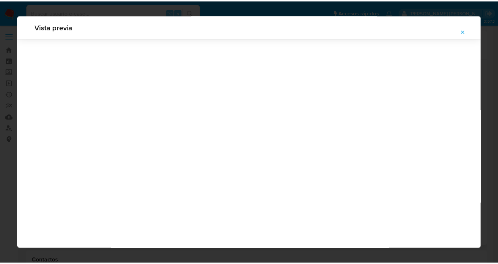
scroll to position [23, 0]
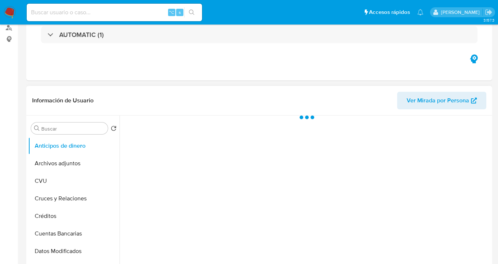
scroll to position [149, 0]
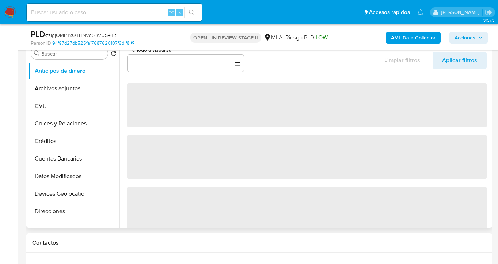
select select "10"
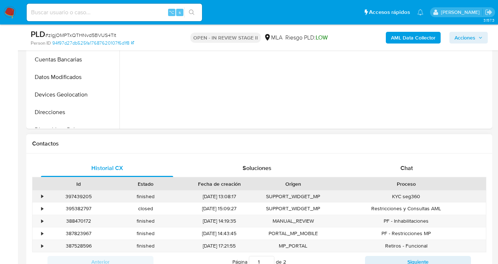
scroll to position [265, 0]
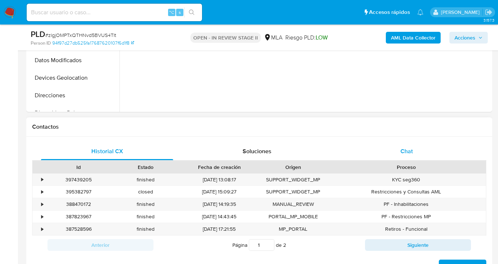
click at [406, 152] on span "Chat" at bounding box center [407, 151] width 12 height 8
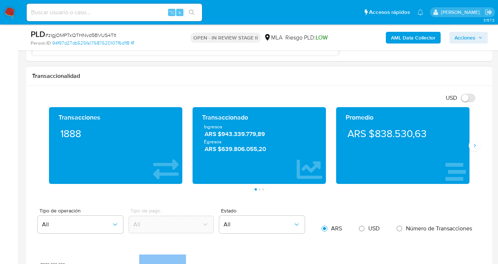
scroll to position [584, 0]
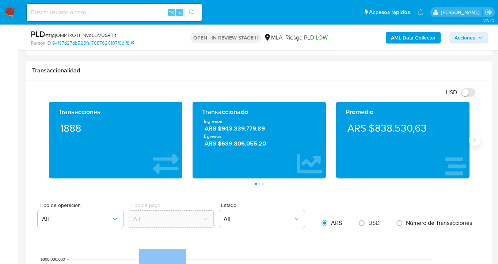
click at [475, 140] on icon "Siguiente" at bounding box center [475, 140] width 2 height 3
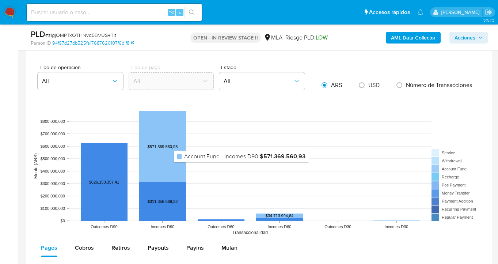
scroll to position [760, 0]
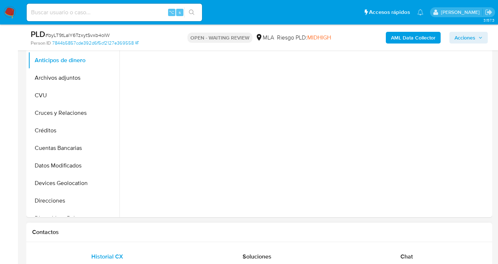
scroll to position [249, 0]
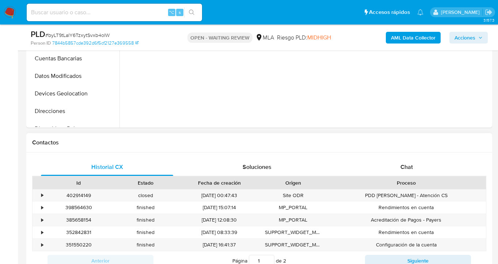
drag, startPoint x: 417, startPoint y: 164, endPoint x: 407, endPoint y: 157, distance: 11.9
click at [414, 162] on div "Chat" at bounding box center [407, 167] width 132 height 18
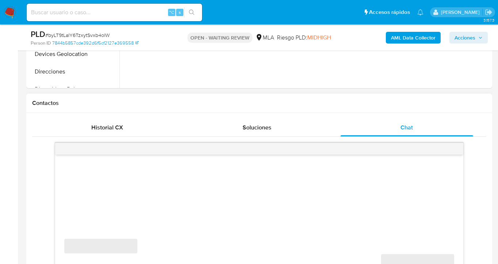
scroll to position [397, 0]
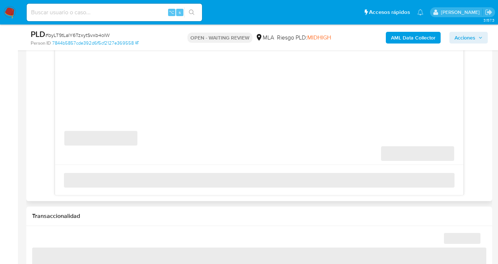
select select "10"
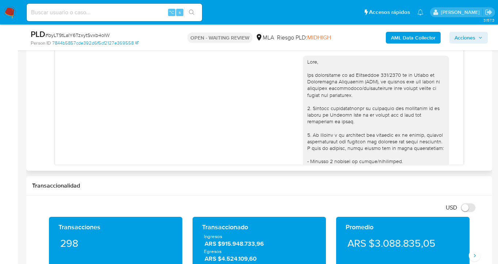
scroll to position [390, 0]
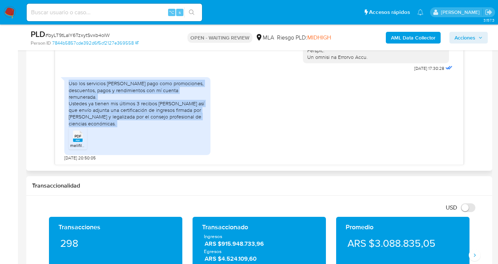
drag, startPoint x: 78, startPoint y: 88, endPoint x: 166, endPoint y: 128, distance: 95.8
click at [166, 128] on div "Uso los servicios [PERSON_NAME] pago como promociones, descuentos, pagos y rend…" at bounding box center [137, 115] width 146 height 77
copy div "Uso los servicios [PERSON_NAME] pago como promociones, descuentos, pagos y rend…"
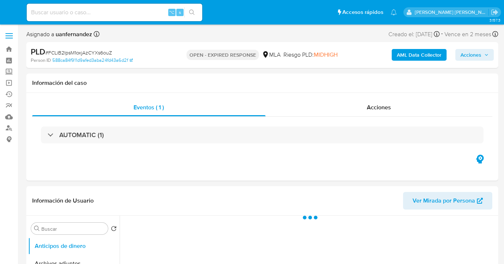
select select "10"
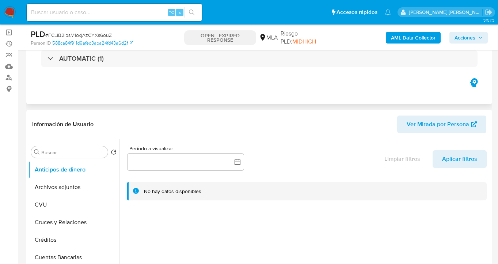
scroll to position [50, 0]
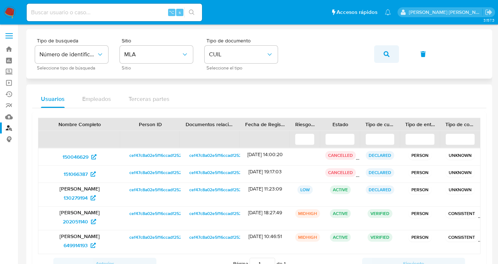
click at [388, 57] on icon "button" at bounding box center [387, 54] width 6 height 6
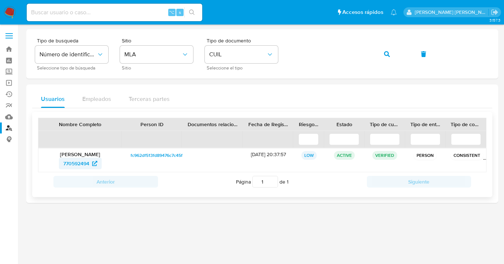
click at [76, 163] on span "770592494" at bounding box center [76, 164] width 26 height 12
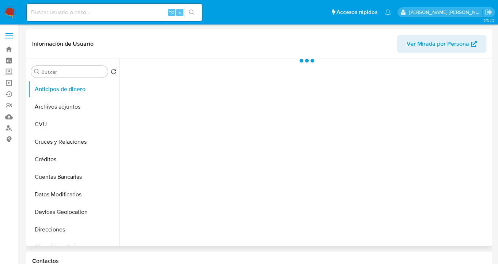
scroll to position [116, 0]
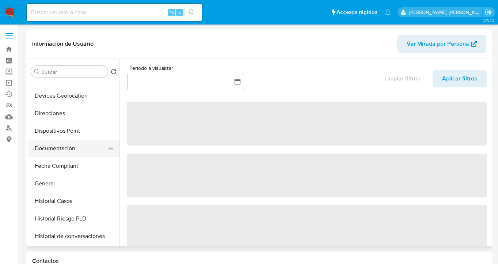
select select "10"
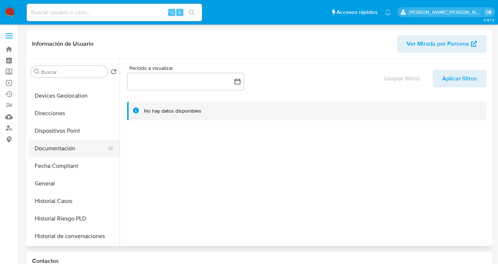
click at [67, 147] on button "Documentación" at bounding box center [71, 149] width 86 height 18
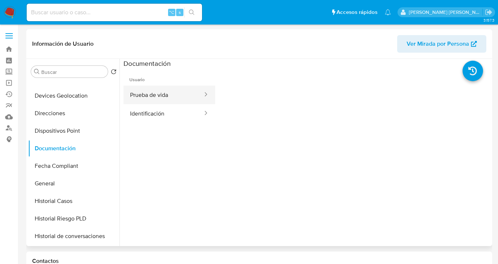
drag, startPoint x: 164, startPoint y: 94, endPoint x: 191, endPoint y: 93, distance: 27.1
click at [164, 94] on button "Prueba de vida" at bounding box center [164, 95] width 80 height 19
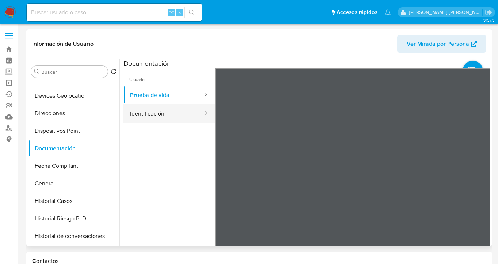
drag, startPoint x: 168, startPoint y: 114, endPoint x: 183, endPoint y: 111, distance: 15.3
click at [168, 113] on button "Identificación" at bounding box center [164, 113] width 80 height 19
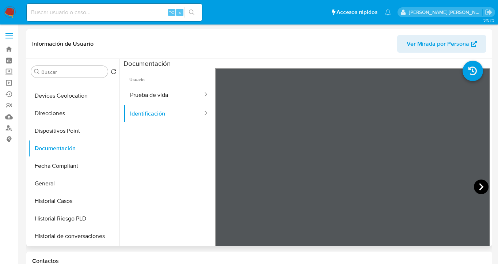
click at [475, 187] on icon at bounding box center [481, 186] width 15 height 15
click at [73, 115] on button "Direcciones" at bounding box center [71, 114] width 86 height 18
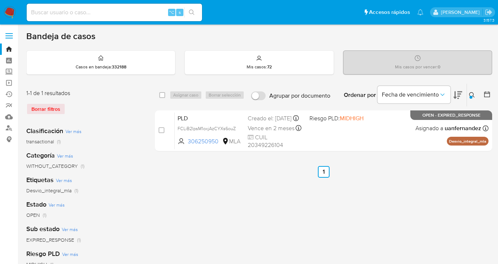
scroll to position [13, 0]
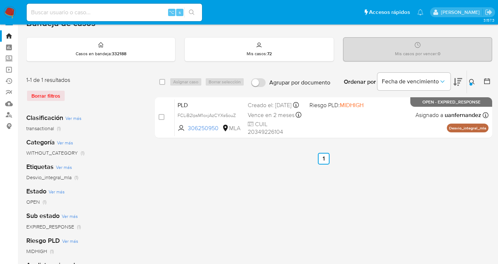
click at [470, 81] on icon at bounding box center [472, 82] width 6 height 6
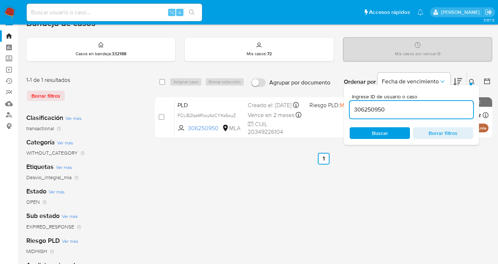
drag, startPoint x: 418, startPoint y: 106, endPoint x: 352, endPoint y: 107, distance: 66.5
click at [352, 107] on input "306250950" at bounding box center [412, 110] width 124 height 10
type input "217047284"
click at [474, 84] on icon at bounding box center [471, 81] width 5 height 5
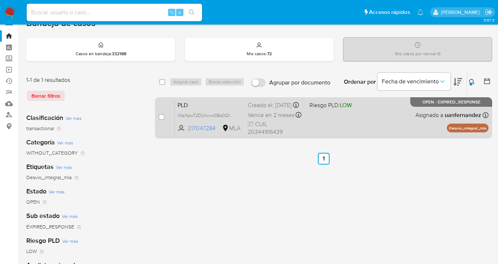
drag, startPoint x: 383, startPoint y: 120, endPoint x: 375, endPoint y: 121, distance: 8.4
click at [379, 121] on div "PLD rXaXpwT2DUrxvw0Bq0QlCmag 217047284 MLA Riesgo PLD: LOW Creado el: [DATE] Cr…" at bounding box center [332, 117] width 314 height 37
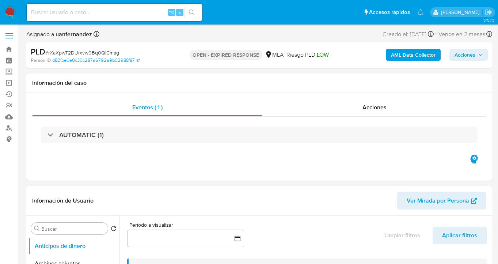
select select "10"
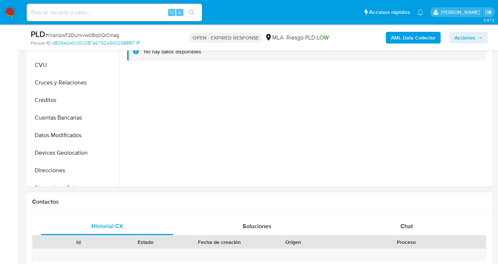
scroll to position [224, 0]
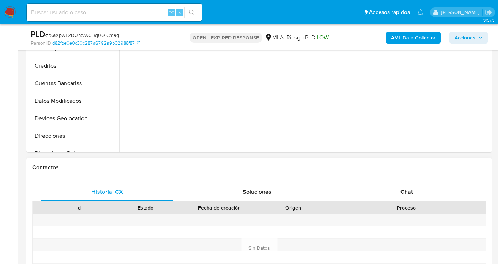
drag, startPoint x: 422, startPoint y: 191, endPoint x: 413, endPoint y: 181, distance: 13.8
click at [422, 191] on div "Chat" at bounding box center [407, 192] width 132 height 18
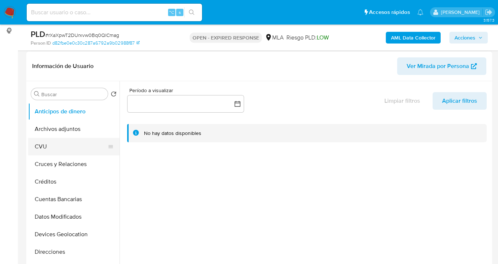
scroll to position [69, 0]
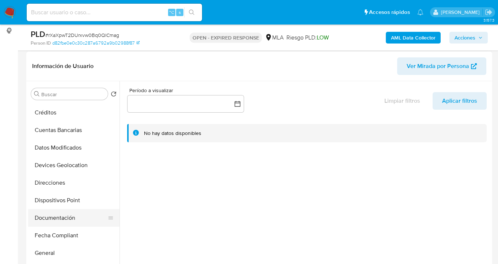
click at [76, 219] on button "Documentación" at bounding box center [71, 218] width 86 height 18
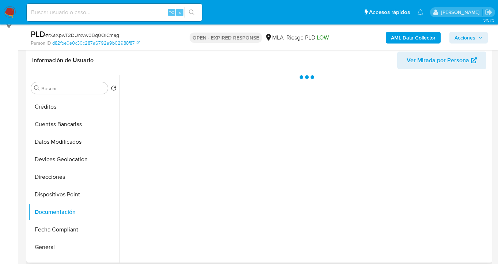
scroll to position [121, 0]
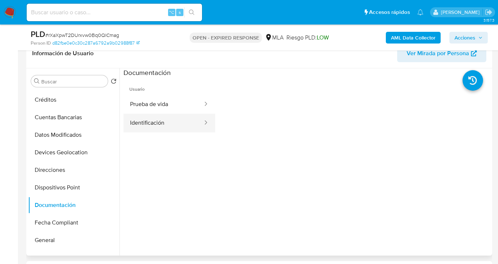
click at [162, 127] on button "Identificación" at bounding box center [164, 123] width 80 height 19
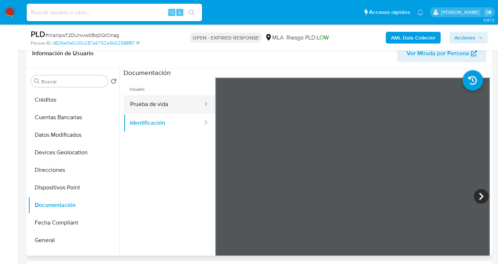
click at [164, 104] on button "Prueba de vida" at bounding box center [164, 104] width 80 height 19
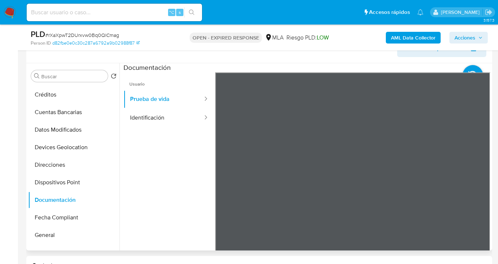
scroll to position [133, 0]
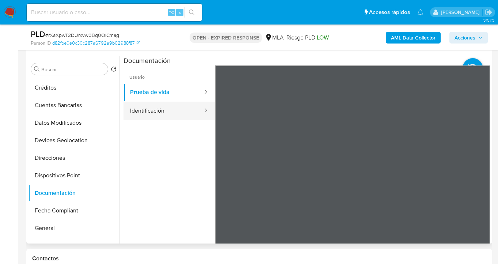
click at [159, 109] on button "Identificación" at bounding box center [164, 111] width 80 height 19
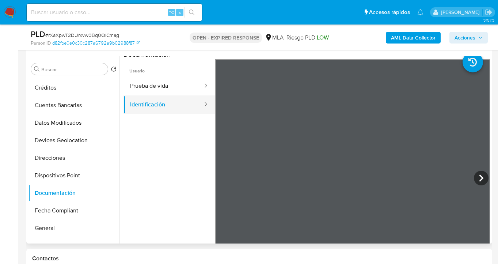
scroll to position [15, 0]
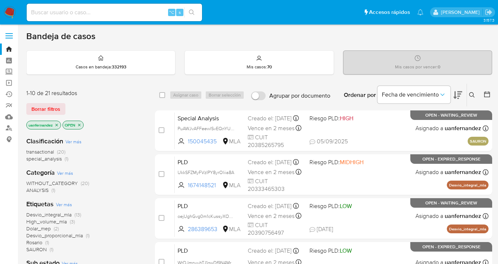
drag, startPoint x: 47, startPoint y: 110, endPoint x: 58, endPoint y: 103, distance: 13.1
click at [47, 110] on span "Borrar filtros" at bounding box center [45, 109] width 29 height 10
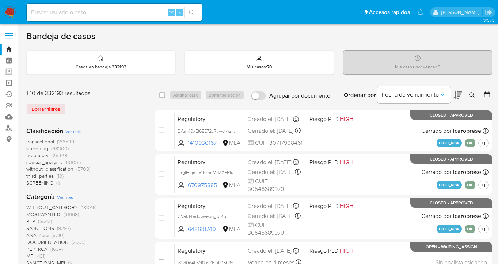
drag, startPoint x: 474, startPoint y: 95, endPoint x: 420, endPoint y: 118, distance: 58.6
click at [474, 95] on icon at bounding box center [472, 95] width 6 height 6
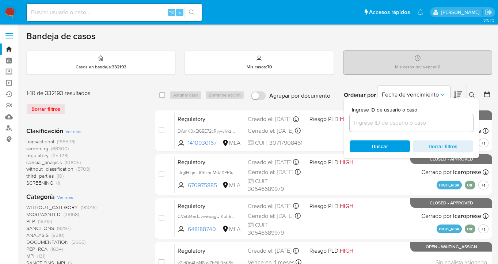
click at [392, 127] on input at bounding box center [412, 123] width 124 height 10
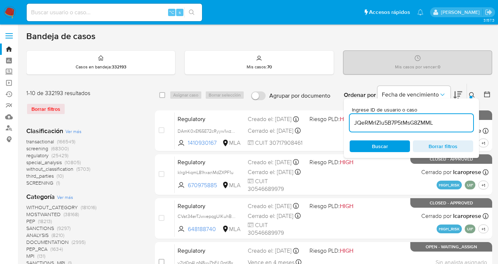
type input "JQeRMrIZlu5B7P5tMsG8ZMML"
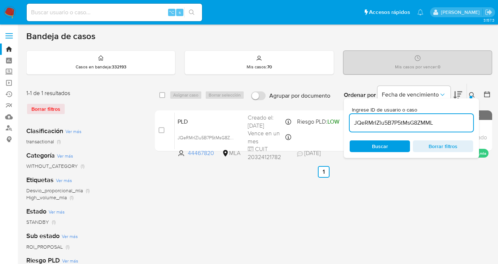
click at [469, 92] on icon at bounding box center [472, 95] width 6 height 6
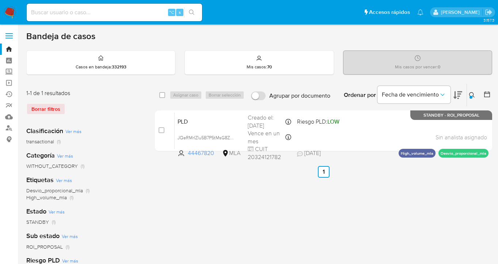
click at [164, 98] on div "select-all-cases-checkbox" at bounding box center [162, 94] width 6 height 7
click at [163, 96] on input "checkbox" at bounding box center [162, 95] width 6 height 6
checkbox input "true"
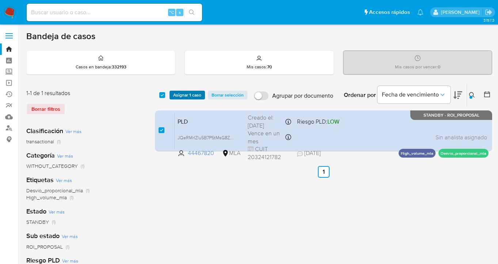
click at [188, 94] on span "Asignar 1 caso" at bounding box center [187, 94] width 28 height 7
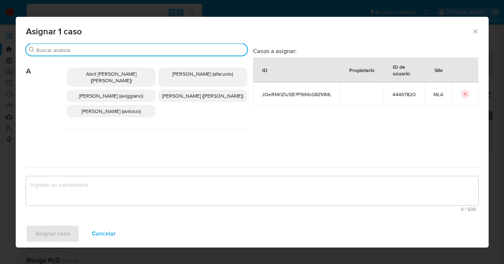
click at [167, 50] on input "Buscar" at bounding box center [140, 50] width 208 height 7
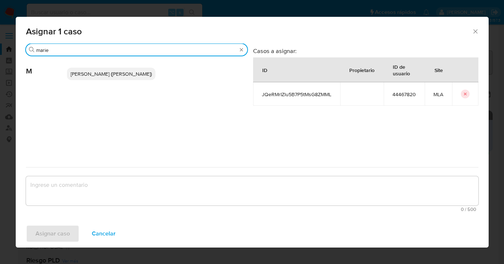
type input "marie"
click at [107, 76] on span "[PERSON_NAME] ([PERSON_NAME])" at bounding box center [111, 73] width 81 height 7
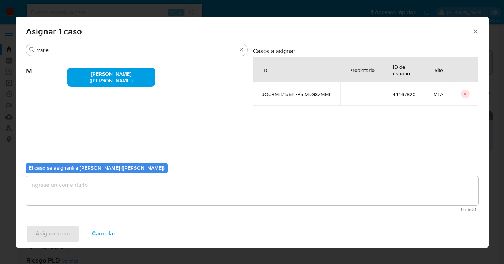
click at [136, 185] on textarea "assign-modal" at bounding box center [252, 190] width 452 height 29
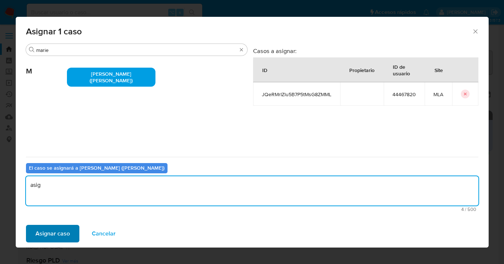
type textarea "asig"
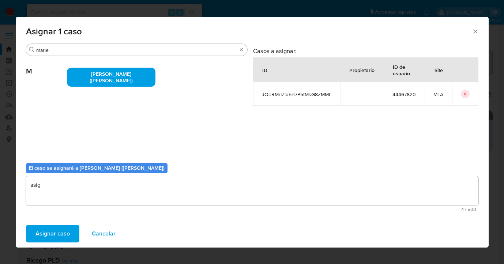
click at [50, 236] on span "Asignar caso" at bounding box center [52, 233] width 34 height 16
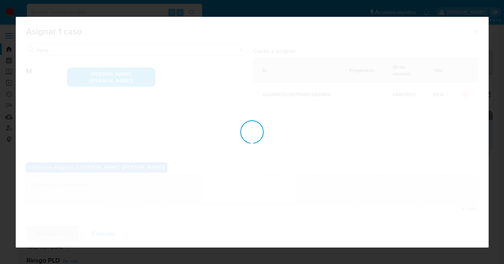
checkbox input "false"
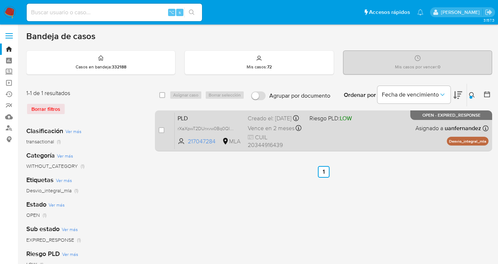
scroll to position [13, 0]
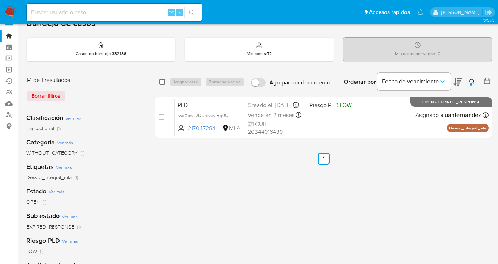
click at [163, 80] on input "checkbox" at bounding box center [162, 82] width 6 height 6
checkbox input "true"
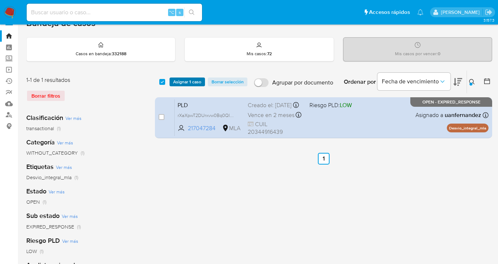
click at [177, 80] on span "Asignar 1 caso" at bounding box center [187, 81] width 28 height 7
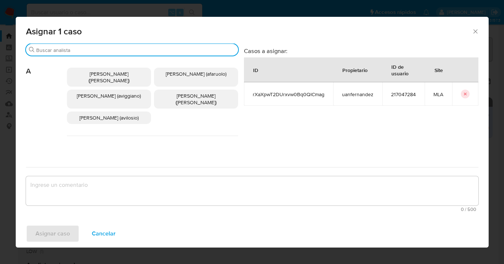
click at [141, 50] on input "Buscar" at bounding box center [135, 50] width 199 height 7
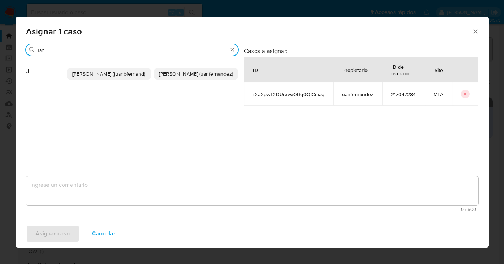
type input "uan"
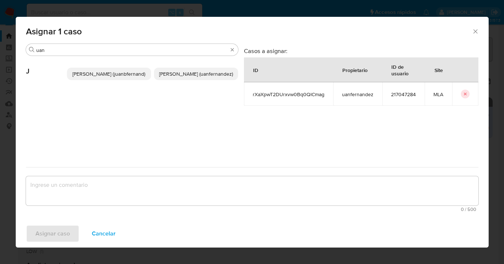
click at [188, 77] on span "Juan Pablo Fernandez (uanfernandez)" at bounding box center [196, 73] width 74 height 7
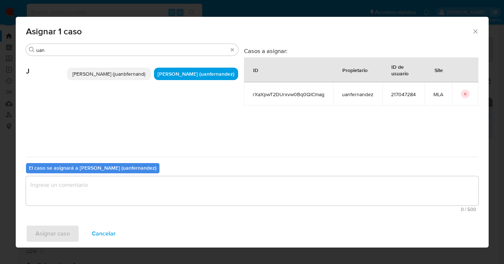
click at [180, 199] on textarea "assign-modal" at bounding box center [252, 190] width 452 height 29
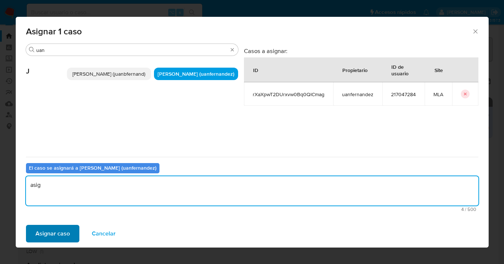
type textarea "asig"
click at [60, 236] on span "Asignar caso" at bounding box center [52, 233] width 34 height 16
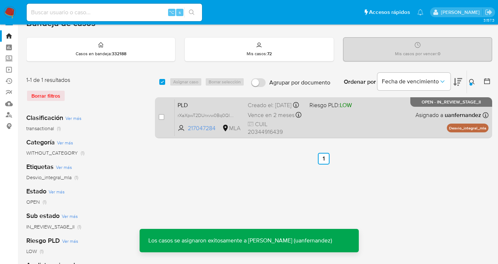
click at [366, 117] on div "PLD rXaXpwT2DUrxvw0Bq0QlCmag 217047284 MLA Riesgo PLD: LOW Creado el: 12/08/202…" at bounding box center [332, 117] width 314 height 37
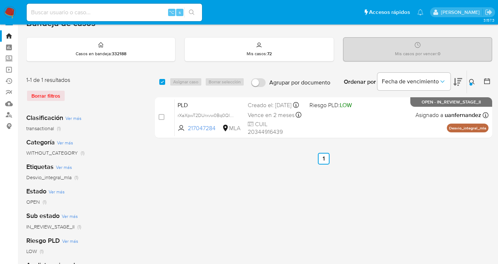
click at [474, 79] on icon at bounding box center [472, 82] width 6 height 6
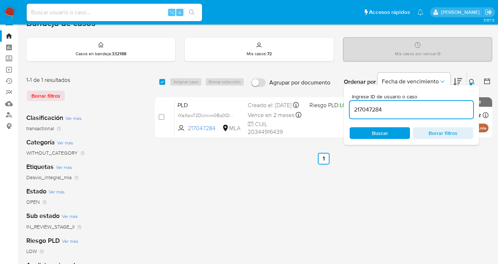
drag, startPoint x: 419, startPoint y: 111, endPoint x: 360, endPoint y: 101, distance: 59.7
click at [350, 105] on input "217047284" at bounding box center [412, 110] width 124 height 10
click at [473, 80] on icon at bounding box center [472, 82] width 6 height 6
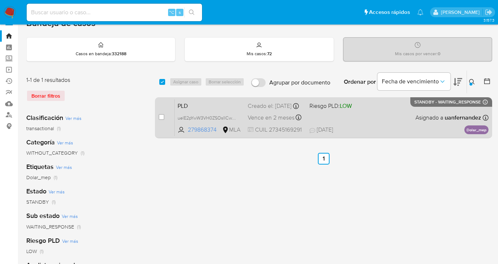
click at [409, 117] on div "PLD uelE2pYwW3VH0ZSOsIICwzLh 279868374 MLA Riesgo PLD: LOW Creado el: 12/08/202…" at bounding box center [332, 117] width 314 height 37
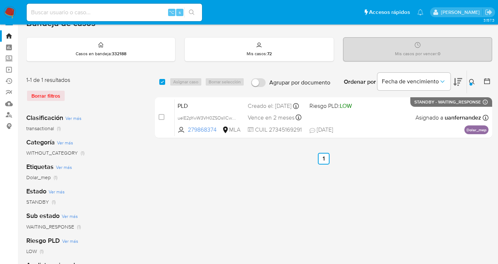
click at [474, 81] on icon at bounding box center [472, 82] width 6 height 6
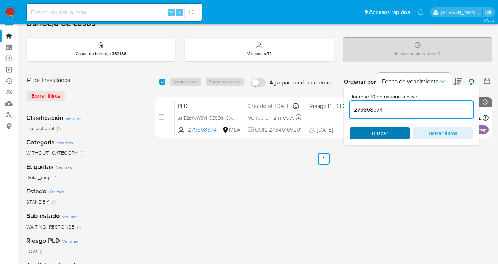
click at [389, 130] on span "Buscar" at bounding box center [380, 133] width 50 height 10
click at [471, 80] on icon at bounding box center [472, 82] width 6 height 6
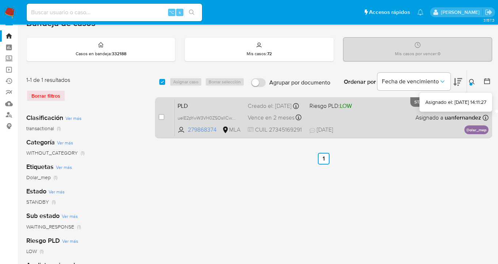
click at [407, 116] on div "PLD uelE2pYwW3VH0ZSOsIICwzLh 279868374 MLA Riesgo PLD: LOW Creado el: 12/08/202…" at bounding box center [332, 117] width 314 height 37
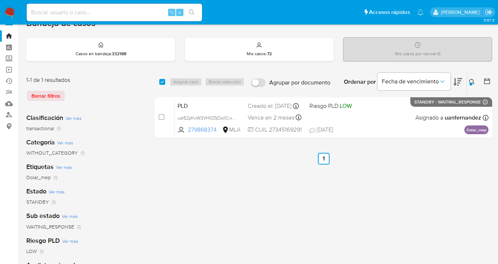
drag, startPoint x: 471, startPoint y: 80, endPoint x: 410, endPoint y: 112, distance: 69.5
click at [471, 80] on icon at bounding box center [472, 82] width 6 height 6
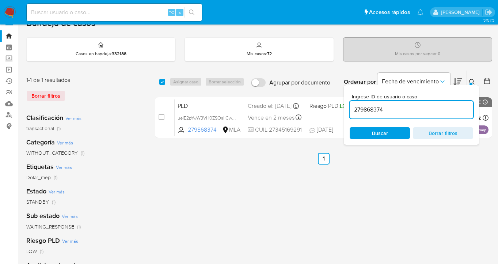
drag, startPoint x: 393, startPoint y: 107, endPoint x: 403, endPoint y: 105, distance: 9.8
click at [352, 109] on input "279868374" at bounding box center [412, 110] width 124 height 10
click at [470, 83] on div at bounding box center [471, 84] width 3 height 3
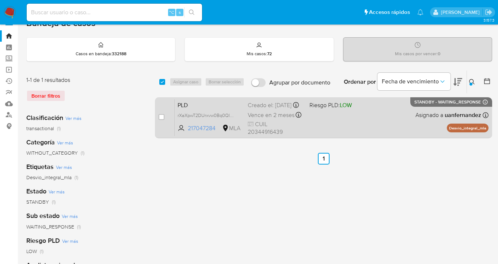
click at [397, 117] on div "PLD rXaXpwT2DUrxvw0Bq0QlCmag 217047284 MLA Riesgo PLD: LOW Creado el: 12/08/202…" at bounding box center [332, 117] width 314 height 37
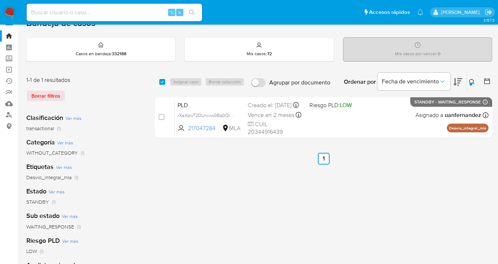
drag, startPoint x: 470, startPoint y: 83, endPoint x: 463, endPoint y: 89, distance: 9.3
click at [470, 83] on div at bounding box center [471, 84] width 3 height 3
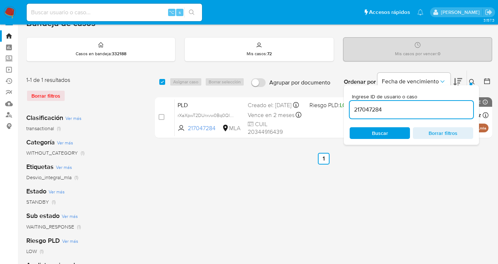
drag, startPoint x: 396, startPoint y: 108, endPoint x: 352, endPoint y: 108, distance: 43.5
click at [350, 109] on input "217047284" at bounding box center [412, 110] width 124 height 10
click at [471, 81] on icon at bounding box center [472, 82] width 6 height 6
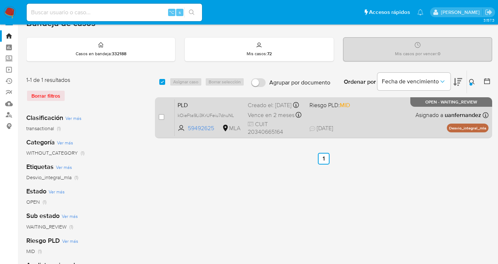
click at [392, 118] on div "PLD kOieFta9Li3KrUFeiu7dnuNL 59492625 MLA Riesgo PLD: MID Creado el: 12/08/2025…" at bounding box center [332, 117] width 314 height 37
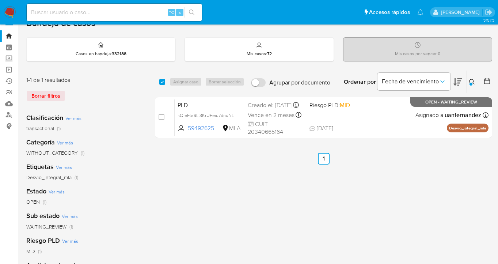
drag, startPoint x: 475, startPoint y: 79, endPoint x: 449, endPoint y: 93, distance: 29.3
click at [474, 79] on icon at bounding box center [472, 82] width 6 height 6
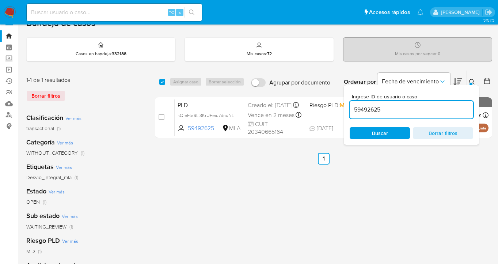
drag, startPoint x: 409, startPoint y: 107, endPoint x: 354, endPoint y: 109, distance: 55.2
click at [350, 106] on input "59492625" at bounding box center [412, 110] width 124 height 10
type input "1674148521"
drag, startPoint x: 471, startPoint y: 80, endPoint x: 428, endPoint y: 93, distance: 45.3
click at [471, 80] on icon at bounding box center [472, 82] width 6 height 6
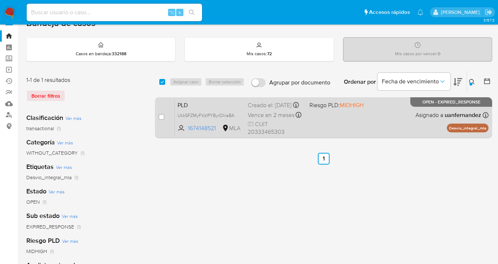
click at [376, 122] on div "PLD UkkSFZMyFVzIPY8yrOliia8A 1674148521 MLA Riesgo PLD: MIDHIGH Creado el: 12/0…" at bounding box center [332, 117] width 314 height 37
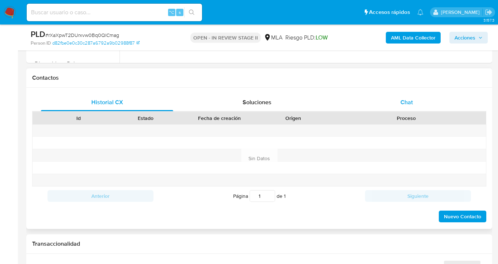
click at [408, 102] on span "Chat" at bounding box center [407, 102] width 12 height 8
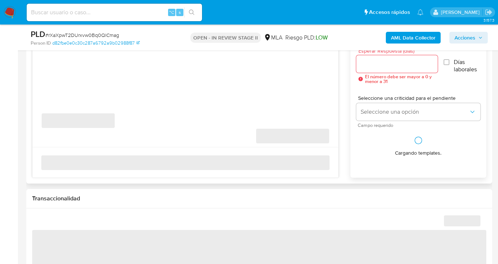
scroll to position [454, 0]
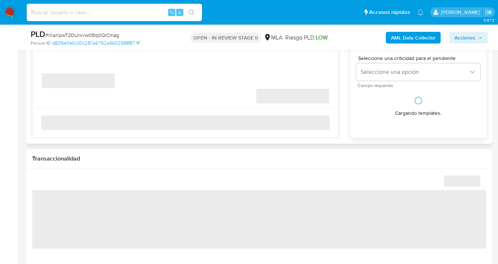
select select "10"
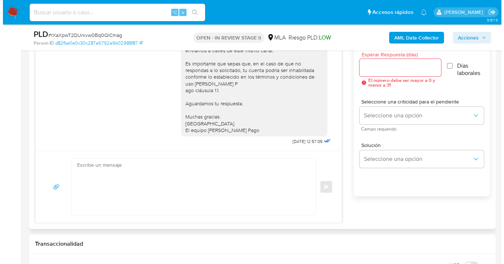
scroll to position [375, 0]
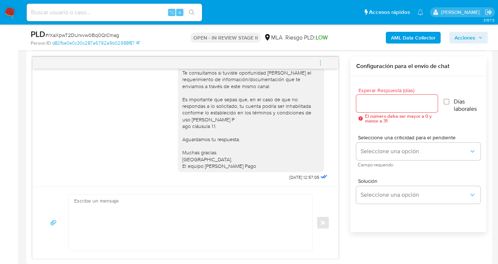
click at [371, 100] on input "Esperar Respuesta (días)" at bounding box center [397, 104] width 82 height 10
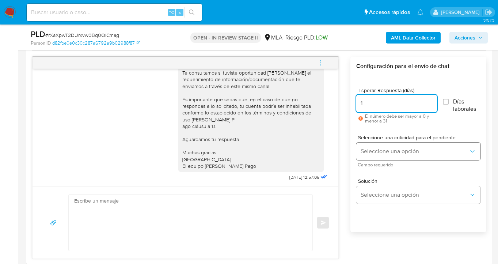
type input "1"
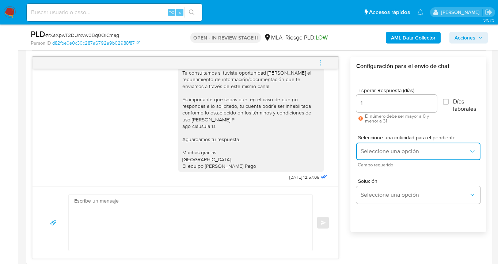
click at [376, 153] on span "Seleccione una opción" at bounding box center [415, 151] width 108 height 7
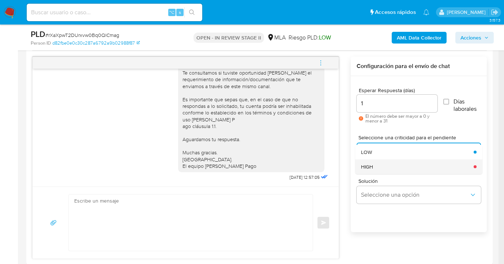
click at [378, 168] on div "HIGH" at bounding box center [415, 166] width 108 height 15
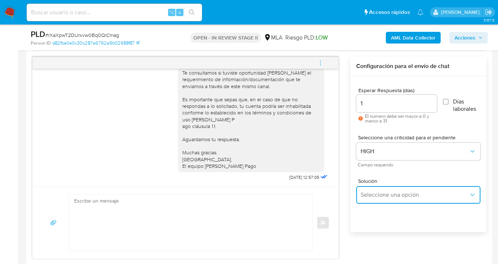
click at [373, 196] on span "Seleccione una opción" at bounding box center [415, 194] width 108 height 7
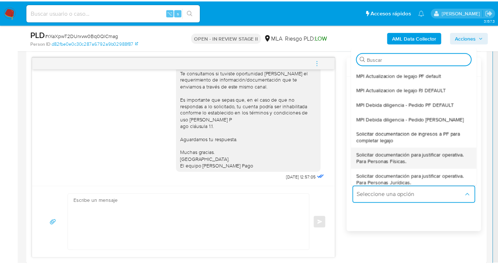
scroll to position [27, 0]
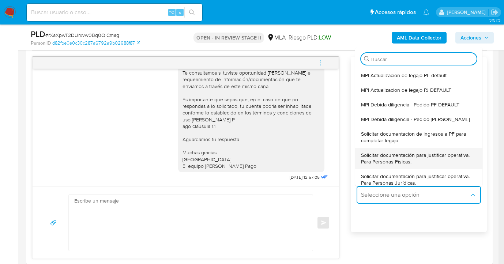
click at [401, 161] on span "Solicitar documentación para justificar operativa. Para Personas Físicas." at bounding box center [416, 158] width 111 height 13
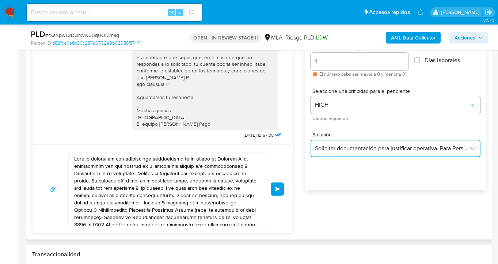
scroll to position [427, 0]
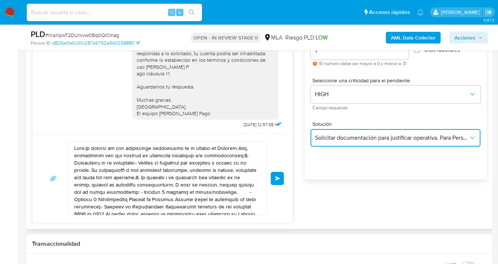
click at [379, 140] on span "Solicitar documentación para justificar operativa. Para Personas Físicas." at bounding box center [392, 137] width 154 height 7
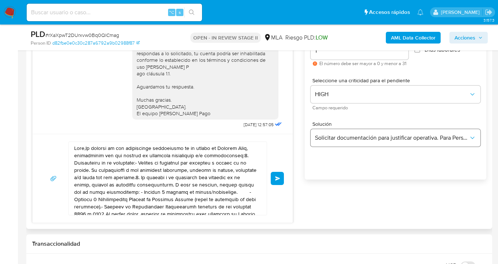
scroll to position [426, 0]
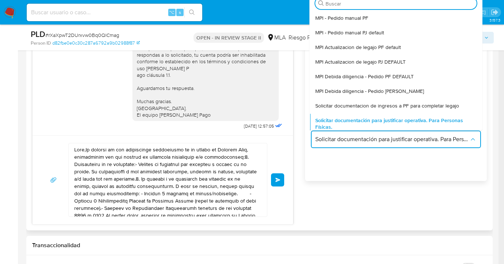
click at [204, 180] on textarea at bounding box center [165, 179] width 183 height 73
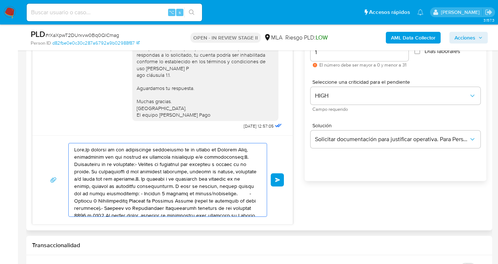
drag, startPoint x: 177, startPoint y: 202, endPoint x: 74, endPoint y: 153, distance: 113.1
click at [35, 121] on div "[DATE] 17:31:04 Hola, Esperamos que te encuentres muy bien. Te consultamos si t…" at bounding box center [162, 114] width 261 height 219
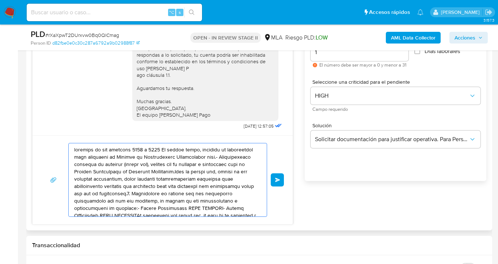
drag, startPoint x: 196, startPoint y: 181, endPoint x: 134, endPoint y: 181, distance: 62.1
click at [78, 168] on textarea at bounding box center [165, 179] width 183 height 73
drag, startPoint x: 200, startPoint y: 192, endPoint x: 96, endPoint y: 147, distance: 114.1
click at [83, 142] on div "Enviar" at bounding box center [163, 179] width 260 height 89
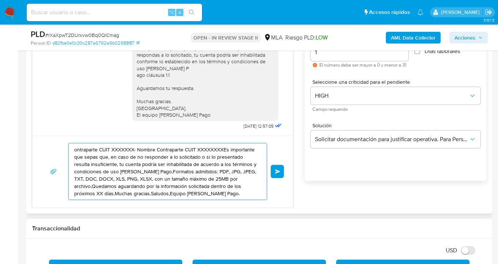
drag, startPoint x: 196, startPoint y: 191, endPoint x: 70, endPoint y: 158, distance: 129.9
click at [71, 159] on div "ontraparte CUIT XXXXXXX- Nombre Contraparte CUIT XXXXXXXXEs importante que sepa…" at bounding box center [166, 171] width 194 height 56
type textarea "ontraparte CUIT XXXXXXX- Nombre Contraparte CUIT XXXXXXXXEs importante ercado P…"
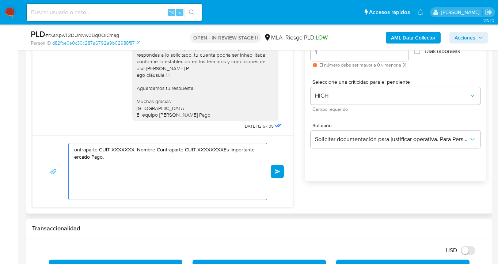
drag, startPoint x: 178, startPoint y: 177, endPoint x: 38, endPoint y: 142, distance: 144.7
click at [38, 142] on div "ontraparte CUIT XXXXXXX- Nombre Contraparte CUIT XXXXXXXXEs importante ercado P…" at bounding box center [163, 171] width 260 height 72
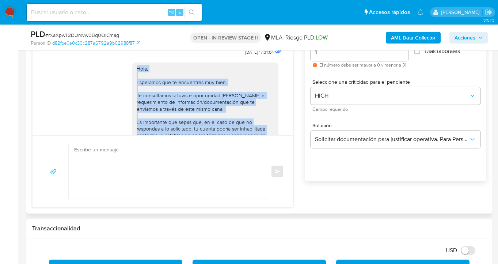
scroll to position [326, 0]
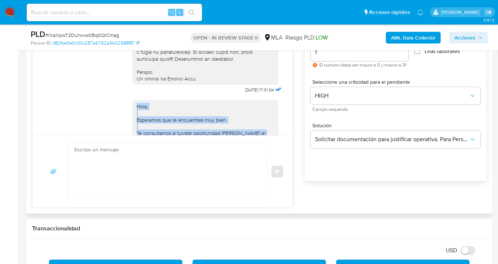
drag, startPoint x: 190, startPoint y: 116, endPoint x: 130, endPoint y: 120, distance: 60.4
click at [132, 120] on div "Hola, Esperamos que te encuentres muy bien. Te consultamos si tuviste oportunid…" at bounding box center [205, 166] width 146 height 132
copy div "Hola, Esperamos que te encuentres muy bien. Te consultamos si tuviste oportunid…"
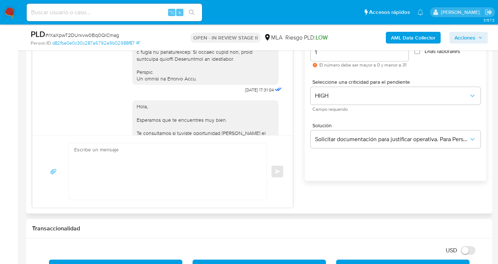
click at [102, 162] on textarea at bounding box center [165, 171] width 183 height 56
paste textarea "Hola, Esperamos que te encuentres muy bien. Te consultamos si tuviste oportunid…"
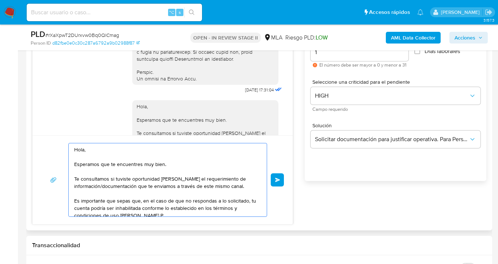
scroll to position [54, 0]
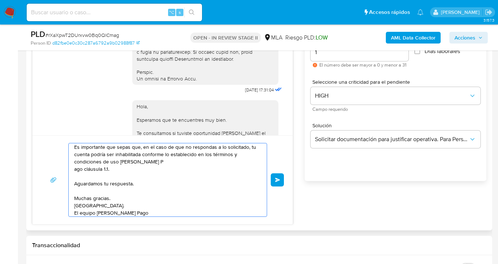
click at [156, 164] on textarea "Hola, Esperamos que te encuentres muy bien. Te consultamos si tuviste oportunid…" at bounding box center [165, 179] width 183 height 73
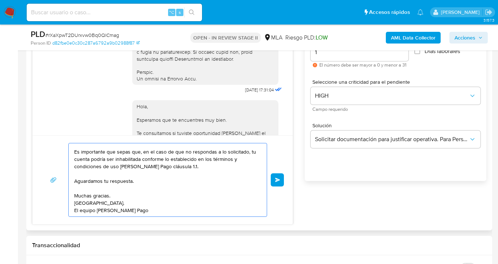
scroll to position [46, 0]
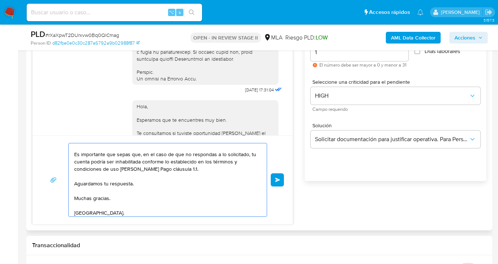
click at [137, 183] on textarea "Hola, Esperamos que te encuentres muy bien. Te consultamos si tuviste oportunid…" at bounding box center [165, 179] width 183 height 73
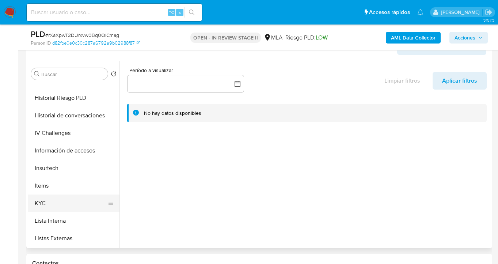
scroll to position [239, 0]
click at [73, 196] on button "KYC" at bounding box center [71, 203] width 86 height 18
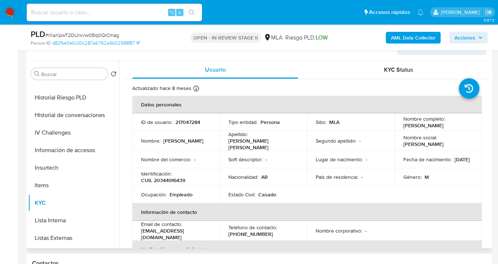
drag, startPoint x: 402, startPoint y: 124, endPoint x: 421, endPoint y: 129, distance: 20.0
click at [421, 129] on p "[PERSON_NAME]" at bounding box center [423, 125] width 40 height 7
copy p "[PERSON_NAME]"
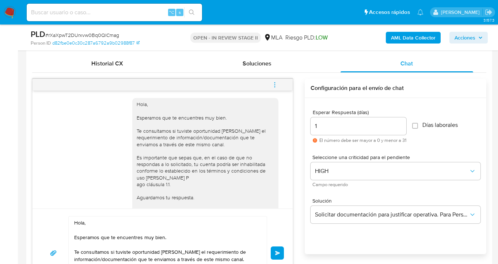
scroll to position [457, 0]
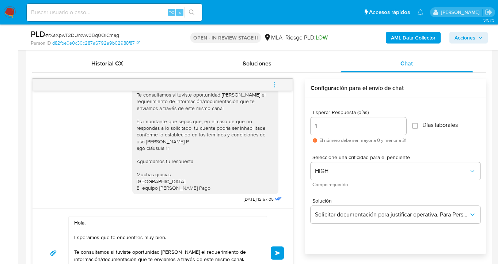
click at [85, 223] on textarea "Hola, Esperamos que te encuentres muy bien. Te consultamos si tuviste oportunid…" at bounding box center [165, 252] width 183 height 73
paste textarea "[PERSON_NAME]"
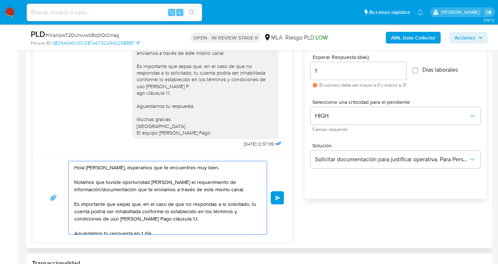
click at [171, 189] on textarea "Hola [PERSON_NAME], esperamos que te encuentres muy bien. Notamos que tuviste o…" at bounding box center [165, 197] width 183 height 73
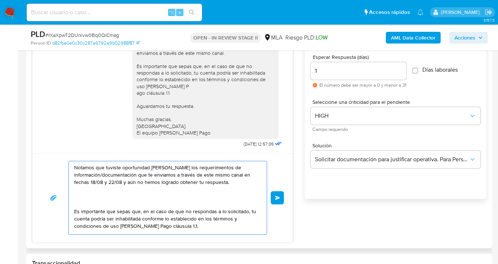
scroll to position [15, 0]
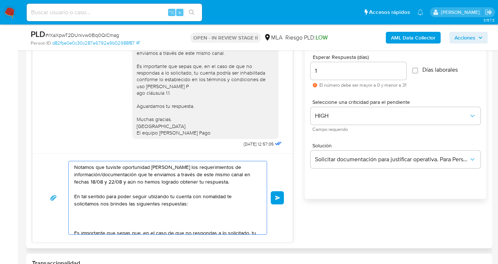
click at [158, 204] on textarea "Hola [PERSON_NAME], esperamos que te encuentres muy bien. Notamos que tuviste o…" at bounding box center [165, 197] width 183 height 73
paste textarea "¿A qué corresponde el incremento significativo de fondos en tu cuenta en el mes…"
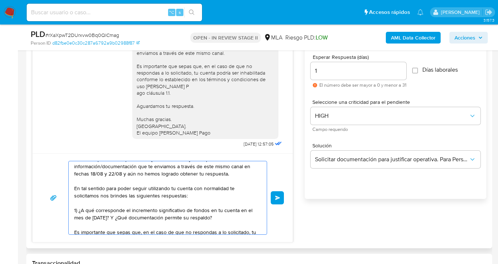
scroll to position [34, 0]
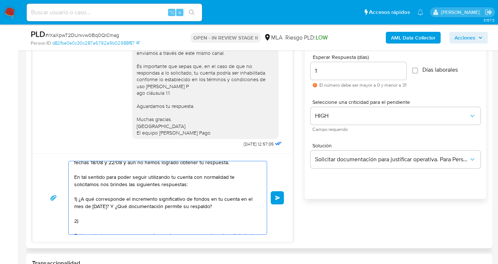
paste textarea "De acuerdo a la actividad que realices en tu cuenta, adjunta la siguiente docum…"
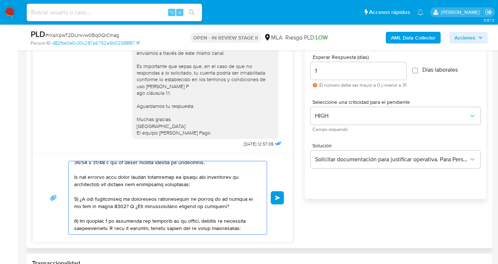
scroll to position [68, 0]
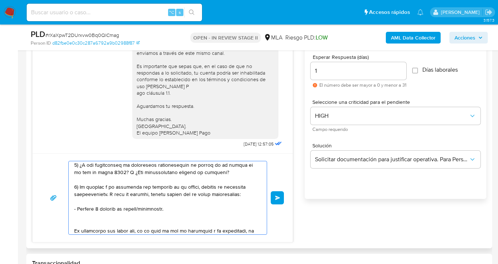
click at [138, 209] on textarea at bounding box center [165, 197] width 183 height 73
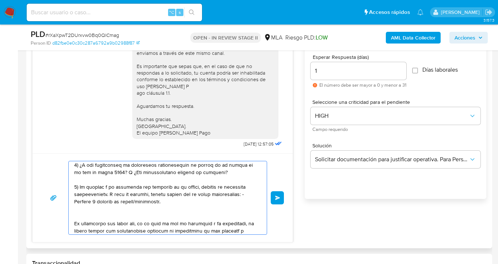
click at [200, 205] on textarea at bounding box center [165, 197] width 183 height 73
click at [201, 208] on textarea at bounding box center [165, 197] width 183 height 73
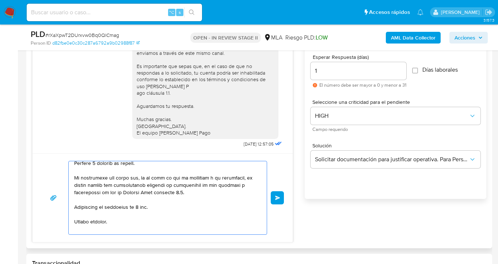
scroll to position [129, 0]
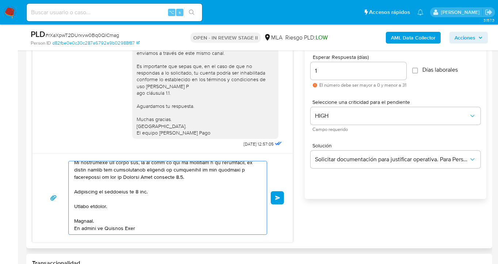
click at [157, 191] on textarea at bounding box center [165, 197] width 183 height 73
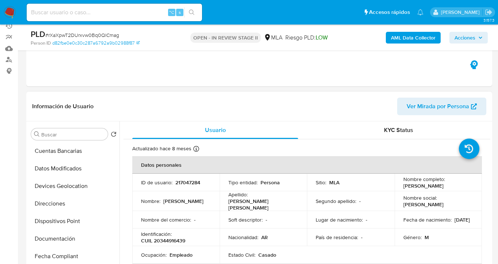
scroll to position [0, 0]
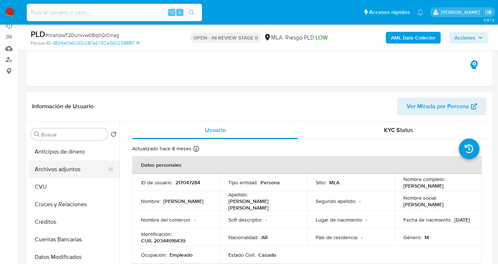
type textarea "Lore Ipsumdo Sitame Consectet Adipisci, elitseddo eiu te incididunt utl etdo. M…"
click at [72, 162] on button "Archivos adjuntos" at bounding box center [71, 169] width 86 height 18
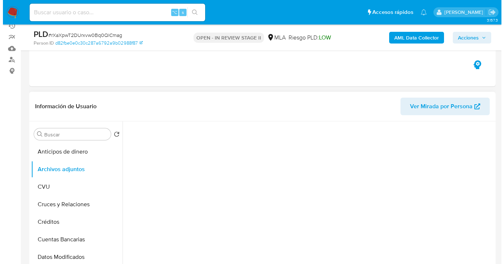
scroll to position [122, 0]
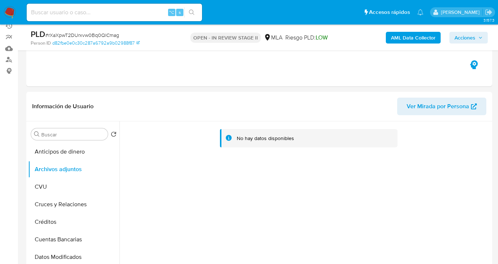
click at [404, 38] on b "AML Data Collector" at bounding box center [413, 38] width 45 height 12
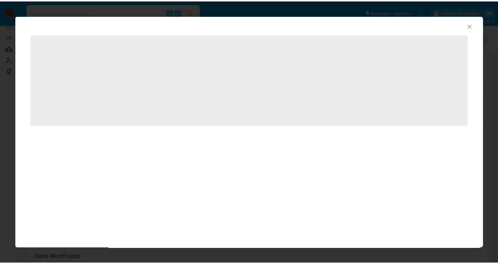
scroll to position [129, 0]
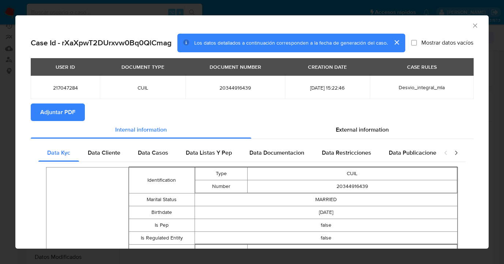
click at [47, 114] on span "Adjuntar PDF" at bounding box center [57, 112] width 35 height 16
click at [471, 26] on icon "Cerrar ventana" at bounding box center [474, 25] width 7 height 7
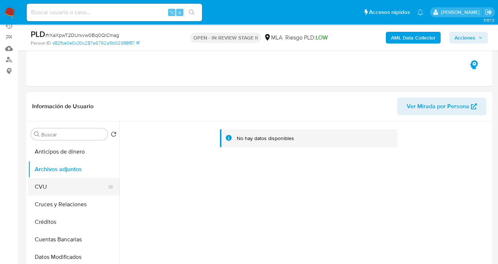
click at [66, 182] on button "CVU" at bounding box center [71, 187] width 86 height 18
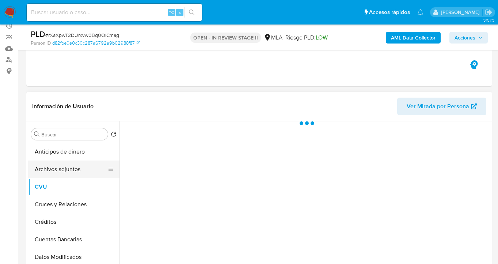
drag, startPoint x: 73, startPoint y: 167, endPoint x: 77, endPoint y: 165, distance: 3.9
click at [73, 167] on button "Archivos adjuntos" at bounding box center [71, 169] width 86 height 18
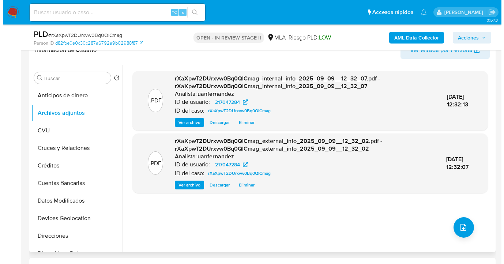
scroll to position [125, 0]
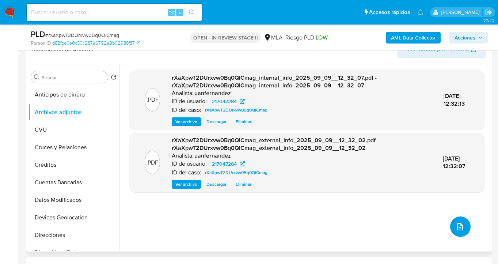
click at [458, 227] on icon "upload-file" at bounding box center [460, 226] width 9 height 9
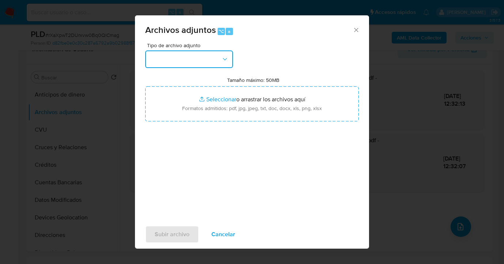
drag, startPoint x: 223, startPoint y: 60, endPoint x: 220, endPoint y: 64, distance: 5.3
click at [223, 60] on icon "button" at bounding box center [224, 59] width 7 height 7
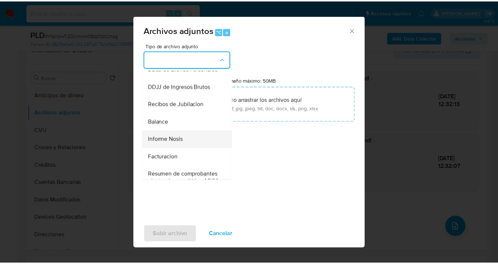
scroll to position [220, 0]
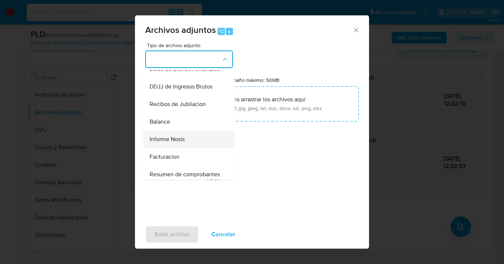
click at [196, 148] on div "Informe Nosis" at bounding box center [186, 139] width 75 height 18
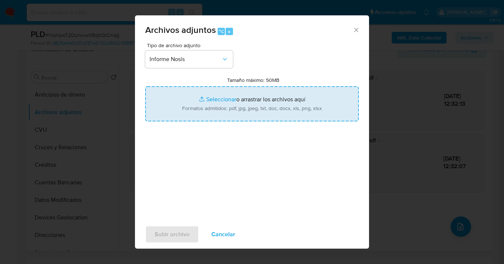
click at [242, 105] on input "Tamaño máximo: 50MB Seleccionar archivos" at bounding box center [251, 103] width 213 height 35
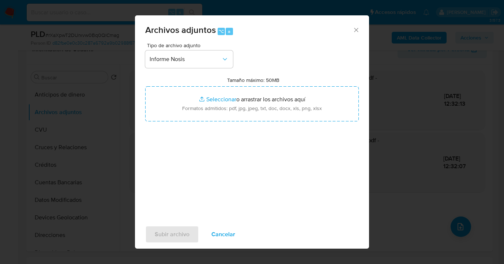
type input "C:\fakepath\217047284-NOSIS_Manager_InformeIndividual_20344916439_620658_202509…"
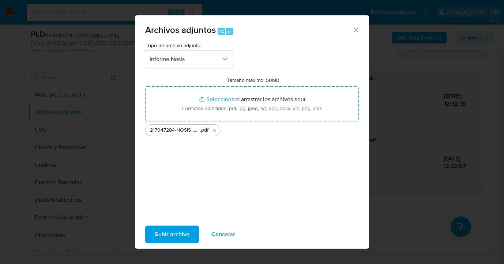
click at [185, 231] on span "Subir archivo" at bounding box center [172, 234] width 35 height 16
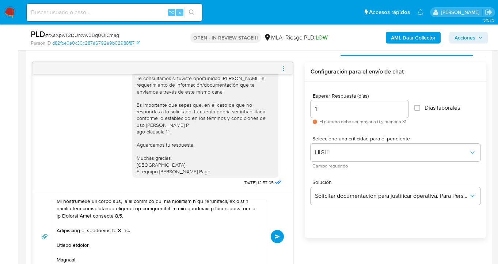
scroll to position [412, 0]
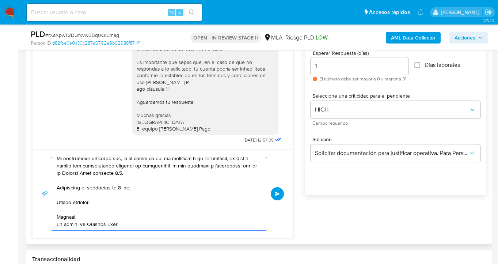
click at [124, 186] on textarea at bounding box center [157, 193] width 201 height 73
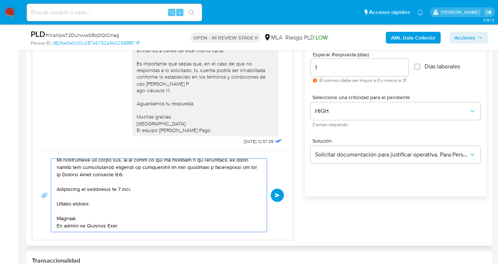
type textarea "Lore Ipsumdo Sitame Consectet Adipisci, elitseddo eiu te incididunt utl etdo. M…"
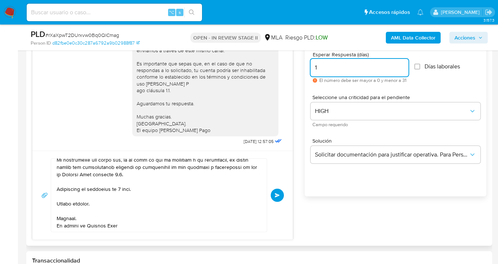
click at [319, 67] on input "1" at bounding box center [360, 68] width 98 height 10
type input "2"
click at [277, 194] on span "Enviar" at bounding box center [277, 195] width 5 height 4
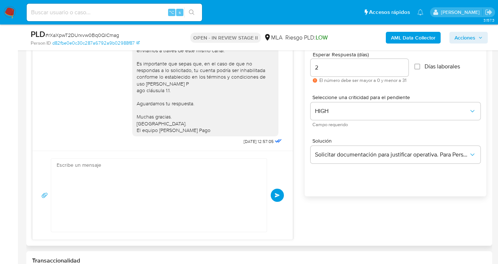
scroll to position [691, 0]
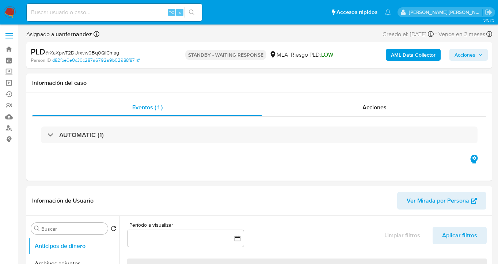
select select "10"
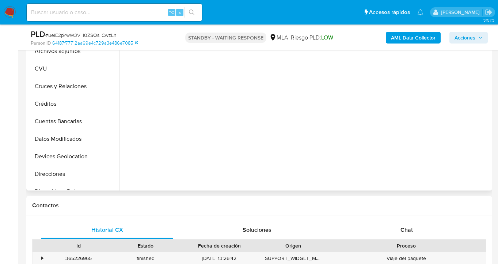
scroll to position [311, 0]
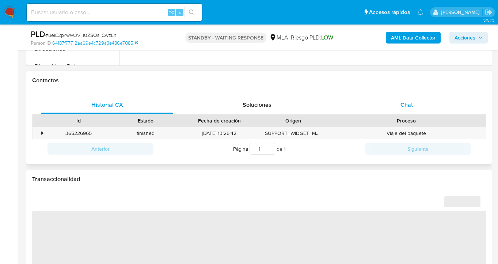
select select "10"
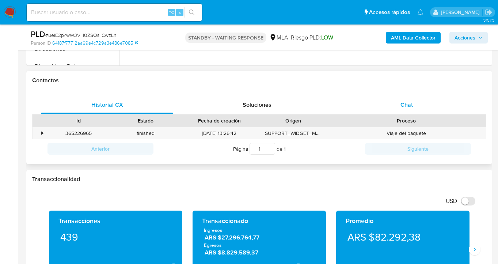
click at [413, 103] on span "Chat" at bounding box center [407, 104] width 12 height 8
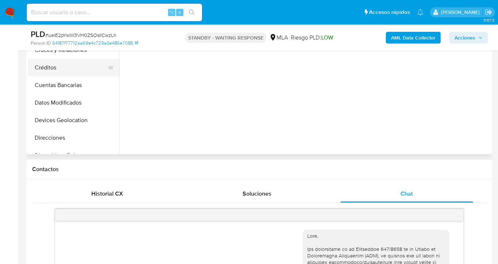
scroll to position [132, 0]
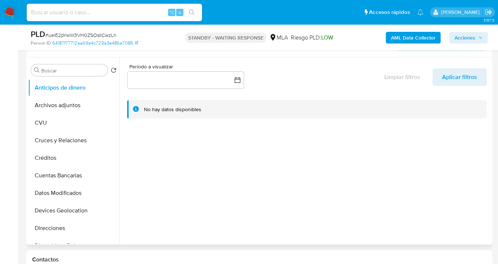
drag, startPoint x: 120, startPoint y: 112, endPoint x: 118, endPoint y: 118, distance: 5.9
click at [118, 118] on div "Buscar Volver al orden por defecto Anticipos de dinero Archivos adjuntos CVU Cr…" at bounding box center [259, 150] width 462 height 187
click at [156, 151] on div at bounding box center [305, 150] width 371 height 187
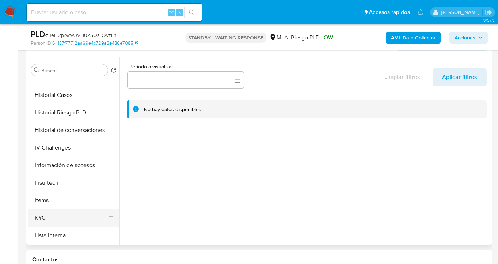
scroll to position [221, 0]
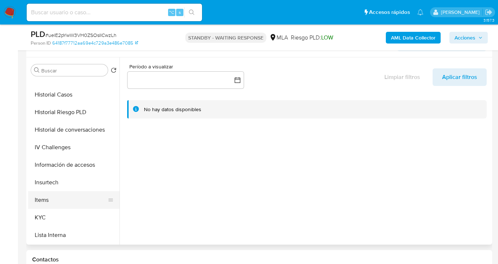
drag, startPoint x: 79, startPoint y: 211, endPoint x: 107, endPoint y: 205, distance: 29.2
click at [81, 209] on button "KYC" at bounding box center [73, 218] width 91 height 18
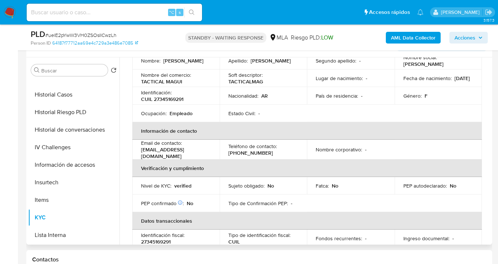
scroll to position [120, 0]
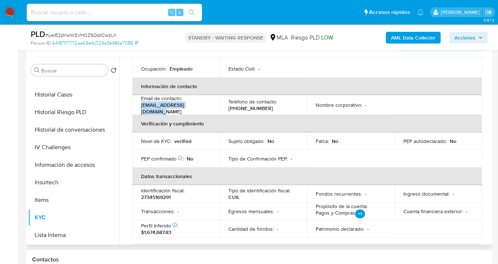
drag, startPoint x: 208, startPoint y: 107, endPoint x: 143, endPoint y: 107, distance: 65.4
click at [143, 107] on div "Email de contacto : magamoredan22@gmail.com" at bounding box center [176, 105] width 70 height 20
copy p "magamoredan22@gmail.com"
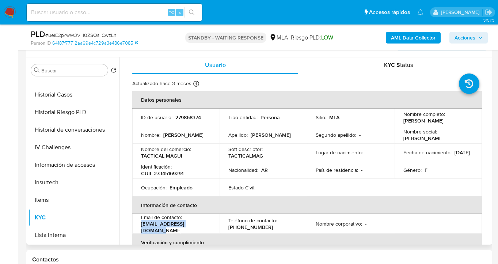
scroll to position [0, 0]
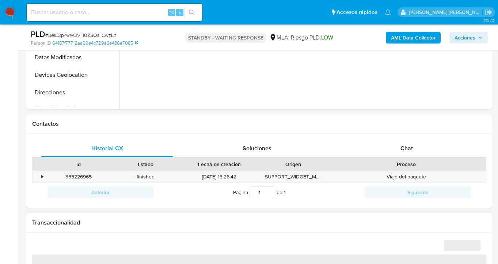
scroll to position [323, 0]
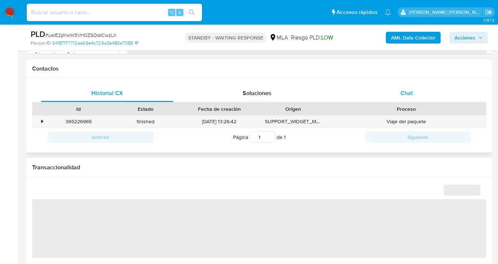
click at [417, 88] on div "Chat" at bounding box center [407, 93] width 132 height 18
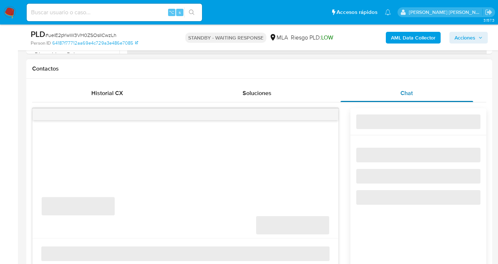
select select "10"
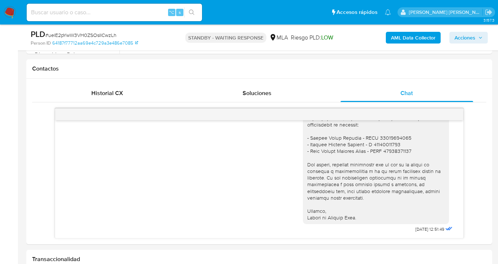
scroll to position [1084, 0]
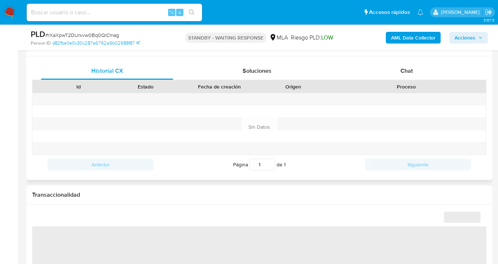
scroll to position [339, 0]
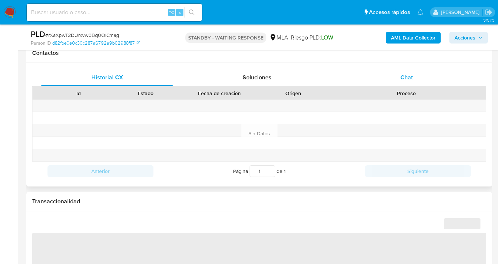
click at [425, 79] on div "Chat" at bounding box center [407, 78] width 132 height 18
select select "10"
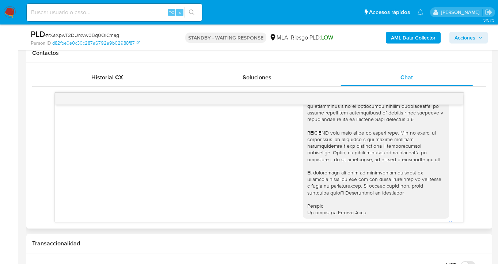
scroll to position [0, 0]
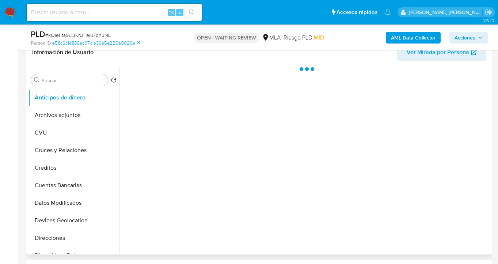
scroll to position [158, 0]
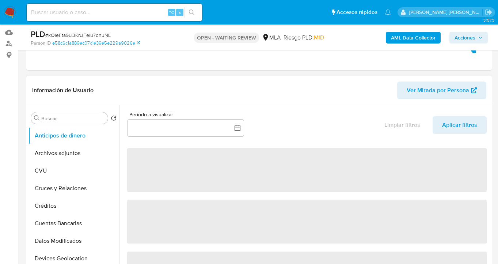
select select "10"
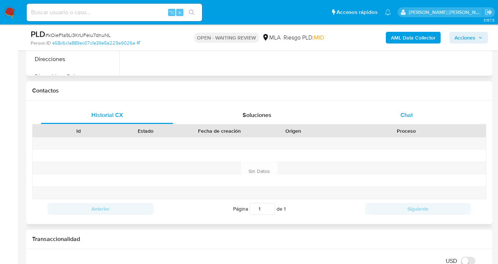
click at [405, 113] on span "Chat" at bounding box center [407, 115] width 12 height 8
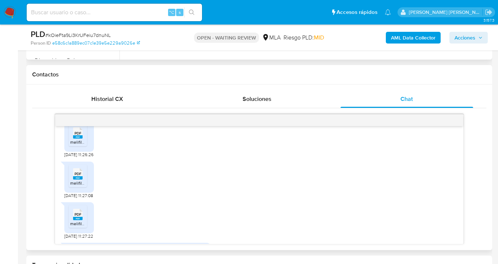
scroll to position [414, 0]
click at [81, 137] on div "PDF PDF" at bounding box center [77, 130] width 15 height 14
click at [76, 174] on span "PDF" at bounding box center [78, 172] width 7 height 5
click at [78, 218] on icon at bounding box center [78, 212] width 10 height 11
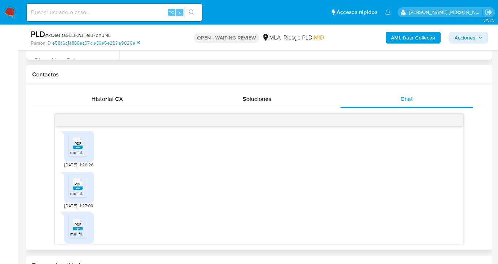
scroll to position [403, 0]
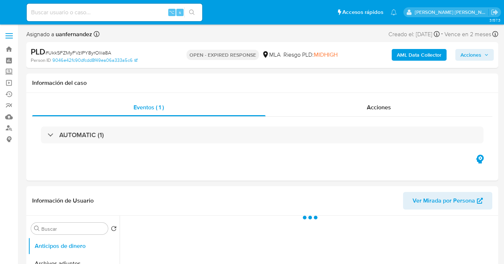
select select "10"
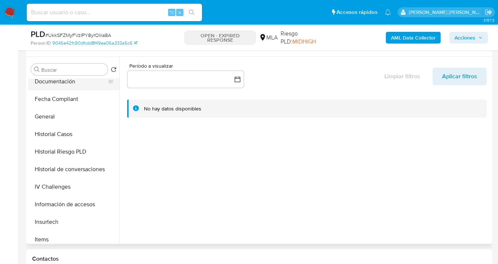
scroll to position [144, 0]
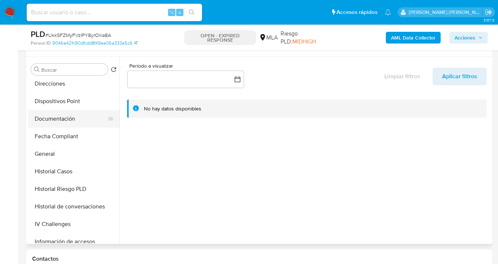
click at [76, 122] on button "Documentación" at bounding box center [71, 119] width 86 height 18
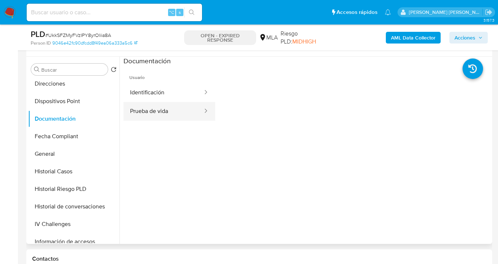
click at [169, 113] on button "Prueba de vida" at bounding box center [164, 111] width 80 height 19
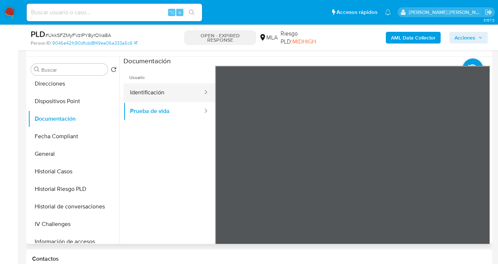
click at [142, 91] on button "Identificación" at bounding box center [164, 92] width 80 height 19
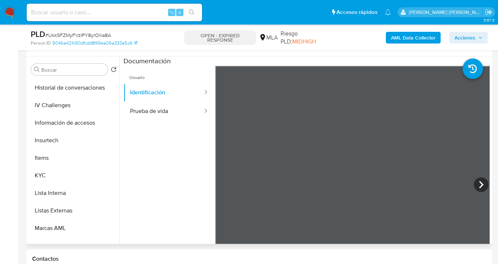
scroll to position [263, 0]
drag, startPoint x: 69, startPoint y: 179, endPoint x: 103, endPoint y: 177, distance: 34.4
click at [69, 179] on button "KYC" at bounding box center [71, 175] width 86 height 18
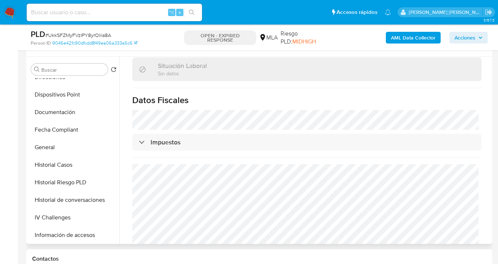
scroll to position [128, 0]
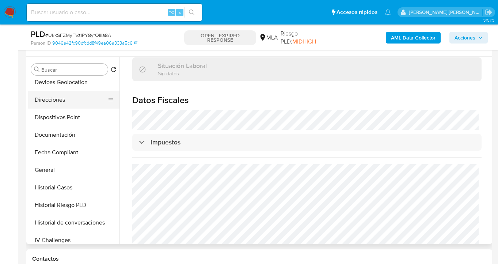
click at [77, 103] on button "Direcciones" at bounding box center [71, 100] width 86 height 18
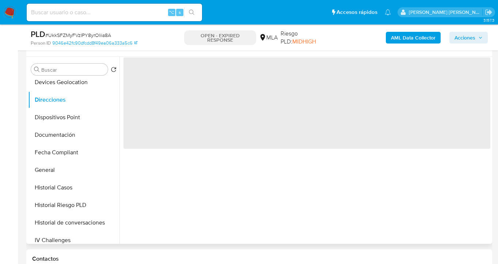
scroll to position [0, 0]
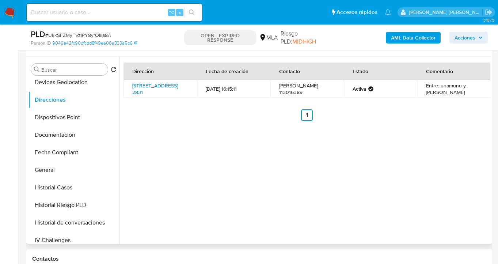
click at [152, 91] on link "[STREET_ADDRESS] 2831" at bounding box center [155, 89] width 46 height 14
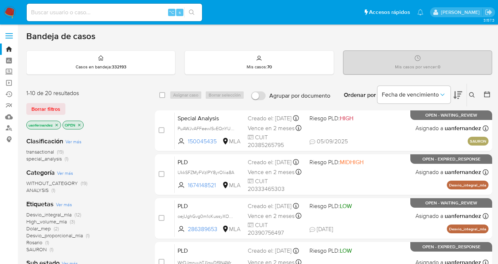
drag, startPoint x: 54, startPoint y: 106, endPoint x: 60, endPoint y: 105, distance: 5.8
click at [54, 106] on span "Borrar filtros" at bounding box center [45, 109] width 29 height 10
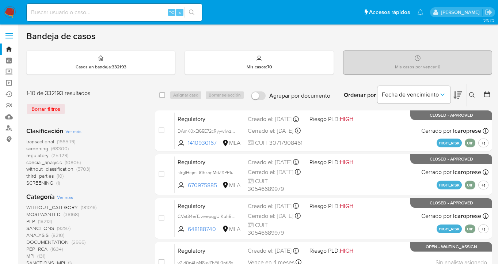
drag, startPoint x: 473, startPoint y: 95, endPoint x: 390, endPoint y: 120, distance: 85.8
click at [472, 95] on icon at bounding box center [472, 95] width 6 height 6
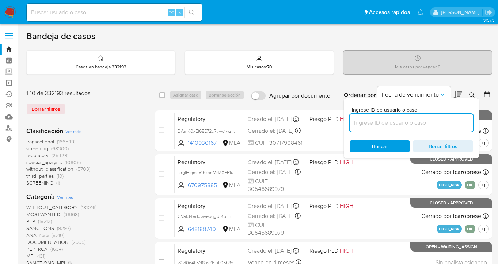
click at [388, 120] on input at bounding box center [412, 123] width 124 height 10
type input "3GNcDDNCO48RpUmzO1zVwgu6"
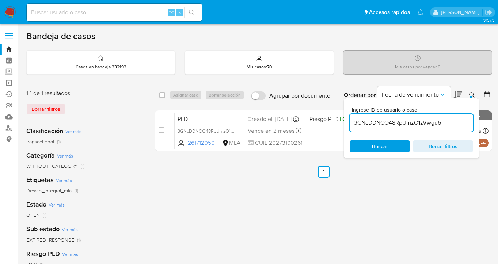
click at [473, 95] on icon at bounding box center [471, 94] width 5 height 5
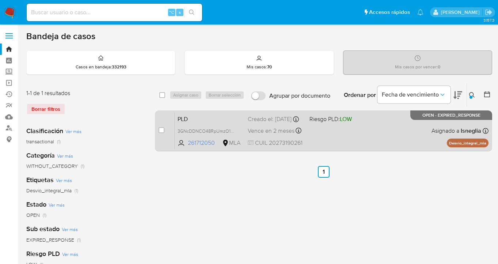
click at [396, 136] on div "PLD 3GNcDDNCO48RpUmzO1zVwgu6 261712050 MLA Riesgo PLD: LOW Creado el: 12/08/202…" at bounding box center [332, 130] width 314 height 37
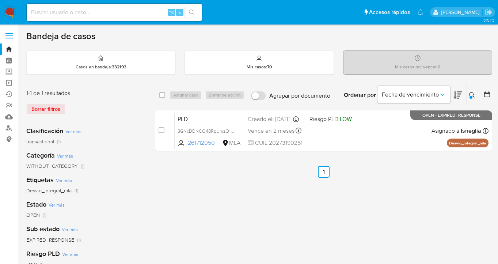
click at [473, 92] on icon at bounding box center [471, 94] width 5 height 5
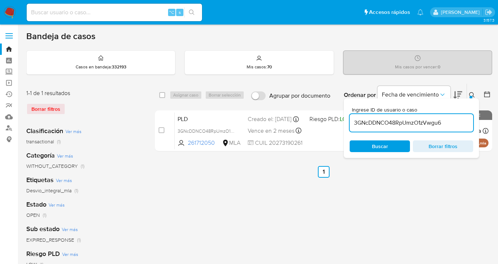
drag, startPoint x: 445, startPoint y: 124, endPoint x: 357, endPoint y: 115, distance: 88.9
click at [353, 114] on div "3GNcDDNCO48RpUmzO1zVwgu6" at bounding box center [412, 123] width 124 height 18
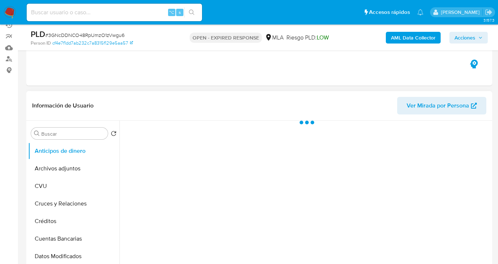
select select "10"
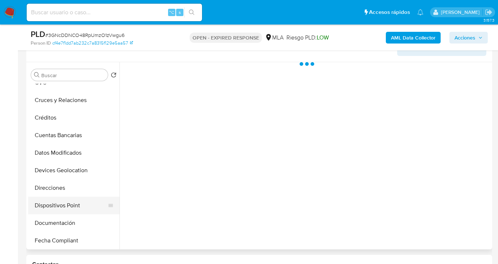
scroll to position [63, 0]
click at [84, 204] on button "Documentación" at bounding box center [71, 205] width 86 height 18
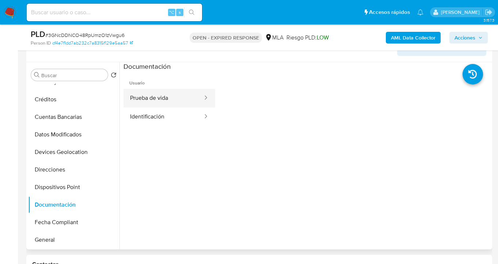
click at [174, 98] on button "Prueba de vida" at bounding box center [164, 98] width 80 height 19
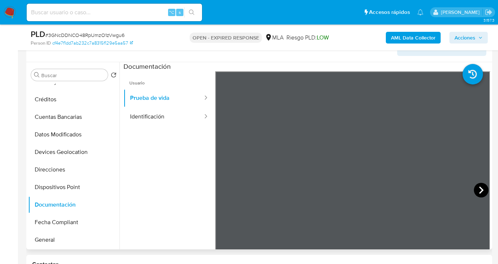
click at [474, 190] on icon at bounding box center [481, 190] width 15 height 15
click at [168, 119] on button "Identificación" at bounding box center [164, 116] width 80 height 19
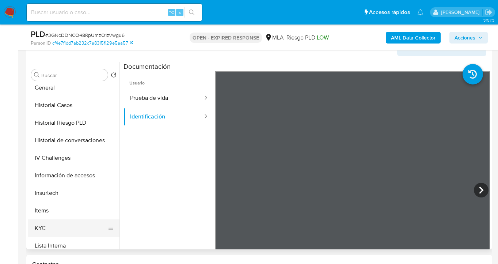
scroll to position [226, 0]
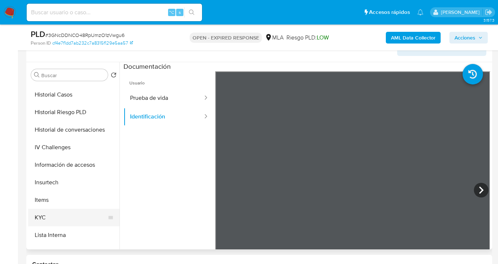
click at [83, 220] on button "KYC" at bounding box center [71, 218] width 86 height 18
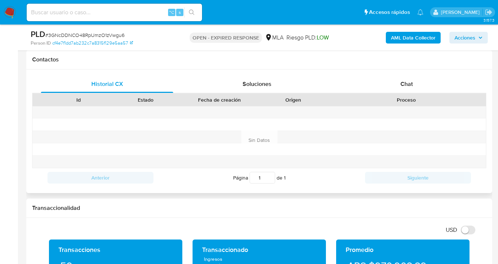
scroll to position [267, 0]
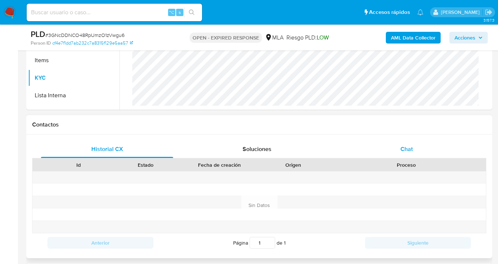
click at [409, 145] on span "Chat" at bounding box center [407, 149] width 12 height 8
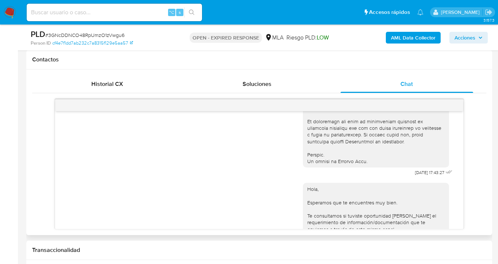
scroll to position [0, 0]
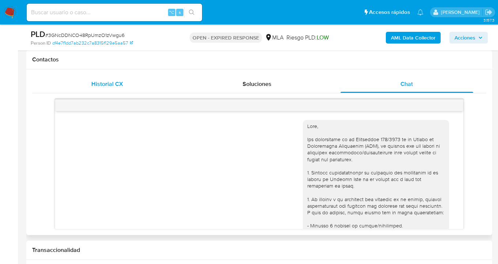
click at [171, 84] on div "Historial CX" at bounding box center [107, 84] width 132 height 18
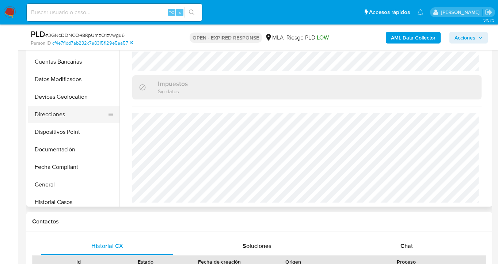
scroll to position [78, 0]
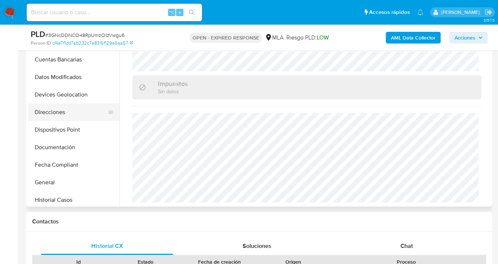
click at [82, 109] on button "Direcciones" at bounding box center [71, 112] width 86 height 18
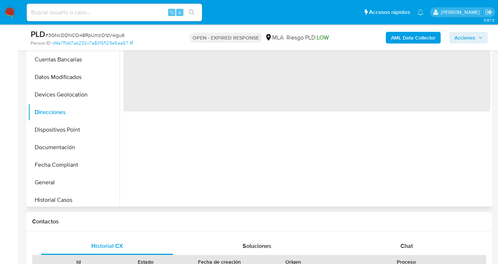
scroll to position [99, 0]
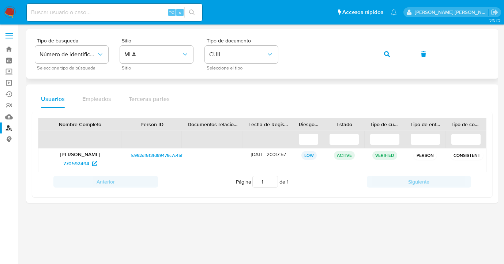
click at [285, 52] on div "Tipo de busqueda Número de identificación Seleccione tipo de búsqueda Sitio MLA…" at bounding box center [262, 54] width 454 height 32
click at [385, 54] on icon "button" at bounding box center [387, 54] width 6 height 6
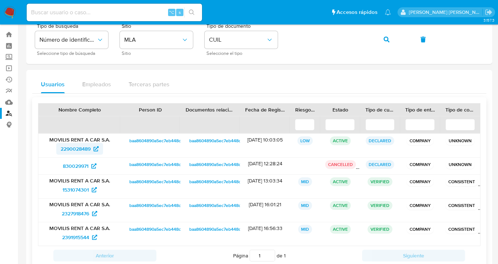
scroll to position [29, 0]
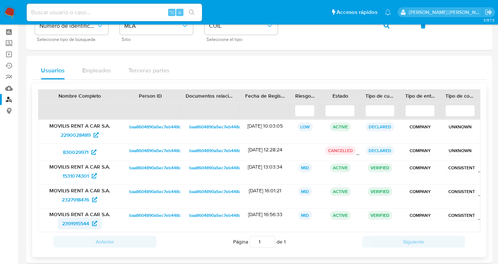
click at [74, 225] on span "2391915544" at bounding box center [75, 223] width 27 height 12
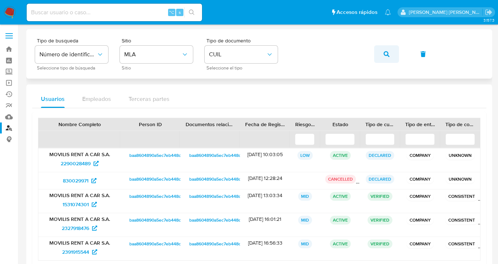
click at [386, 54] on icon "button" at bounding box center [387, 54] width 6 height 6
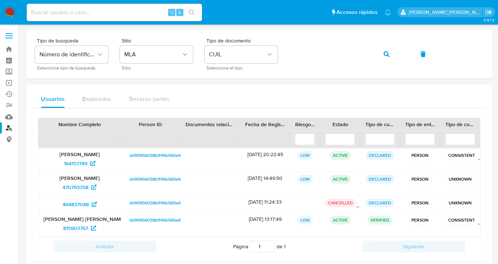
scroll to position [14, 0]
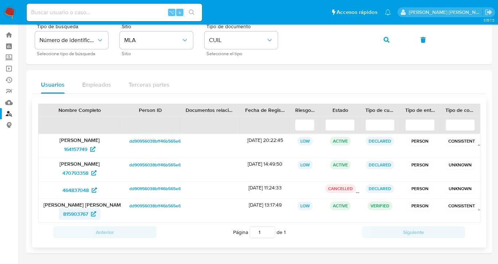
click at [78, 215] on span "815903767" at bounding box center [75, 214] width 25 height 12
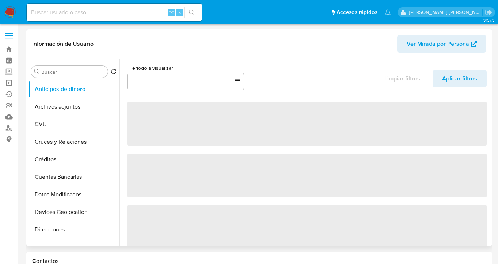
select select "10"
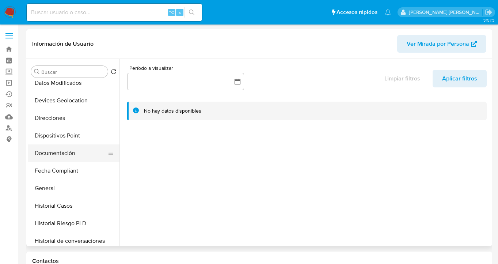
scroll to position [112, 0]
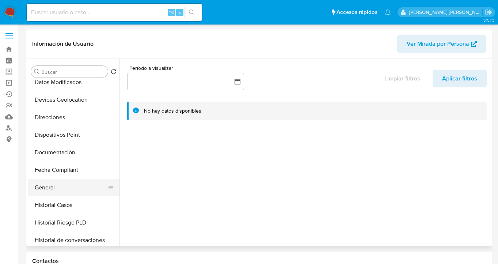
drag, startPoint x: 77, startPoint y: 192, endPoint x: 85, endPoint y: 190, distance: 8.2
click at [77, 192] on button "General" at bounding box center [71, 188] width 86 height 18
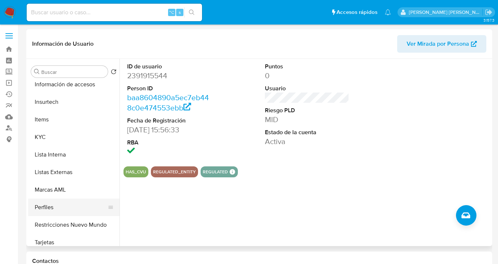
scroll to position [320, 0]
click at [79, 206] on button "Restricciones Nuevo Mundo" at bounding box center [71, 207] width 86 height 18
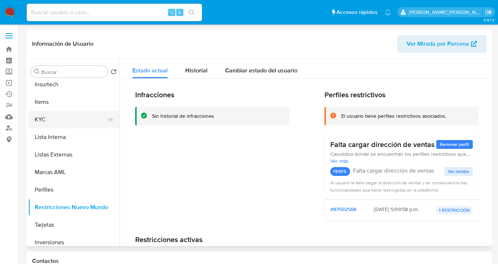
click at [60, 120] on button "KYC" at bounding box center [71, 120] width 86 height 18
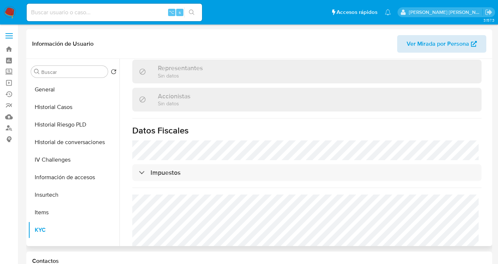
scroll to position [509, 0]
click at [420, 45] on span "Ver Mirada por Persona" at bounding box center [438, 44] width 62 height 18
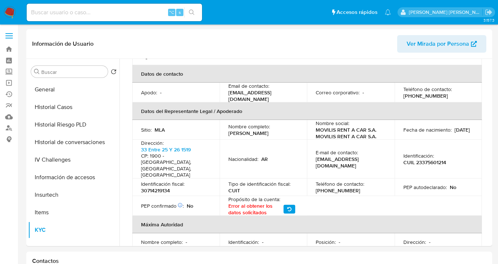
scroll to position [69, 0]
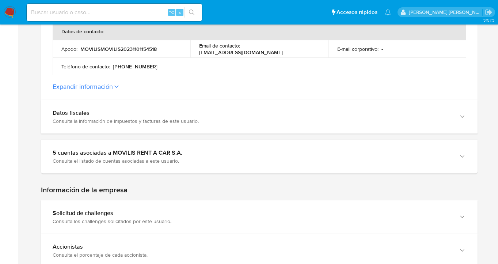
scroll to position [355, 0]
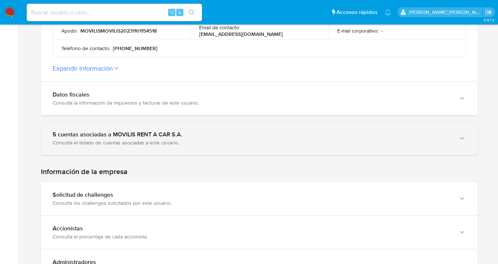
click at [462, 140] on icon "button" at bounding box center [462, 137] width 7 height 7
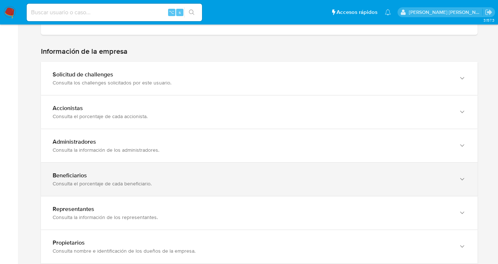
scroll to position [880, 0]
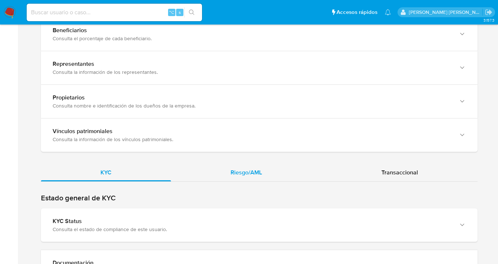
click at [258, 176] on div "Riesgo/AML" at bounding box center [246, 173] width 151 height 18
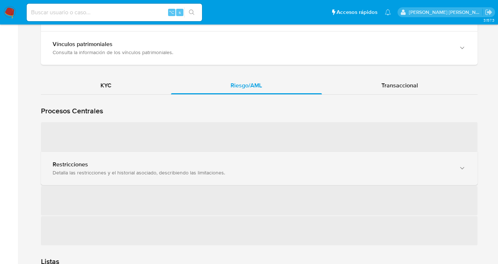
scroll to position [1006, 0]
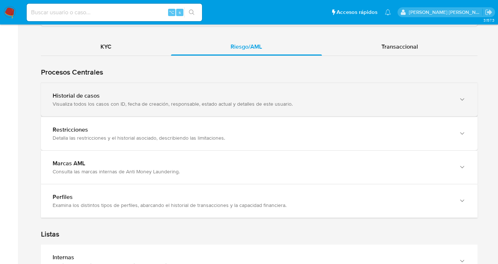
click at [467, 99] on div "Historial de casos Visualiza todos los casos con ID, fecha de creación, respons…" at bounding box center [259, 99] width 437 height 33
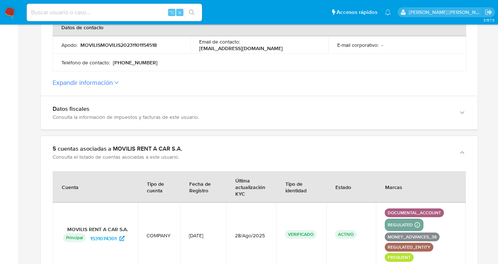
scroll to position [0, 0]
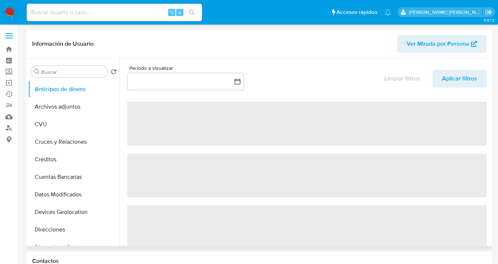
select select "10"
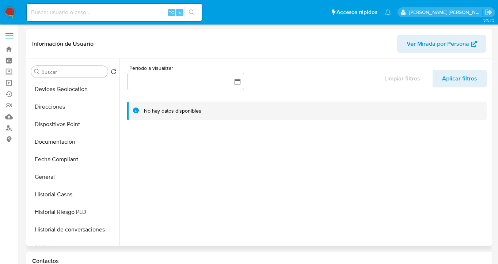
scroll to position [124, 0]
drag, startPoint x: 78, startPoint y: 139, endPoint x: 86, endPoint y: 136, distance: 9.2
click at [78, 140] on button "Documentación" at bounding box center [71, 141] width 86 height 18
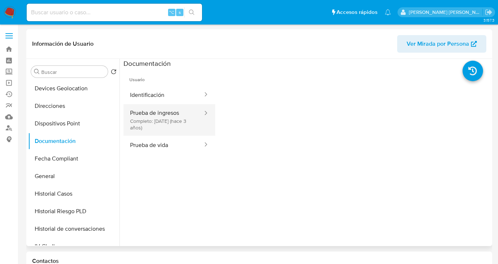
drag, startPoint x: 178, startPoint y: 113, endPoint x: 206, endPoint y: 116, distance: 28.7
click at [178, 113] on button "Prueba de ingresos Completo: [DATE] (hace 3 años)" at bounding box center [164, 119] width 80 height 31
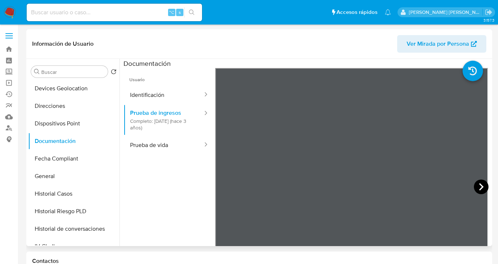
click at [479, 182] on icon at bounding box center [481, 186] width 15 height 15
click at [476, 187] on icon at bounding box center [481, 186] width 15 height 15
click at [163, 99] on button "Identificación" at bounding box center [164, 95] width 80 height 19
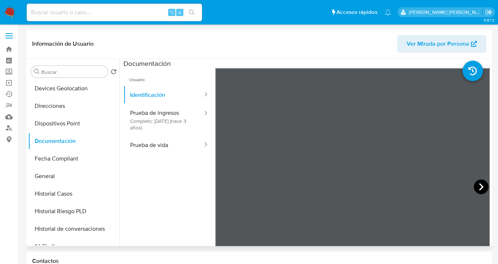
click at [477, 186] on icon at bounding box center [481, 186] width 15 height 15
drag, startPoint x: 151, startPoint y: 146, endPoint x: 208, endPoint y: 147, distance: 57.4
click at [151, 146] on button "Prueba de vida" at bounding box center [164, 145] width 80 height 19
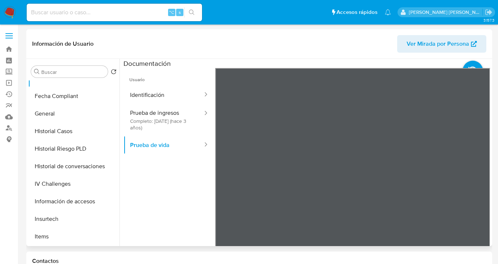
scroll to position [218, 0]
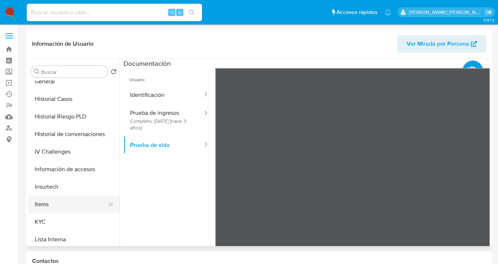
drag, startPoint x: 75, startPoint y: 216, endPoint x: 116, endPoint y: 201, distance: 44.2
click at [75, 216] on button "KYC" at bounding box center [73, 222] width 91 height 18
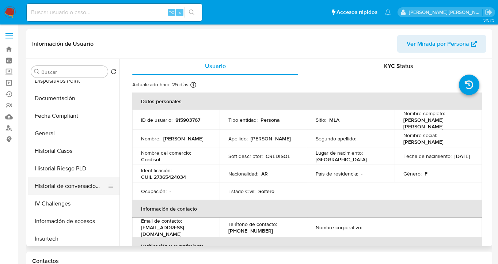
scroll to position [118, 0]
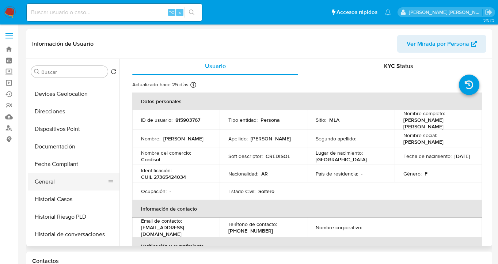
click at [75, 183] on button "General" at bounding box center [71, 182] width 86 height 18
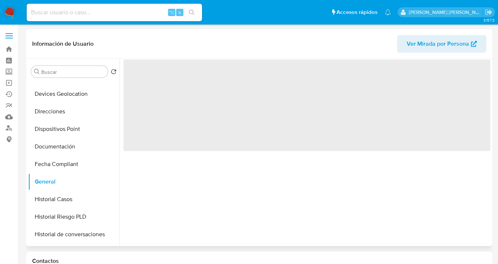
scroll to position [0, 0]
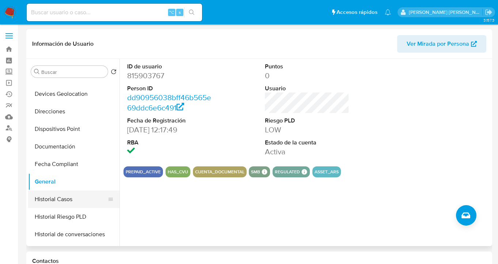
click at [76, 199] on button "Historial Casos" at bounding box center [71, 199] width 86 height 18
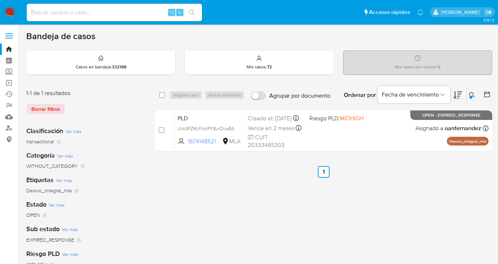
scroll to position [13, 0]
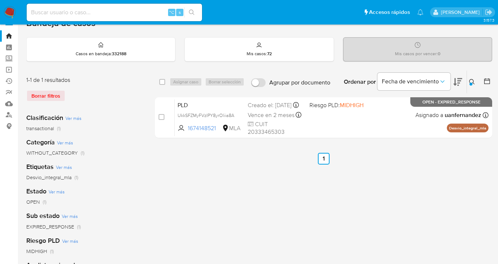
click at [174, 81] on div "Asignar caso Borrar selección" at bounding box center [209, 81] width 78 height 9
click at [160, 84] on input "checkbox" at bounding box center [162, 82] width 6 height 6
checkbox input "true"
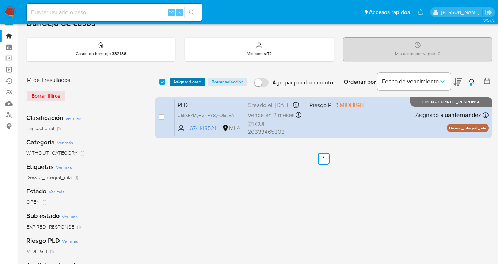
click at [189, 81] on span "Asignar 1 caso" at bounding box center [187, 81] width 28 height 7
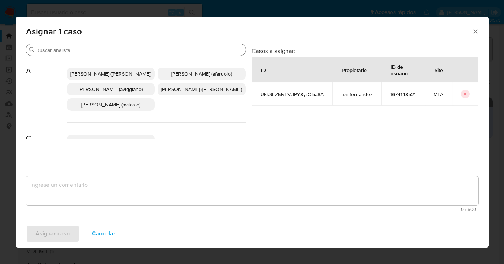
click at [133, 49] on input "Buscar" at bounding box center [139, 50] width 206 height 7
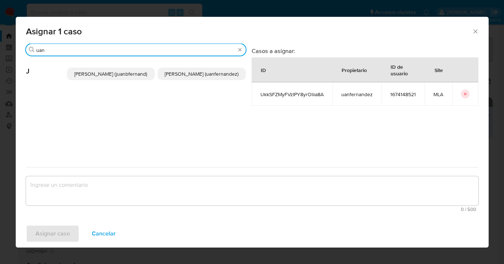
type input "uan"
click at [189, 77] on span "[PERSON_NAME] (uanfernandez)" at bounding box center [201, 73] width 74 height 7
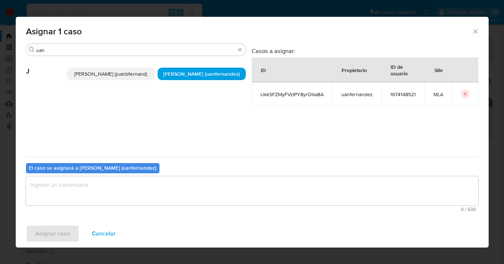
click at [166, 193] on textarea "assign-modal" at bounding box center [252, 190] width 452 height 29
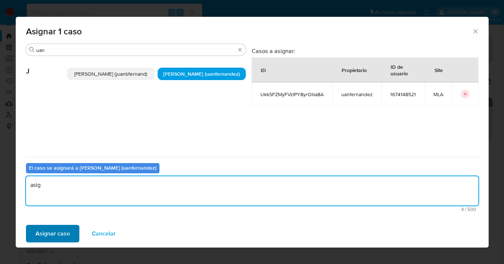
type textarea "asig"
click at [60, 232] on span "Asignar caso" at bounding box center [52, 233] width 34 height 16
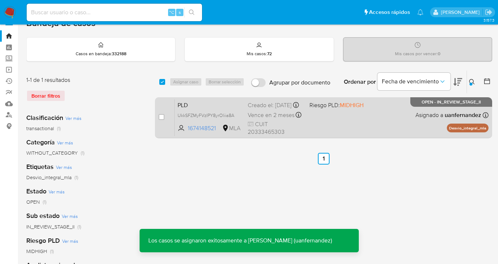
click at [427, 117] on span "Asignado a uanfernandez" at bounding box center [449, 115] width 66 height 8
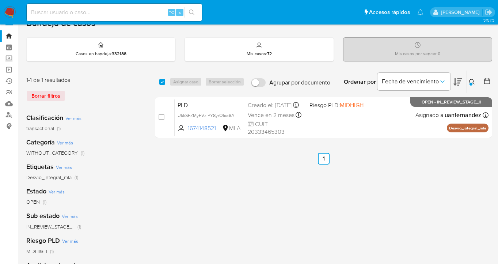
click at [470, 81] on icon at bounding box center [472, 82] width 6 height 6
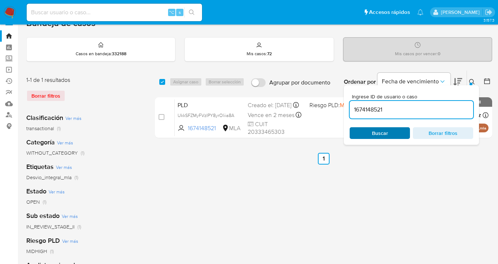
click at [403, 130] on span "Buscar" at bounding box center [380, 133] width 50 height 10
click at [471, 81] on icon at bounding box center [472, 82] width 6 height 6
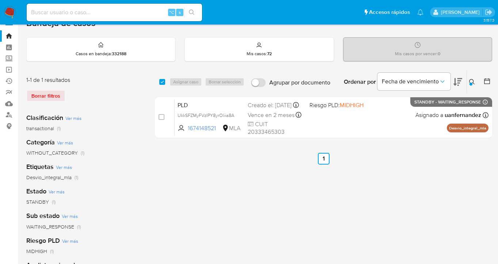
click at [474, 81] on icon at bounding box center [472, 82] width 6 height 6
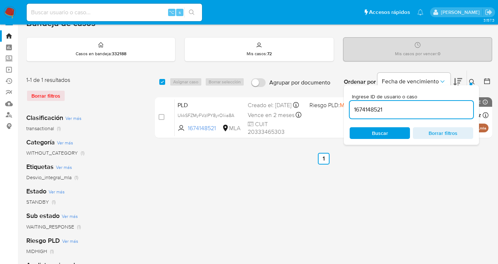
drag, startPoint x: 374, startPoint y: 113, endPoint x: 344, endPoint y: 111, distance: 30.0
click at [344, 111] on div "Ingrese ID de usuario o caso 1674148521 Buscar Borrar filtros" at bounding box center [411, 115] width 135 height 60
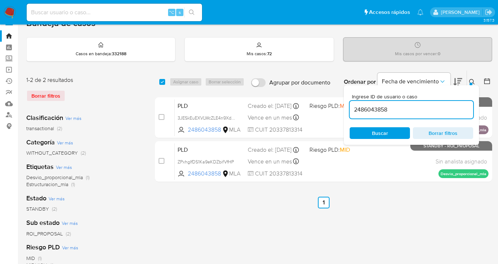
click at [472, 82] on icon at bounding box center [472, 82] width 6 height 6
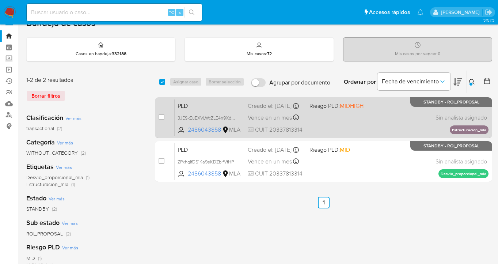
click at [397, 120] on div "PLD 3JESkEuEXVLWcZLE4n9XdYnz 2486043858 MLA Riesgo PLD: MIDHIGH Creado el: [DAT…" at bounding box center [332, 117] width 314 height 37
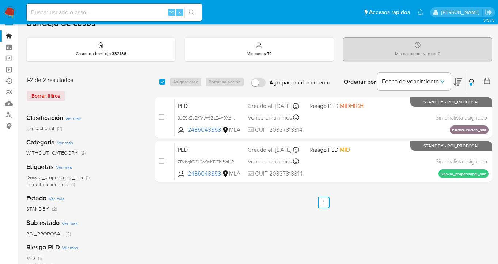
drag, startPoint x: 473, startPoint y: 82, endPoint x: 445, endPoint y: 99, distance: 32.2
click at [473, 81] on icon at bounding box center [471, 81] width 5 height 5
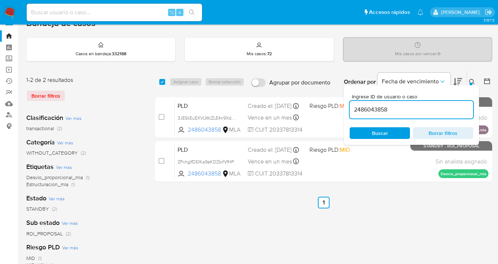
drag, startPoint x: 413, startPoint y: 104, endPoint x: 363, endPoint y: 100, distance: 50.3
click at [362, 98] on div "Ingrese ID de usuario o caso 2486043858" at bounding box center [412, 106] width 124 height 24
drag, startPoint x: 394, startPoint y: 112, endPoint x: 346, endPoint y: 104, distance: 48.6
click at [344, 105] on div "Ingrese ID de usuario o caso 2486043858 Buscar Borrar filtros" at bounding box center [411, 115] width 135 height 60
paste input "1892571933"
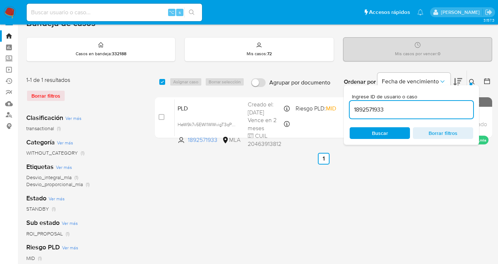
click at [471, 82] on icon at bounding box center [472, 82] width 6 height 6
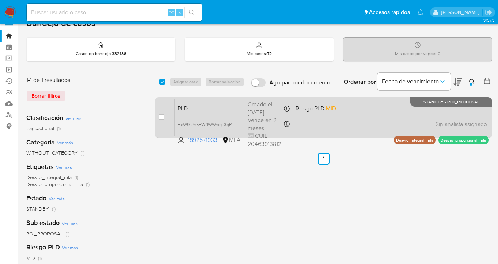
click at [378, 108] on div "PLD HeW9k7v5EWI1WWvigT3qPQ5Z 1892571933 MLA Riesgo PLD: MID Creado el: [DATE] C…" at bounding box center [332, 117] width 314 height 37
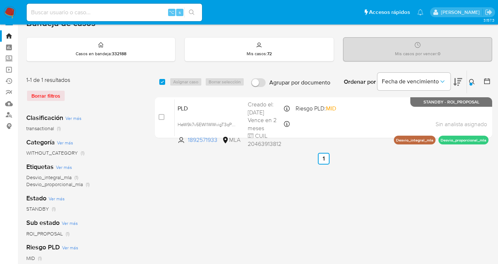
drag, startPoint x: 472, startPoint y: 81, endPoint x: 435, endPoint y: 91, distance: 37.9
click at [472, 80] on icon at bounding box center [472, 82] width 6 height 6
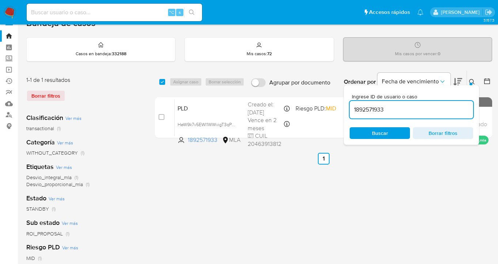
drag, startPoint x: 386, startPoint y: 111, endPoint x: 347, endPoint y: 106, distance: 39.4
click at [347, 107] on div "Ingrese ID de usuario o caso 1892571933 Buscar Borrar filtros" at bounding box center [411, 115] width 135 height 60
click at [472, 80] on icon at bounding box center [472, 82] width 6 height 6
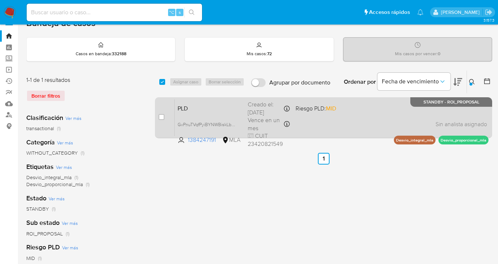
click at [350, 111] on div "PLD GvPnuTVqfPyiBYNWBiskLbHC 1384247191 MLA Riesgo PLD: MID Creado el: [DATE] C…" at bounding box center [332, 117] width 314 height 37
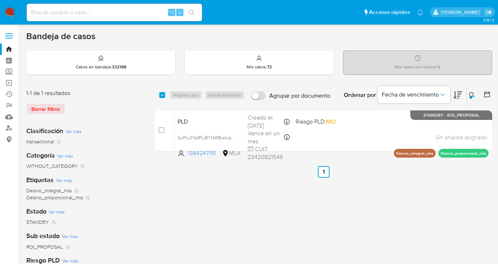
click at [471, 93] on icon at bounding box center [472, 95] width 6 height 6
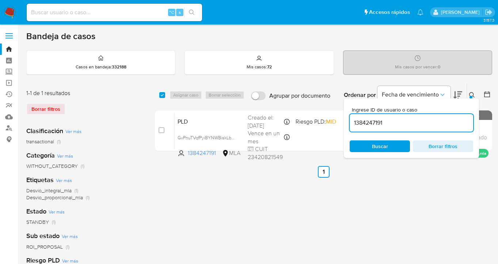
drag, startPoint x: 405, startPoint y: 124, endPoint x: 351, endPoint y: 118, distance: 54.0
click at [351, 118] on input "1384247191" at bounding box center [412, 123] width 124 height 10
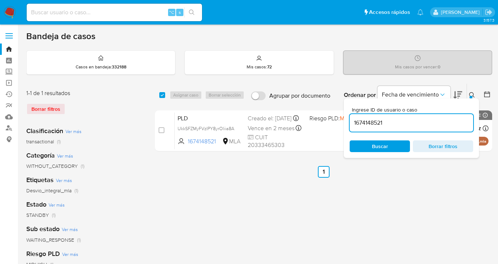
click at [471, 95] on icon at bounding box center [472, 95] width 6 height 6
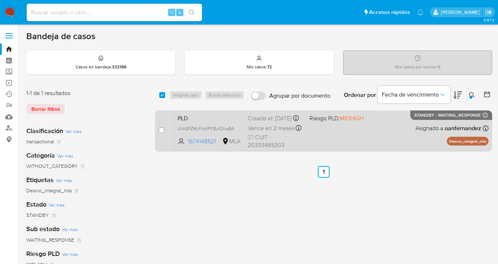
click at [399, 126] on div "PLD UkkSFZMyFVzIPY8yrOliia8A 1674148521 MLA Riesgo PLD: MIDHIGH Creado el: [DAT…" at bounding box center [332, 130] width 314 height 37
click at [403, 134] on div "PLD UkkSFZMyFVzIPY8yrOliia8A 1674148521 MLA Riesgo PLD: MIDHIGH Creado el: [DAT…" at bounding box center [332, 130] width 314 height 37
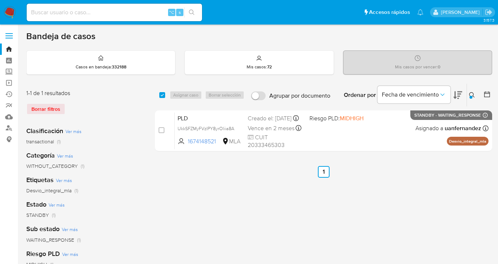
drag, startPoint x: 471, startPoint y: 91, endPoint x: 415, endPoint y: 121, distance: 63.4
click at [471, 92] on icon at bounding box center [472, 95] width 6 height 6
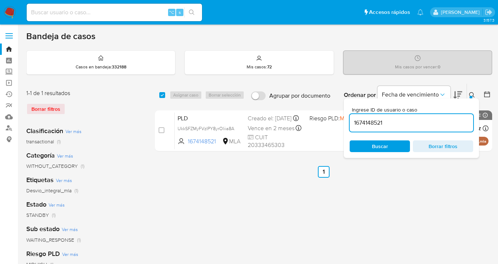
drag, startPoint x: 407, startPoint y: 122, endPoint x: 356, endPoint y: 118, distance: 51.3
click at [356, 118] on input "1674148521" at bounding box center [412, 123] width 124 height 10
type input "115210274"
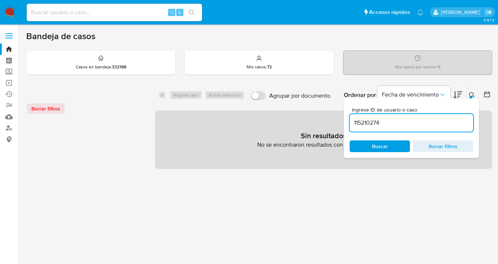
click at [472, 96] on div at bounding box center [471, 97] width 3 height 3
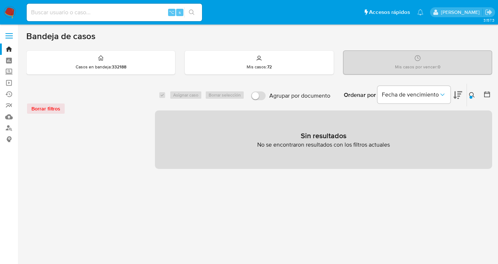
click at [472, 96] on div at bounding box center [471, 97] width 3 height 3
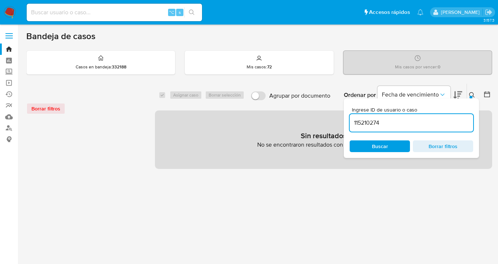
click at [441, 122] on input "115210274" at bounding box center [412, 123] width 124 height 10
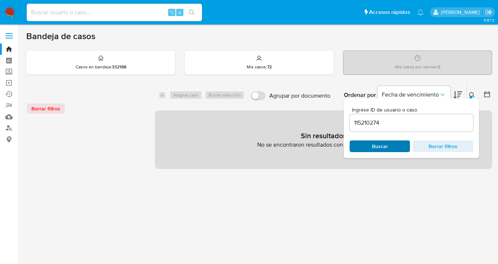
click at [367, 152] on div "Ingrese ID de usuario o caso 115210274 Buscar Borrar filtros" at bounding box center [411, 128] width 135 height 60
click at [370, 148] on span "Buscar" at bounding box center [380, 146] width 50 height 10
click at [470, 94] on icon at bounding box center [472, 95] width 6 height 6
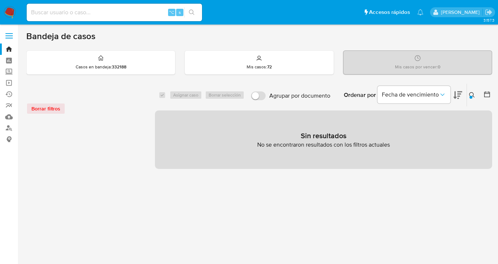
click at [35, 108] on div "Borrar filtros" at bounding box center [84, 109] width 117 height 12
click at [470, 95] on icon at bounding box center [472, 95] width 6 height 6
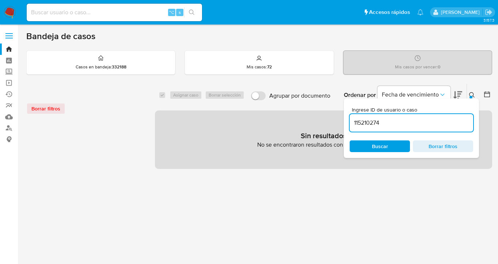
drag, startPoint x: 348, startPoint y: 123, endPoint x: 334, endPoint y: 124, distance: 14.3
click at [334, 124] on div "select-all-cases-checkbox Asignar caso Borrar selección Agrupar por documento O…" at bounding box center [323, 126] width 337 height 86
type input "15210274"
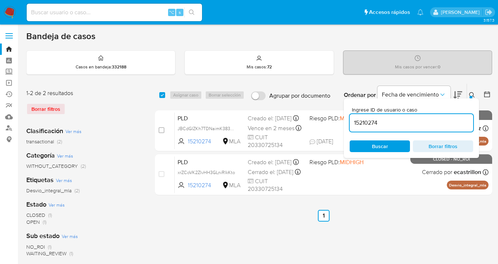
click at [468, 91] on button at bounding box center [473, 95] width 12 height 9
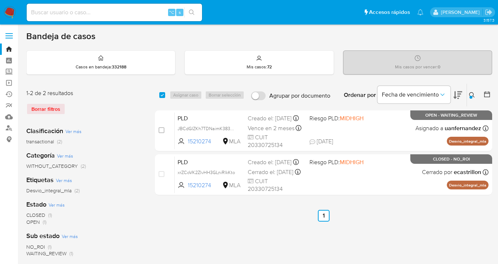
click at [472, 94] on icon at bounding box center [472, 95] width 6 height 6
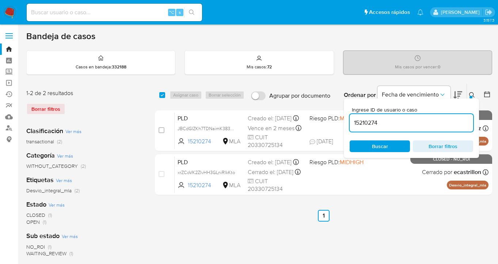
click at [407, 196] on div "select-all-cases-checkbox Asignar caso Borrar selección Agrupar por documento O…" at bounding box center [323, 140] width 337 height 115
click at [471, 96] on div at bounding box center [471, 97] width 3 height 3
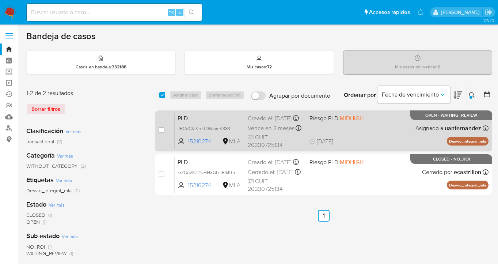
click at [383, 133] on div "PLD JBCdGIZKh7TDNaimK383hlfL 15210274 MLA Riesgo PLD: MIDHIGH Creado el: 12/08/…" at bounding box center [332, 130] width 314 height 37
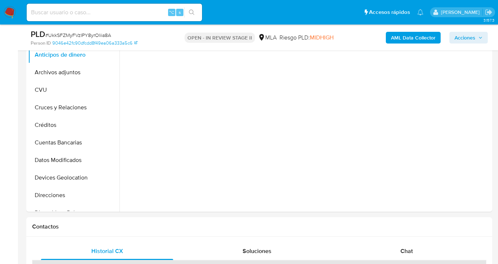
scroll to position [214, 0]
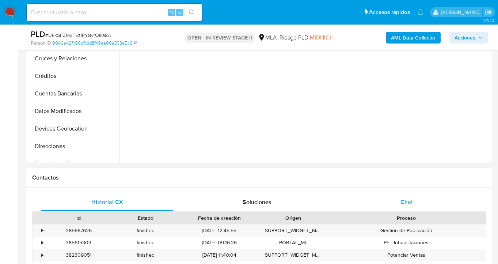
select select "10"
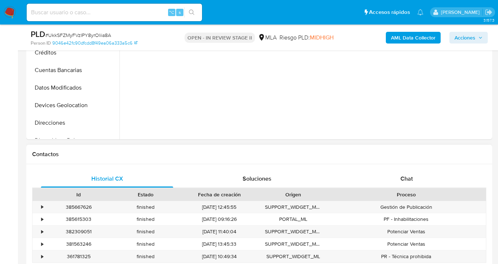
scroll to position [298, 0]
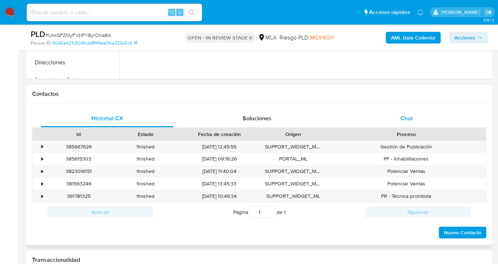
click at [409, 118] on span "Chat" at bounding box center [407, 118] width 12 height 8
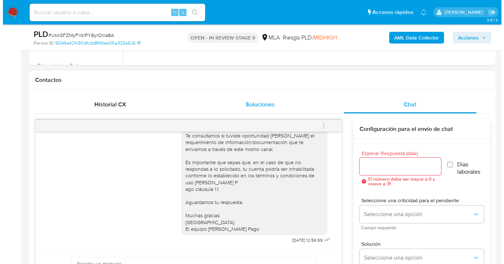
scroll to position [376, 0]
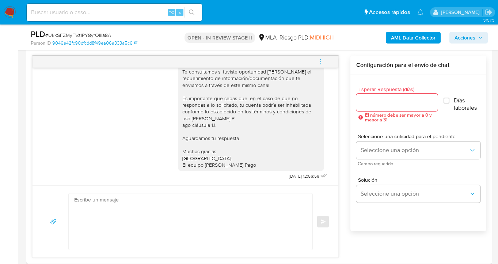
click at [366, 100] on input "Esperar Respuesta (días)" at bounding box center [397, 103] width 82 height 10
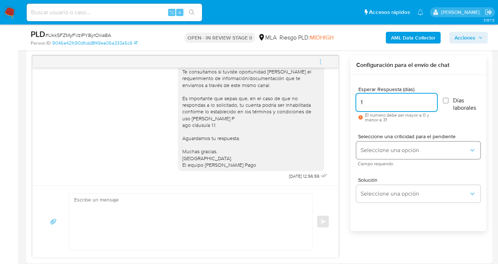
type input "1"
click at [382, 151] on span "Seleccione una opción" at bounding box center [415, 150] width 108 height 7
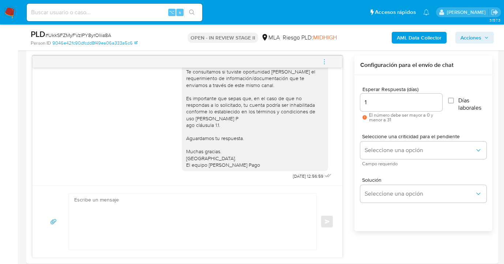
click at [372, 106] on input "1" at bounding box center [401, 103] width 82 height 10
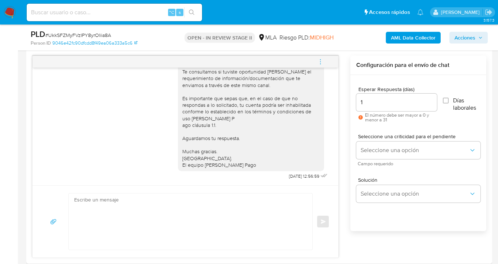
click at [372, 105] on input "1" at bounding box center [396, 103] width 81 height 10
type input "2"
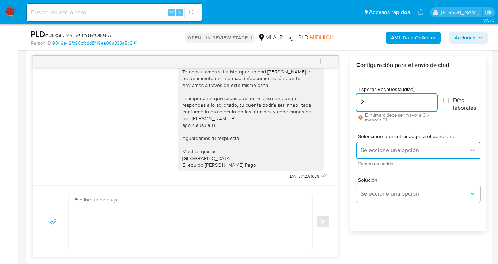
drag, startPoint x: 421, startPoint y: 148, endPoint x: 407, endPoint y: 149, distance: 14.0
click at [419, 148] on span "Seleccione una opción" at bounding box center [415, 150] width 108 height 7
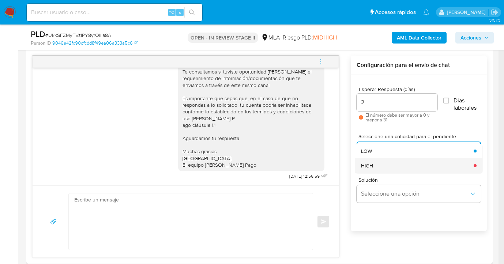
click at [368, 163] on span "HIGH" at bounding box center [367, 165] width 12 height 7
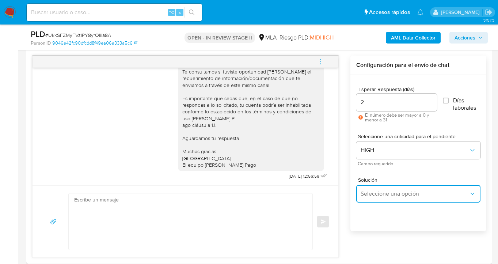
click at [372, 190] on span "Seleccione una opción" at bounding box center [415, 193] width 108 height 7
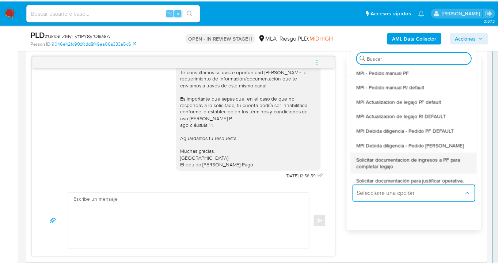
scroll to position [15, 0]
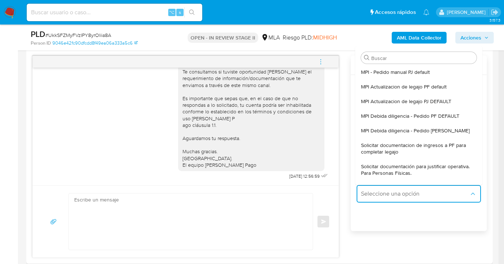
click at [397, 171] on span "Solicitar documentación para justificar operativa. Para Personas Físicas." at bounding box center [416, 169] width 111 height 13
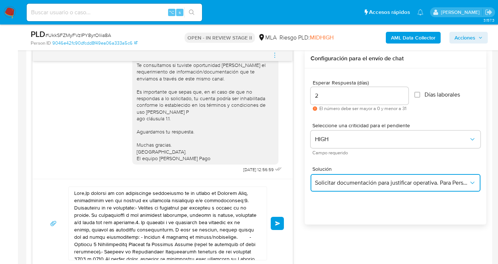
scroll to position [435, 0]
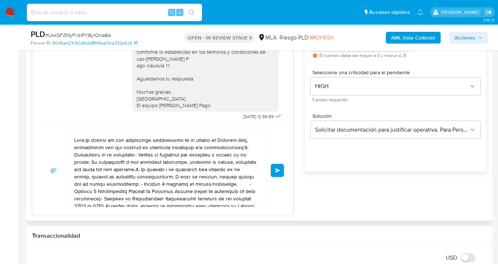
drag, startPoint x: 119, startPoint y: 174, endPoint x: 50, endPoint y: 105, distance: 97.2
click at [51, 106] on div "18/08/2025 17:31:39 Hola, Esperamos que te encuentres muy bien. Te consultamos …" at bounding box center [162, 105] width 261 height 219
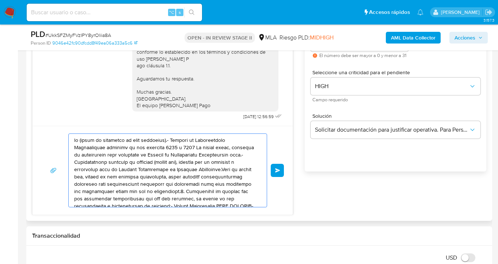
drag, startPoint x: 58, startPoint y: 132, endPoint x: 57, endPoint y: 119, distance: 13.2
click at [54, 118] on div "18/08/2025 17:31:39 Hola, Esperamos que te encuentres muy bien. Te consultamos …" at bounding box center [162, 105] width 261 height 219
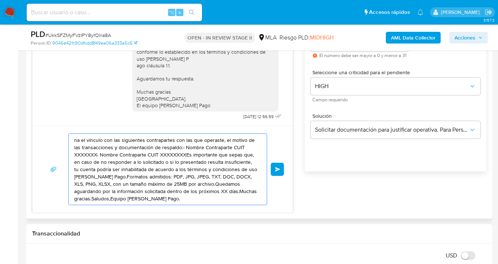
drag, startPoint x: 175, startPoint y: 176, endPoint x: 100, endPoint y: 156, distance: 77.3
click at [52, 132] on div "na el vínculo con las siguientes contrapartes con las que operaste, el motivo d…" at bounding box center [163, 169] width 260 height 87
type textarea ", JPEG, TXT, DOC, DOCX, XLS, PNG, XLSX, con un tamaño máximo de 25MB por archiv…"
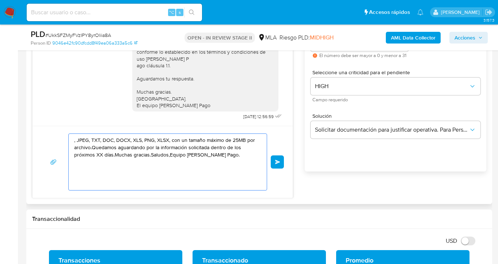
drag, startPoint x: 158, startPoint y: 169, endPoint x: 34, endPoint y: 127, distance: 130.9
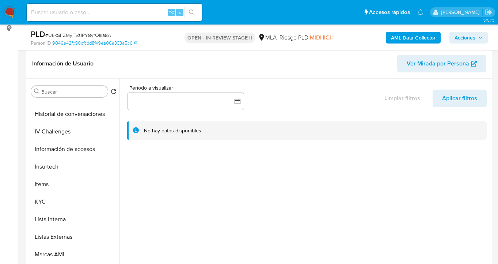
scroll to position [259, 0]
click at [91, 207] on button "KYC" at bounding box center [71, 201] width 86 height 18
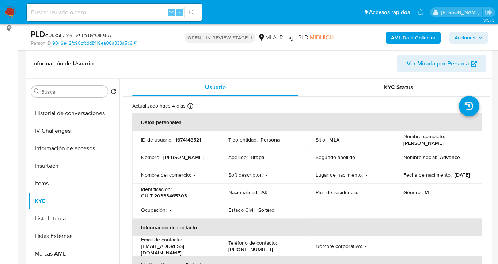
drag, startPoint x: 402, startPoint y: 143, endPoint x: 454, endPoint y: 142, distance: 51.2
click at [454, 143] on div "Nombre completo : Pablo Sebastian Braga" at bounding box center [438, 139] width 70 height 13
copy p "Pablo Sebastian Braga"
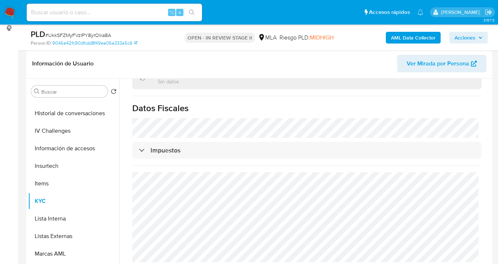
scroll to position [465, 0]
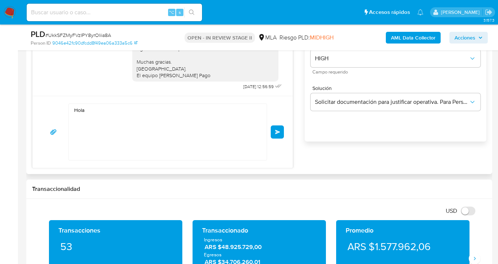
click at [101, 111] on textarea "Hola" at bounding box center [165, 132] width 183 height 56
paste textarea "Pablo Sebastian Braga"
click at [143, 133] on textarea "Hola Pablo Sebastian Braga, esperamos te encuentres muy bien." at bounding box center [165, 132] width 183 height 56
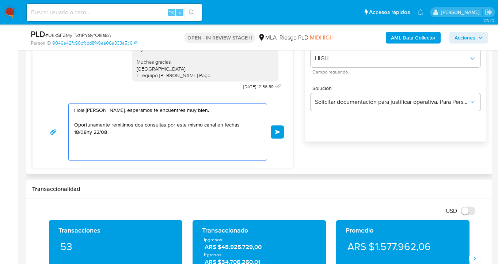
click at [253, 125] on textarea "Hola Pablo Sebastian Braga, esperamos te encuentres muy bien. Oportunamente rem…" at bounding box center [165, 132] width 183 height 56
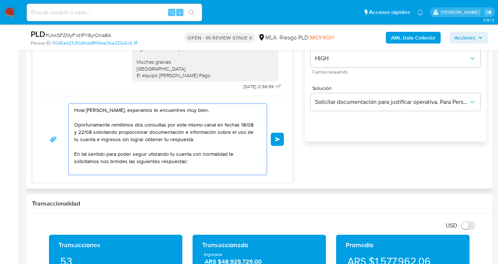
scroll to position [3, 0]
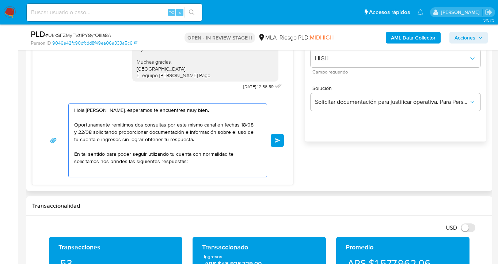
click at [154, 153] on textarea "Hola Pablo Sebastian Braga, esperamos te encuentres muy bien. Oportunamente rem…" at bounding box center [165, 140] width 183 height 73
click at [187, 158] on textarea "Hola Pablo Sebastian Braga, esperamos te encuentres muy bien. Oportunamente rem…" at bounding box center [165, 140] width 183 height 73
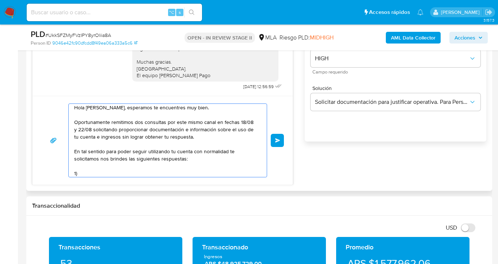
paste textarea "¿A qué corresponde el incremento significativo de fondos en tu cuenta en el mes…"
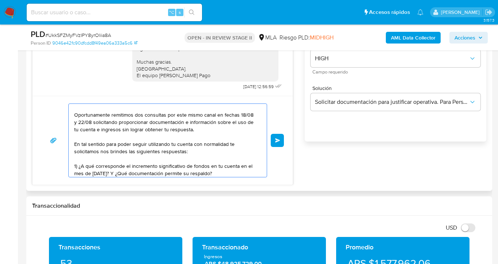
scroll to position [24, 0]
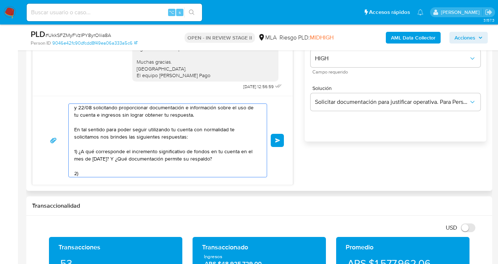
paste textarea "Descripción de la actividad: - Detalla la actividad que realizas a través de tu…"
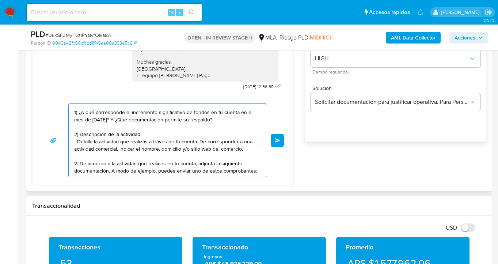
click at [154, 119] on textarea "Hola Pablo Sebastian Braga, esperamos te encuentres muy bien. Oportunamente rem…" at bounding box center [165, 140] width 183 height 73
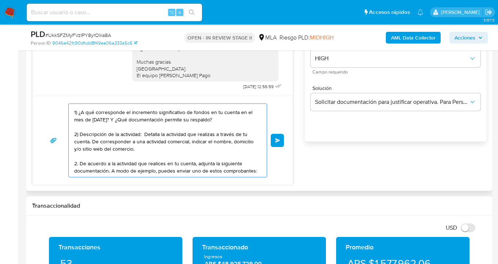
click at [118, 169] on textarea "Hola Pablo Sebastian Braga, esperamos te encuentres muy bien. Oportunamente rem…" at bounding box center [165, 140] width 183 height 73
paste textarea "- Últimos 3 recibos de sueldo/jubilación. - Últimas 6 Declaraciones Juradas de …"
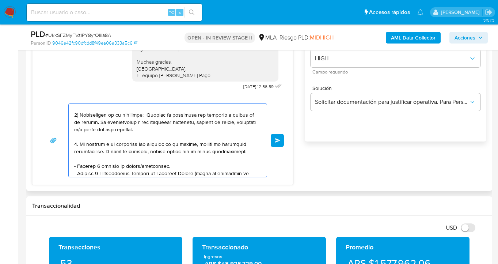
scroll to position [105, 0]
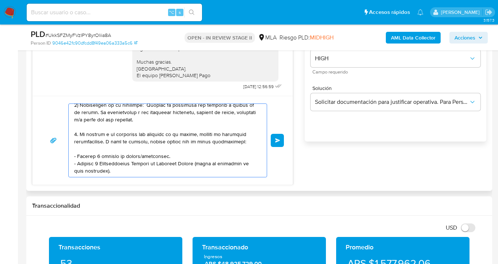
click at [162, 150] on textarea at bounding box center [165, 140] width 183 height 73
click at [136, 168] on textarea at bounding box center [165, 140] width 183 height 73
paste textarea "Tené en cuenta que, además de los ejemplos mencionados, podés adjuntar voluntar…"
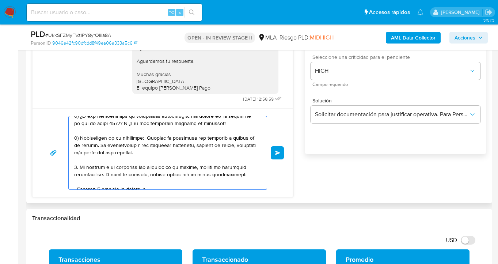
scroll to position [82, 0]
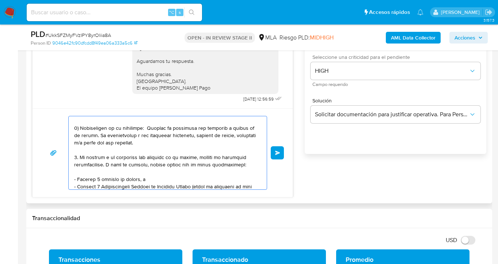
drag, startPoint x: 78, startPoint y: 159, endPoint x: 80, endPoint y: 168, distance: 9.8
click at [78, 159] on textarea at bounding box center [165, 152] width 183 height 73
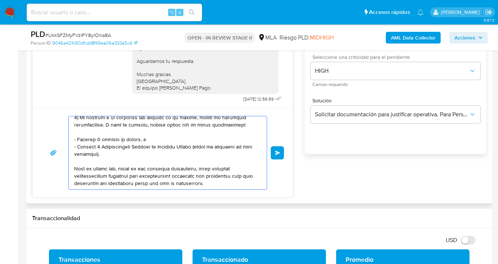
scroll to position [166, 0]
click at [87, 161] on textarea at bounding box center [165, 152] width 183 height 73
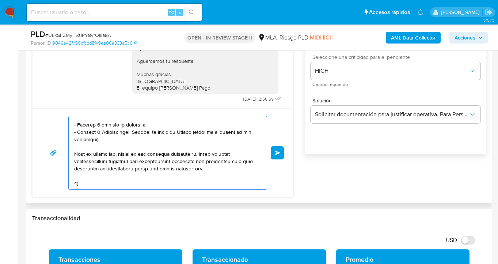
paste textarea "Proporciona el vínculo con las siguientes contrapartes con las que operaste, el…"
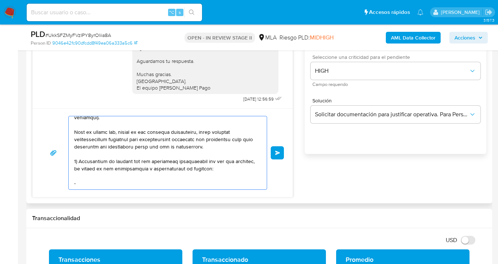
scroll to position [171, 0]
click at [93, 176] on textarea at bounding box center [165, 152] width 183 height 73
paste textarea "-"
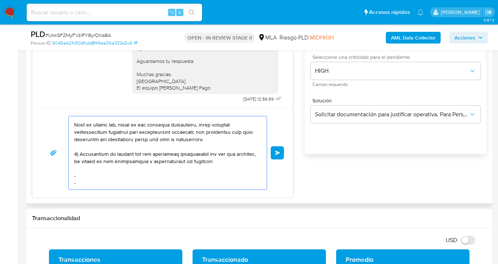
paste textarea "-"
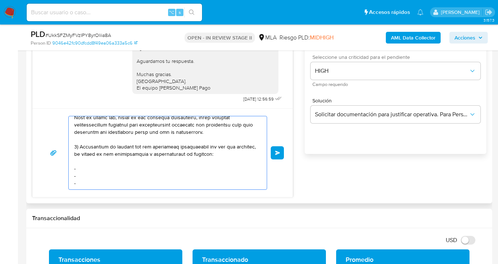
scroll to position [185, 0]
paste textarea "-"
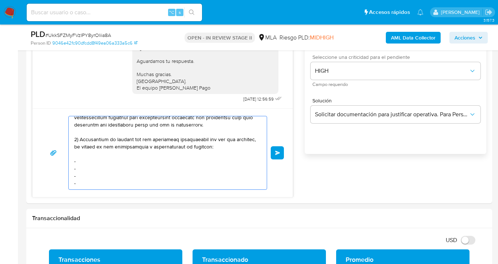
paste textarea "Es importante que sepas que, en caso de no responder a lo solicitado o si lo pr…"
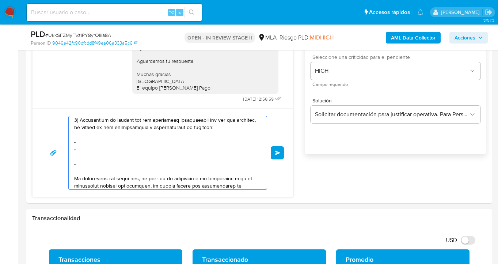
scroll to position [310, 0]
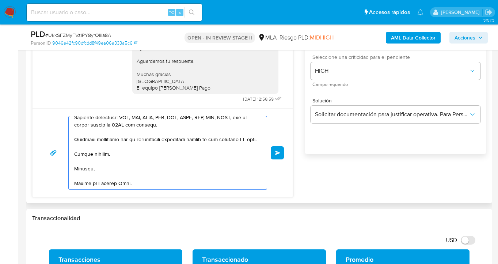
click at [79, 136] on textarea at bounding box center [165, 152] width 183 height 73
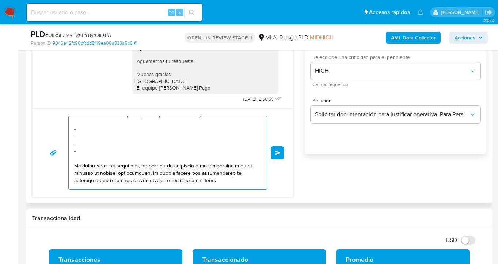
scroll to position [213, 0]
click at [98, 136] on textarea at bounding box center [165, 152] width 183 height 73
paste textarea "Oscar Alfredo Olivera - CUIL 20273190261"
click at [98, 143] on textarea at bounding box center [165, 152] width 183 height 73
paste textarea "Espíndola Juan Bernardino - 20075536934"
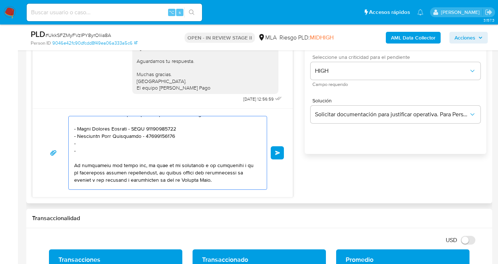
click at [100, 147] on textarea at bounding box center [165, 152] width 183 height 73
paste textarea "Gonzalo Nicolas Umpierrez Santoro - CUIL 20264746796"
click at [93, 159] on textarea at bounding box center [165, 152] width 183 height 73
paste textarea "Melisa Daiana Leibson - CUIL 27365424034"
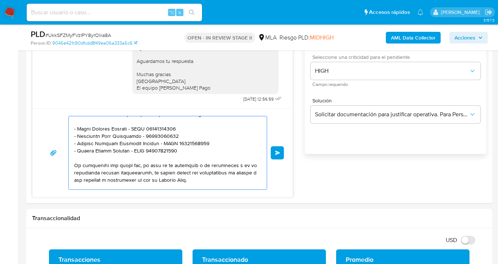
type textarea "Hola Pablo Sebastian Braga, esperamos te encuentres muy bien. Oportunamente rem…"
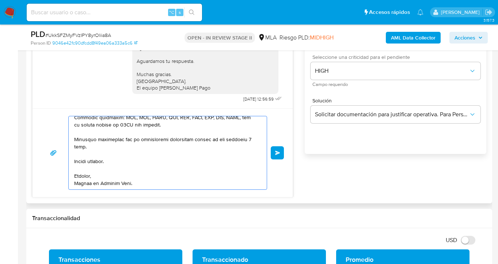
scroll to position [333, 0]
click at [103, 181] on textarea at bounding box center [165, 152] width 183 height 73
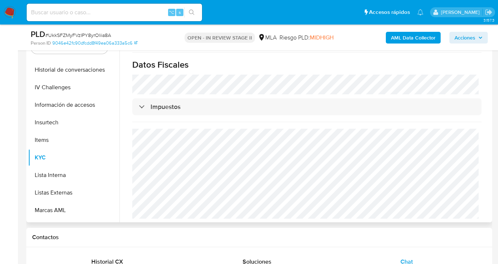
scroll to position [0, 0]
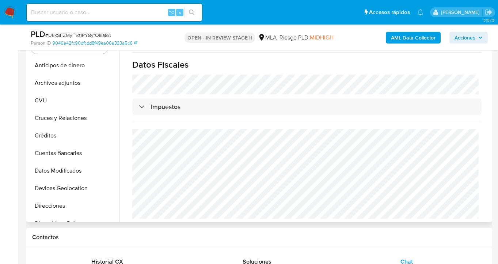
drag, startPoint x: 75, startPoint y: 87, endPoint x: 170, endPoint y: 96, distance: 95.1
click at [75, 87] on button "Archivos adjuntos" at bounding box center [73, 83] width 91 height 18
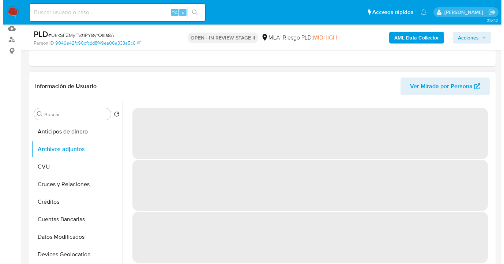
scroll to position [318, 0]
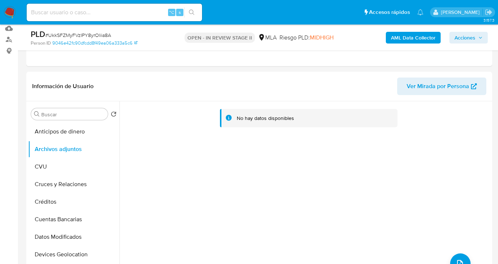
click at [413, 41] on b "AML Data Collector" at bounding box center [413, 38] width 45 height 12
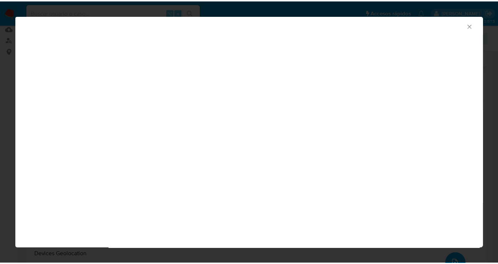
scroll to position [333, 0]
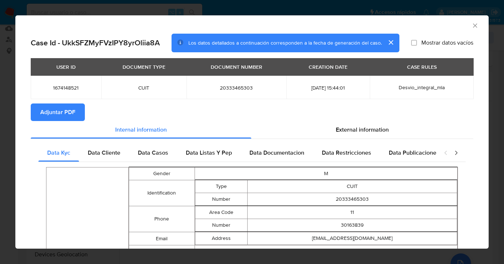
click at [61, 113] on span "Adjuntar PDF" at bounding box center [57, 112] width 35 height 16
drag, startPoint x: 469, startPoint y: 24, endPoint x: 360, endPoint y: 71, distance: 118.3
click at [471, 24] on icon "Cerrar ventana" at bounding box center [474, 25] width 7 height 7
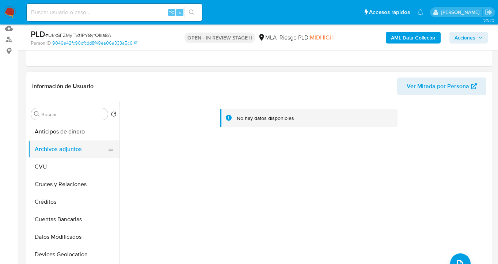
drag, startPoint x: 76, startPoint y: 162, endPoint x: 80, endPoint y: 148, distance: 15.2
click at [76, 162] on button "CVU" at bounding box center [73, 167] width 91 height 18
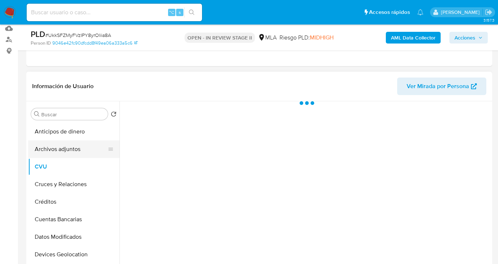
click at [80, 148] on button "Archivos adjuntos" at bounding box center [71, 149] width 86 height 18
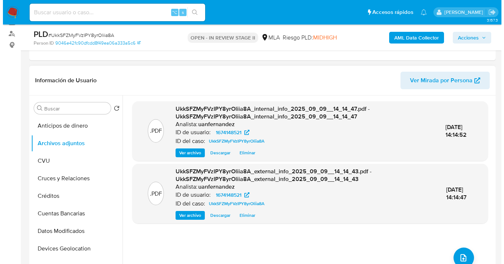
scroll to position [102, 0]
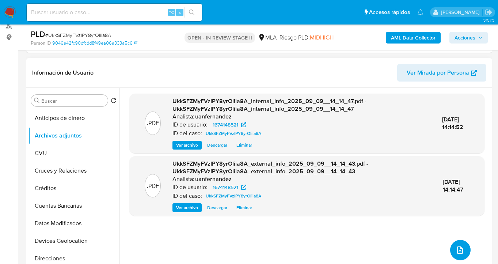
click at [456, 249] on icon "upload-file" at bounding box center [460, 250] width 9 height 9
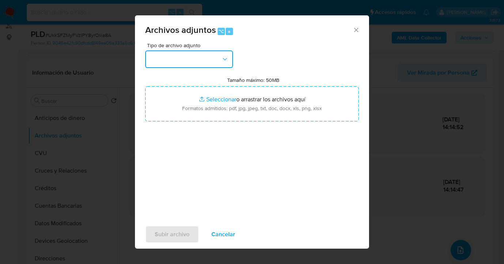
click at [222, 58] on icon "button" at bounding box center [224, 59] width 7 height 7
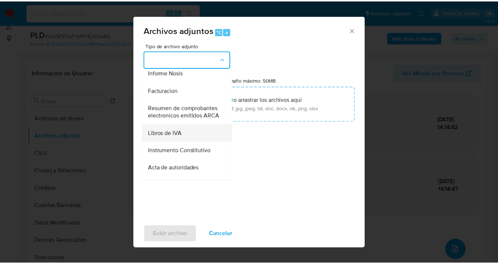
scroll to position [285, 0]
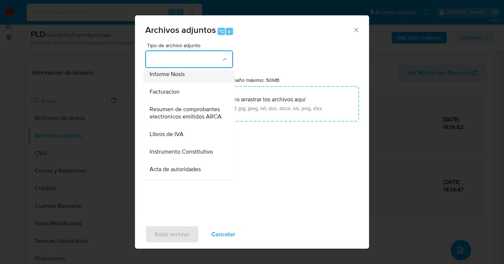
click at [193, 83] on div "Informe Nosis" at bounding box center [186, 74] width 75 height 18
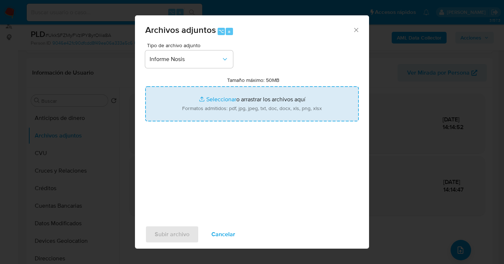
click at [257, 104] on input "Tamaño máximo: 50MB Seleccionar archivos" at bounding box center [251, 103] width 213 height 35
click at [218, 108] on input "Tamaño máximo: 50MB Seleccionar archivos" at bounding box center [251, 103] width 213 height 35
type input "C:\fakepath\1674148521-NOSIS_Manager_InformeIndividual_20333465303_620658_20250…"
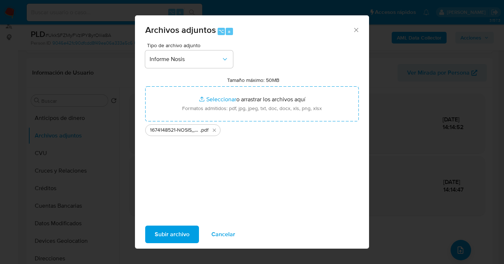
click at [176, 233] on span "Subir archivo" at bounding box center [172, 234] width 35 height 16
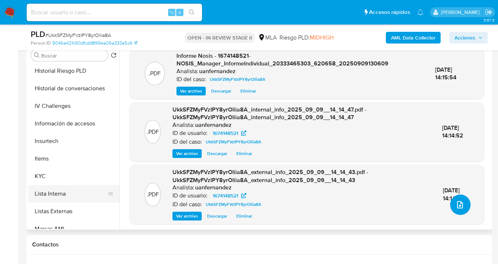
scroll to position [247, 0]
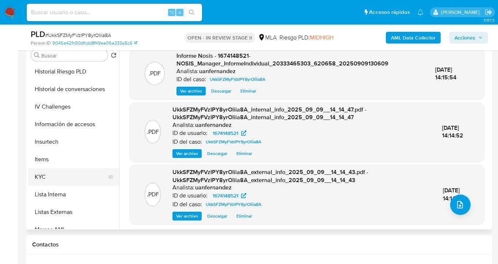
click at [92, 177] on button "KYC" at bounding box center [71, 177] width 86 height 18
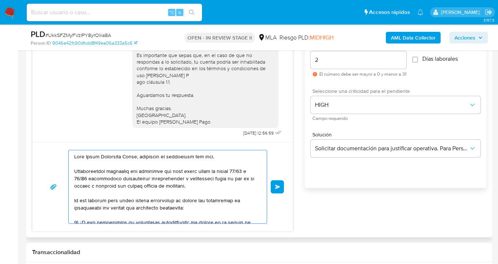
scroll to position [419, 0]
click at [279, 189] on button "Enviar" at bounding box center [277, 186] width 13 height 13
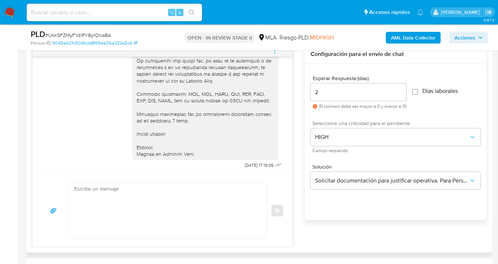
scroll to position [293, 0]
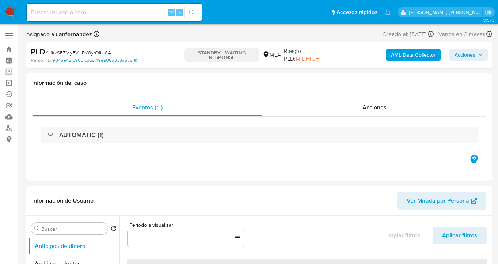
select select "10"
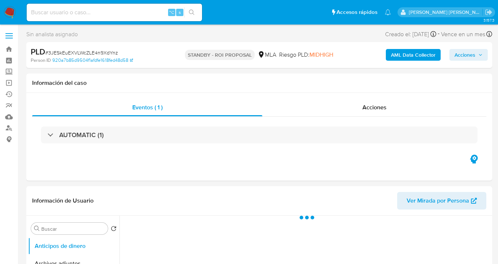
select select "10"
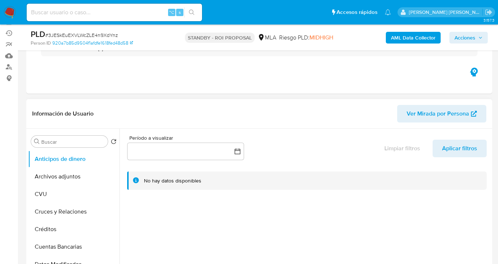
scroll to position [69, 0]
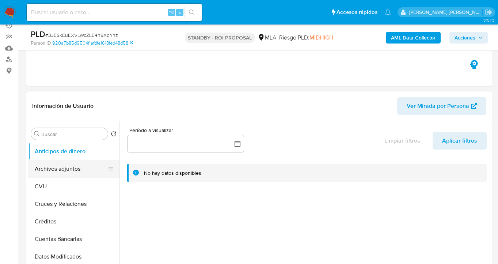
drag, startPoint x: 89, startPoint y: 173, endPoint x: 102, endPoint y: 170, distance: 13.3
click at [89, 173] on button "Archivos adjuntos" at bounding box center [71, 169] width 86 height 18
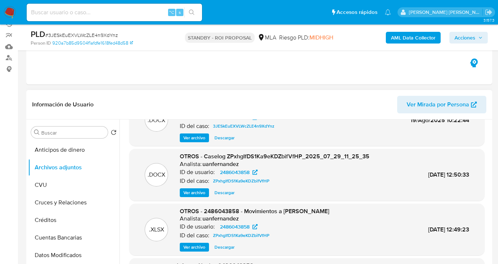
scroll to position [30, 0]
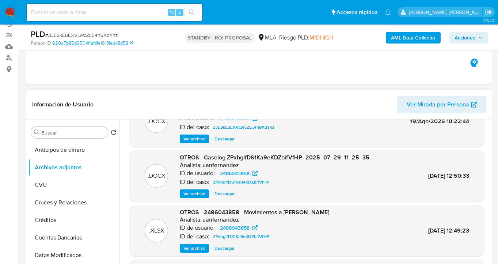
click at [228, 142] on span "Descargar" at bounding box center [225, 138] width 20 height 7
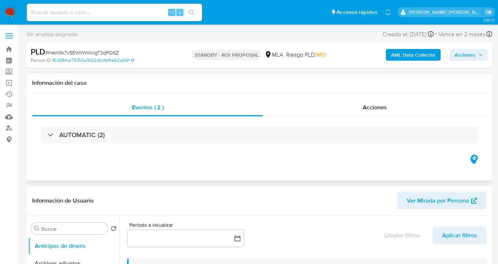
select select "10"
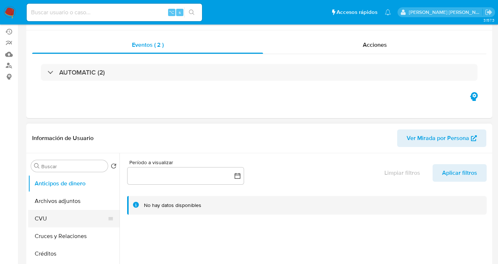
scroll to position [69, 0]
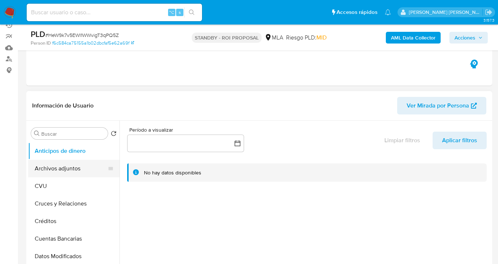
click at [64, 172] on button "Archivos adjuntos" at bounding box center [71, 169] width 86 height 18
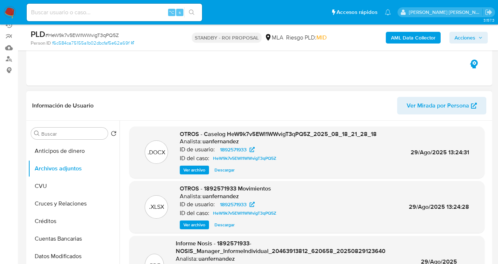
click at [226, 171] on span "Descargar" at bounding box center [225, 169] width 20 height 7
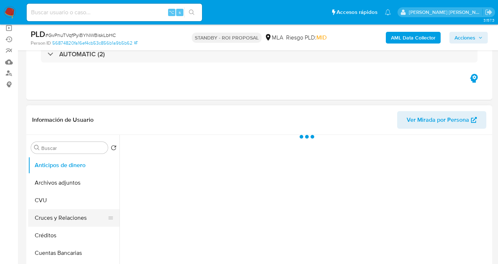
scroll to position [71, 0]
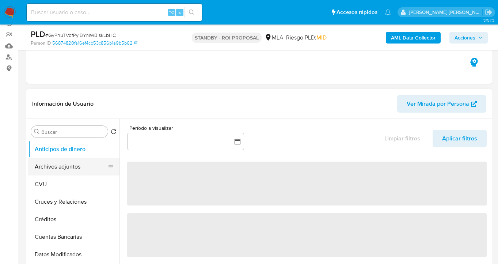
click at [71, 167] on button "Archivos adjuntos" at bounding box center [71, 167] width 86 height 18
select select "10"
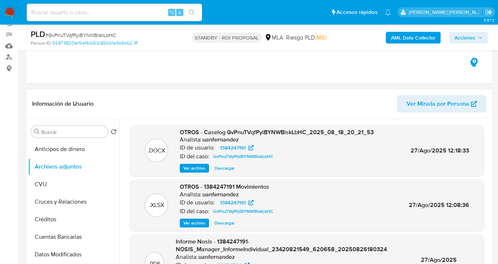
click at [226, 166] on span "Descargar" at bounding box center [225, 167] width 20 height 7
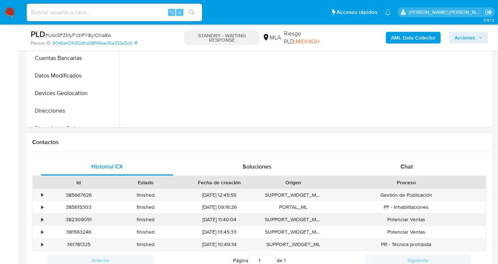
scroll to position [283, 0]
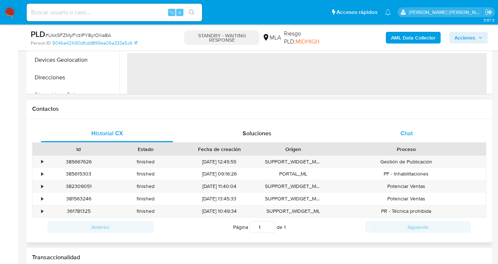
select select "10"
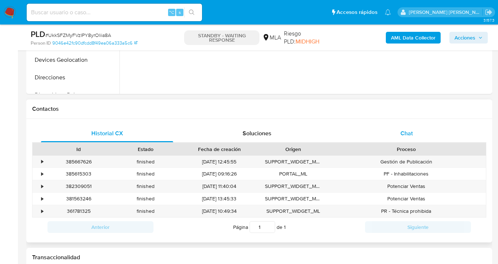
click at [414, 131] on div "Chat" at bounding box center [407, 134] width 132 height 18
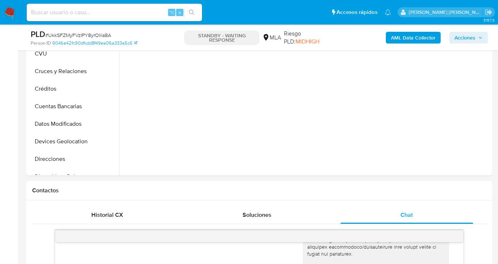
scroll to position [41, 0]
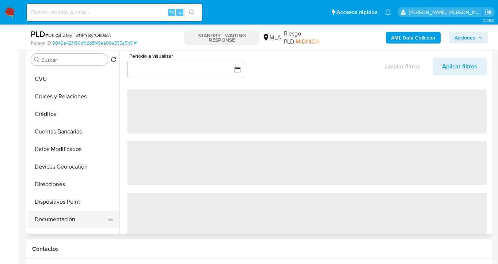
scroll to position [111, 0]
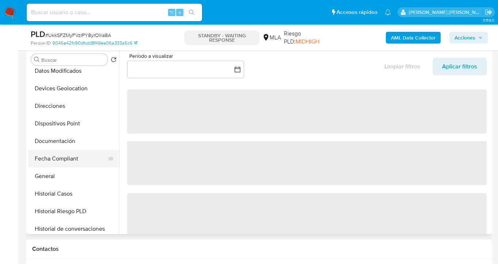
select select "10"
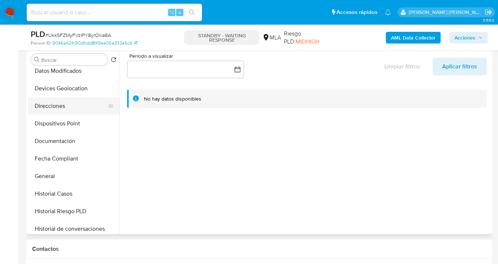
click at [84, 106] on button "Direcciones" at bounding box center [71, 106] width 86 height 18
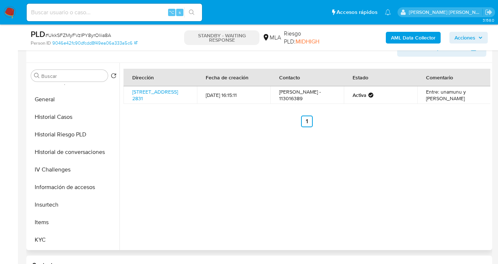
scroll to position [239, 0]
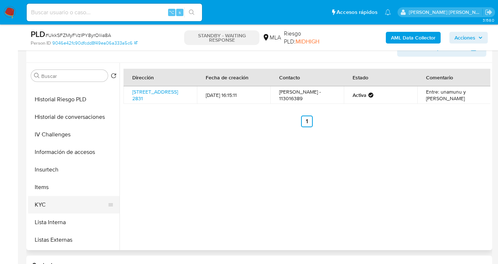
click at [90, 196] on button "KYC" at bounding box center [71, 205] width 86 height 18
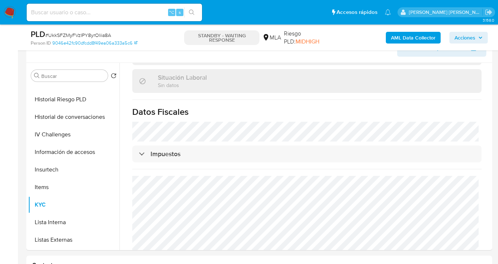
scroll to position [396, 0]
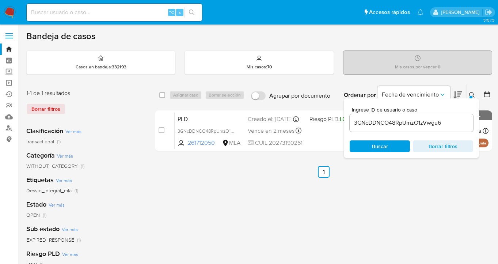
click at [471, 94] on icon at bounding box center [472, 95] width 6 height 6
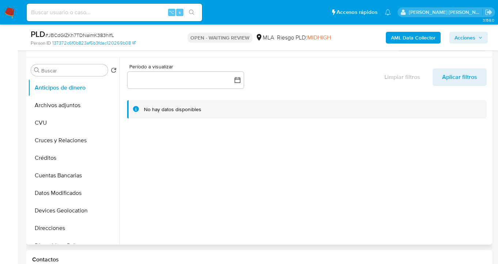
select select "10"
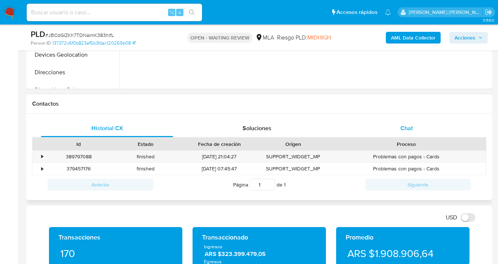
click at [410, 126] on span "Chat" at bounding box center [407, 128] width 12 height 8
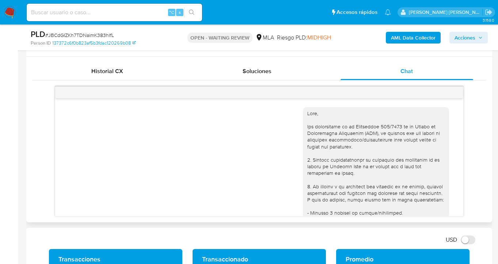
scroll to position [344, 0]
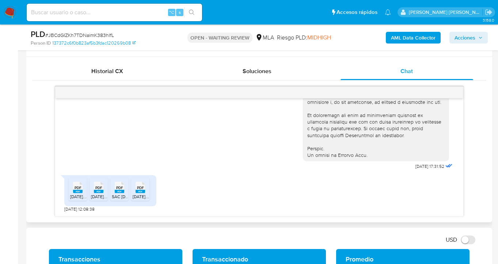
click at [76, 188] on span "PDF" at bounding box center [78, 187] width 7 height 5
click at [99, 185] on span "PDF" at bounding box center [98, 187] width 7 height 5
click at [121, 181] on icon "PDF" at bounding box center [120, 187] width 10 height 13
click at [140, 189] on span "PDF" at bounding box center [140, 187] width 7 height 5
